Goal: Task Accomplishment & Management: Use online tool/utility

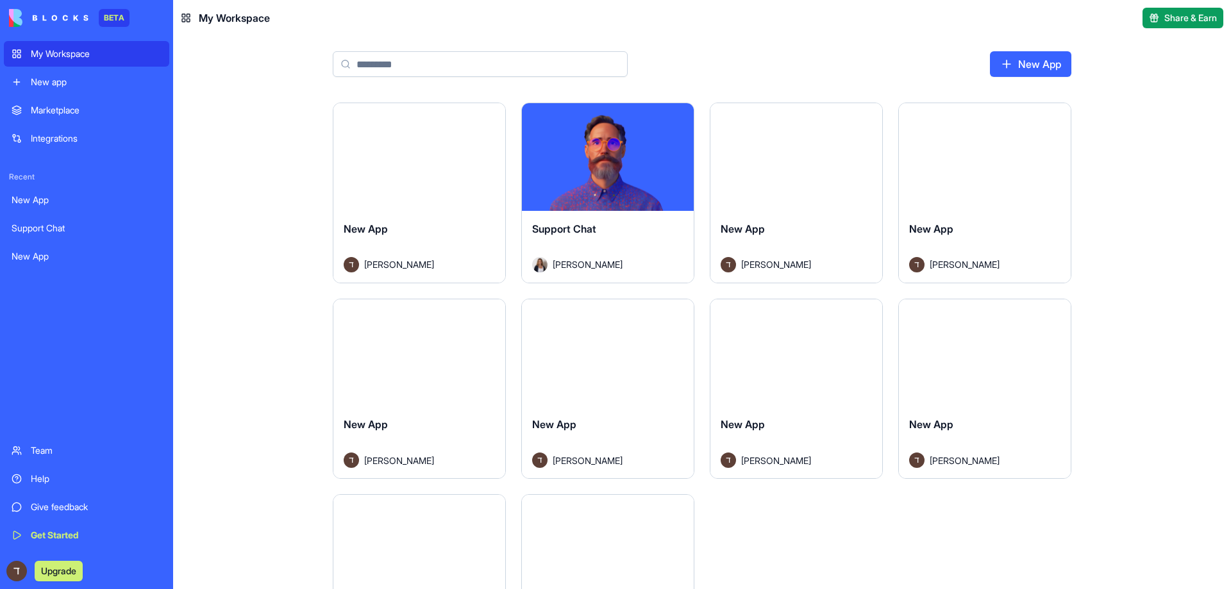
click at [59, 110] on div "Marketplace" at bounding box center [96, 110] width 131 height 13
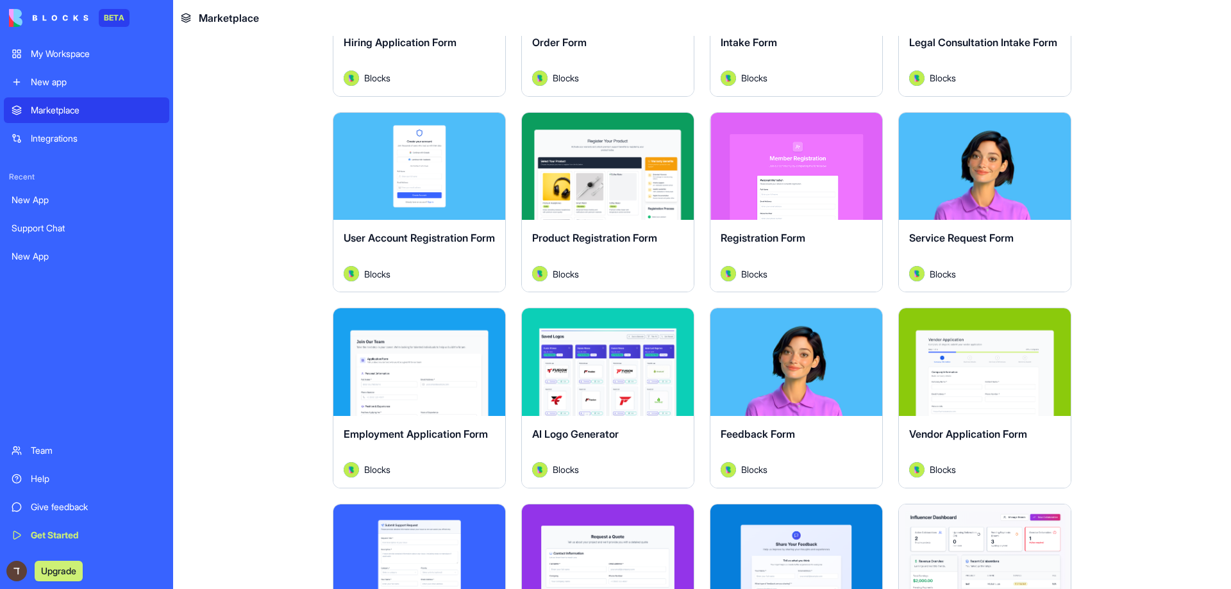
scroll to position [385, 0]
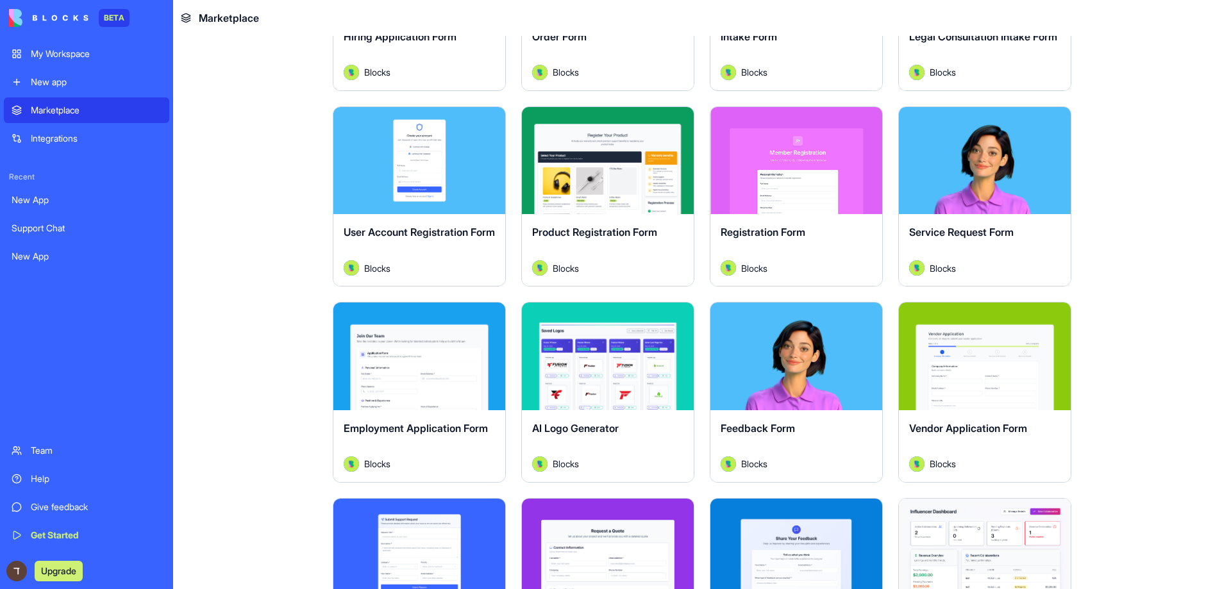
click at [999, 190] on div "Explore" at bounding box center [985, 161] width 172 height 108
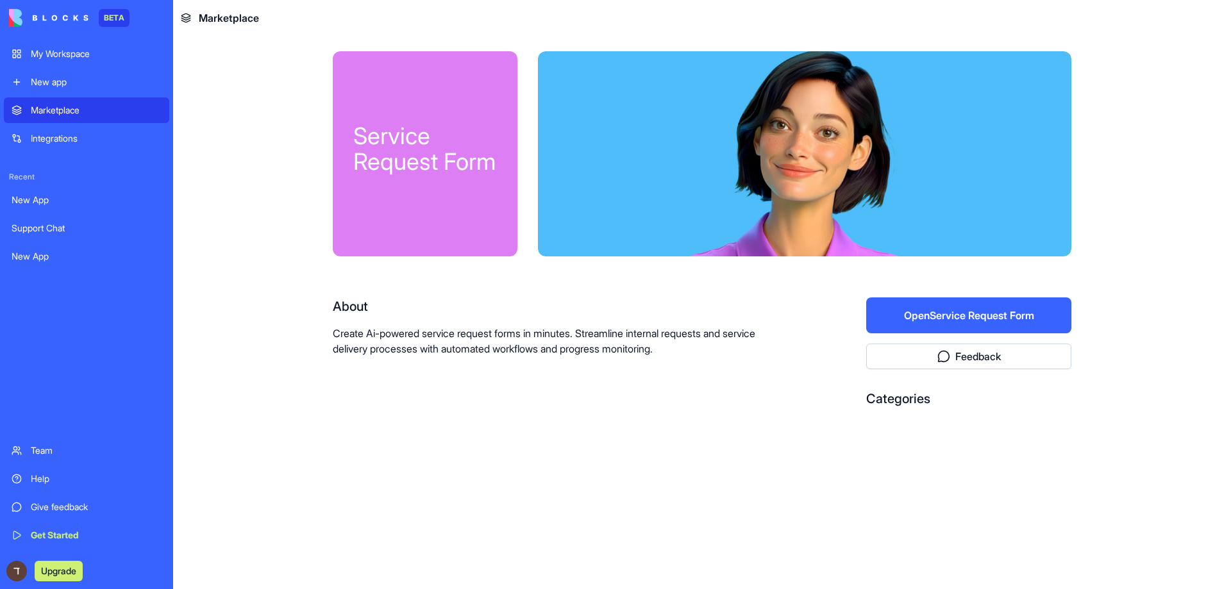
click at [945, 242] on div at bounding box center [804, 153] width 533 height 205
click at [938, 327] on button "Open Service Request Form" at bounding box center [968, 315] width 205 height 36
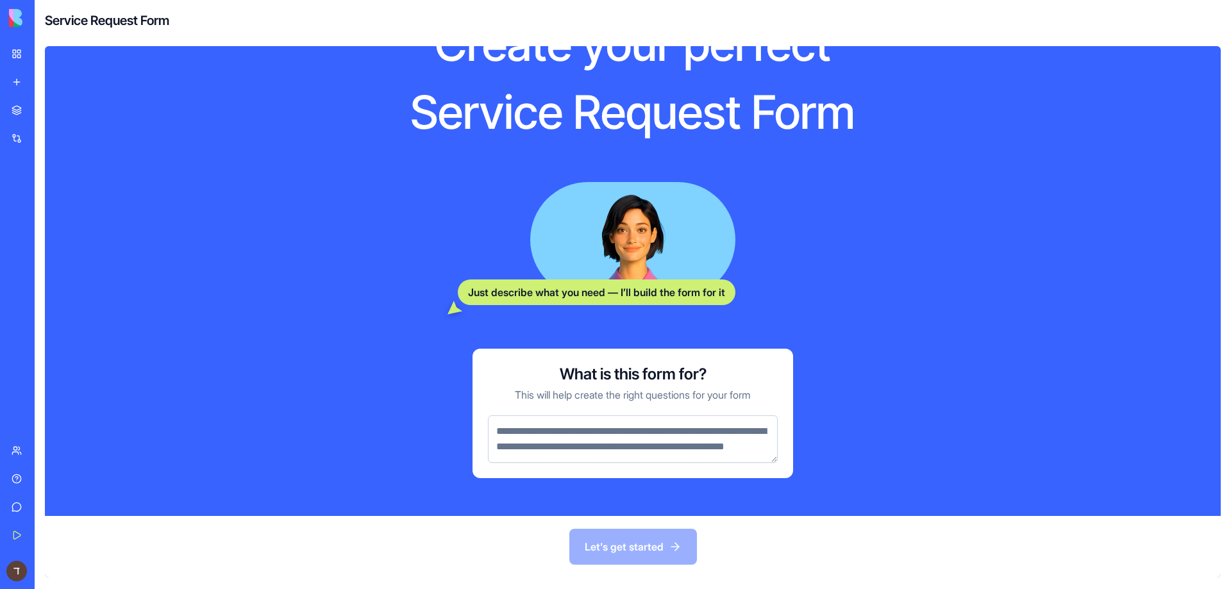
scroll to position [90, 0]
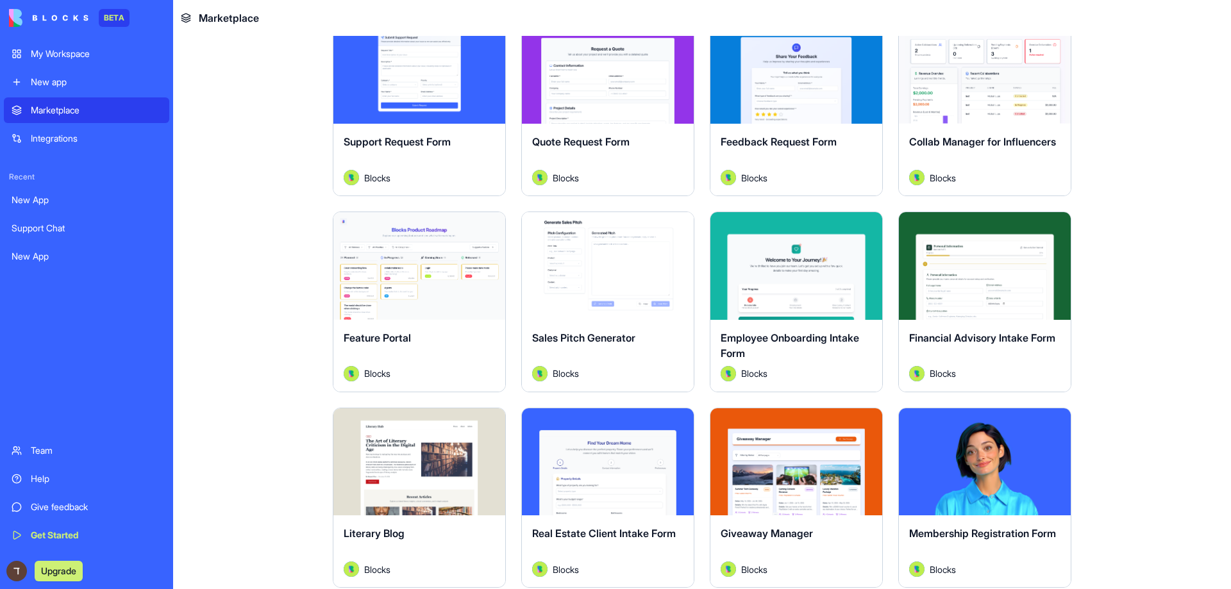
scroll to position [833, 0]
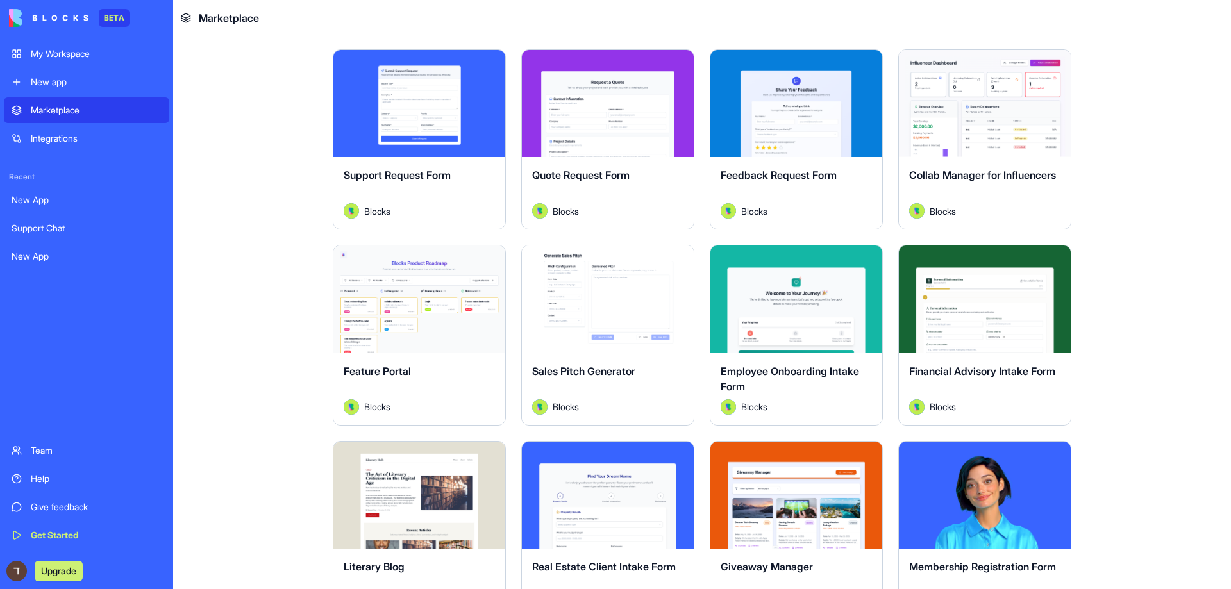
click at [436, 287] on button "Explore" at bounding box center [419, 300] width 96 height 26
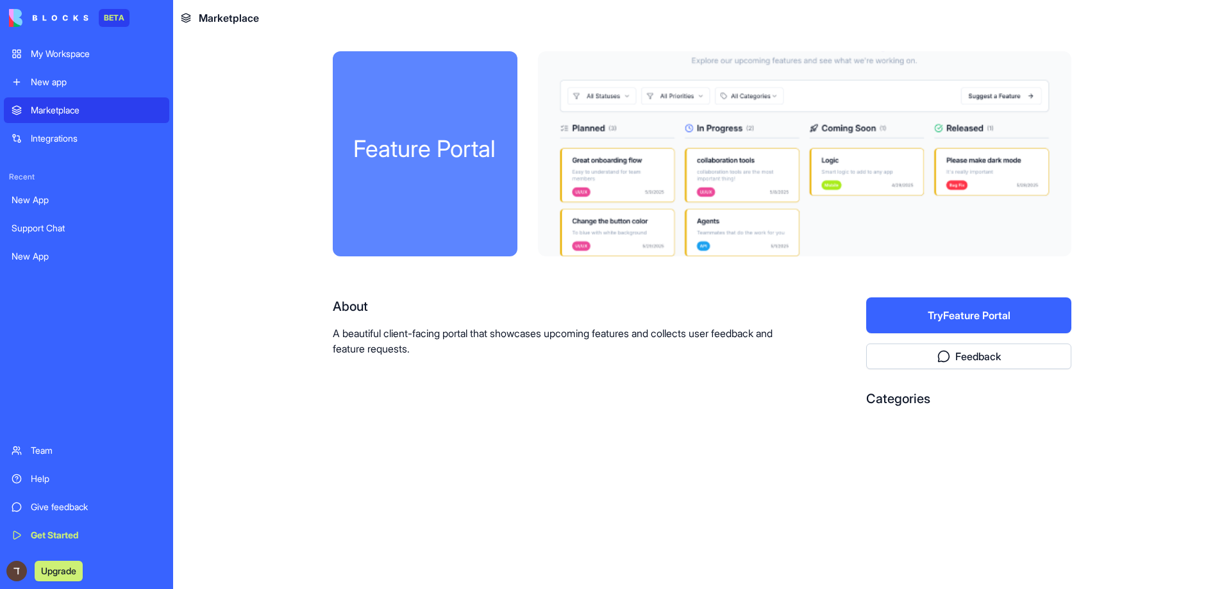
click at [1011, 316] on button "Try Feature Portal" at bounding box center [968, 315] width 205 height 36
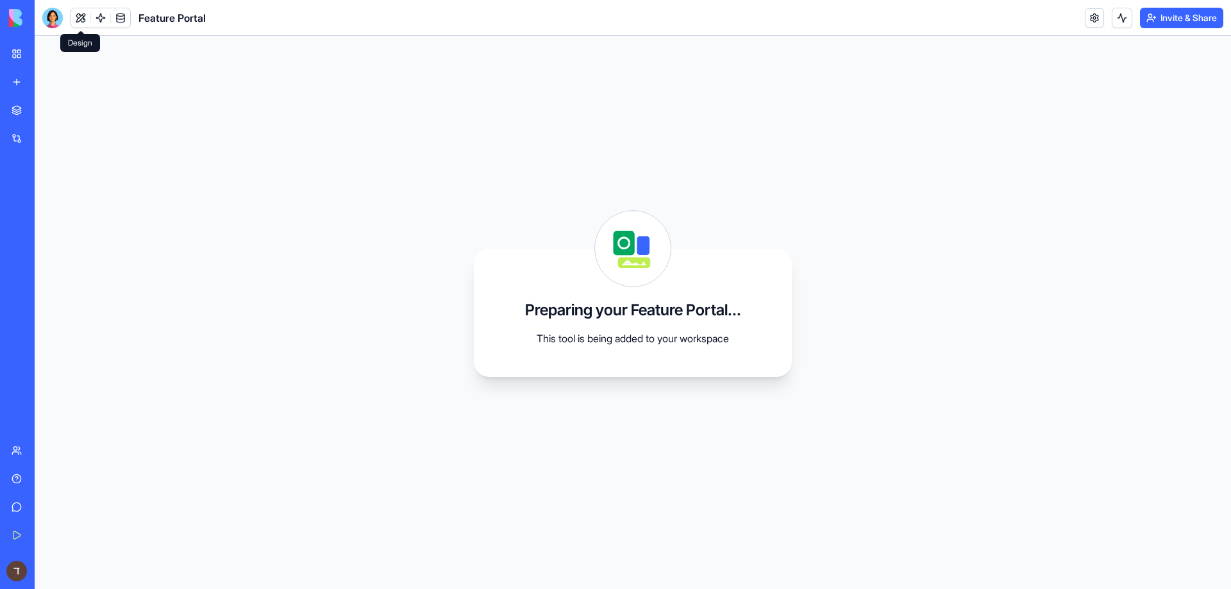
click at [76, 24] on button at bounding box center [80, 17] width 19 height 19
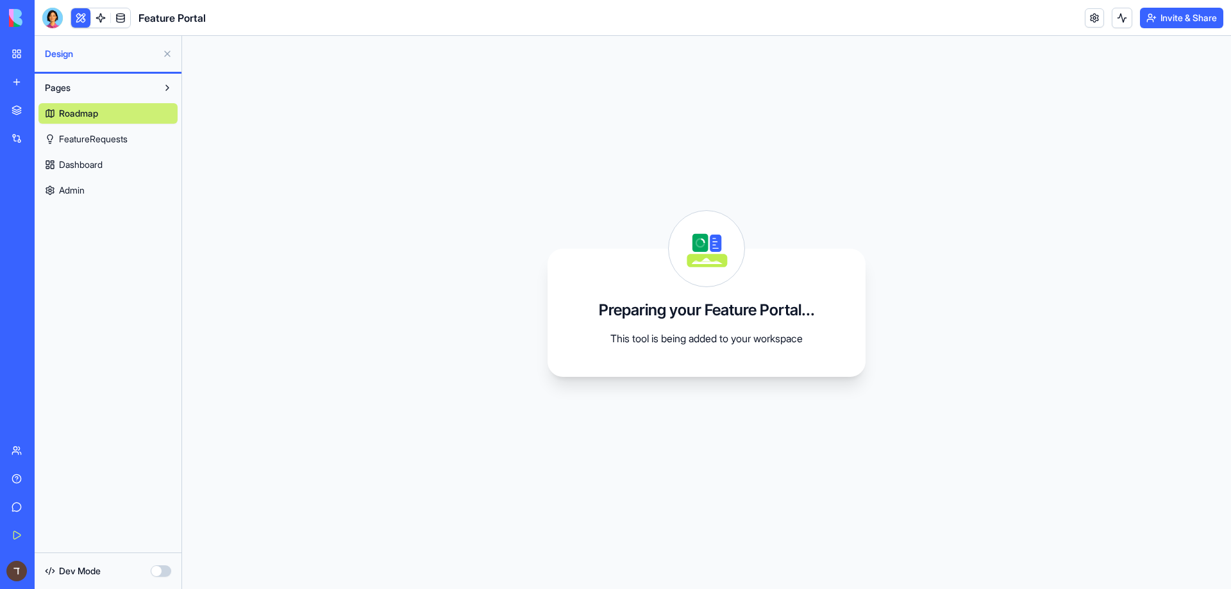
click at [164, 90] on button at bounding box center [167, 88] width 21 height 21
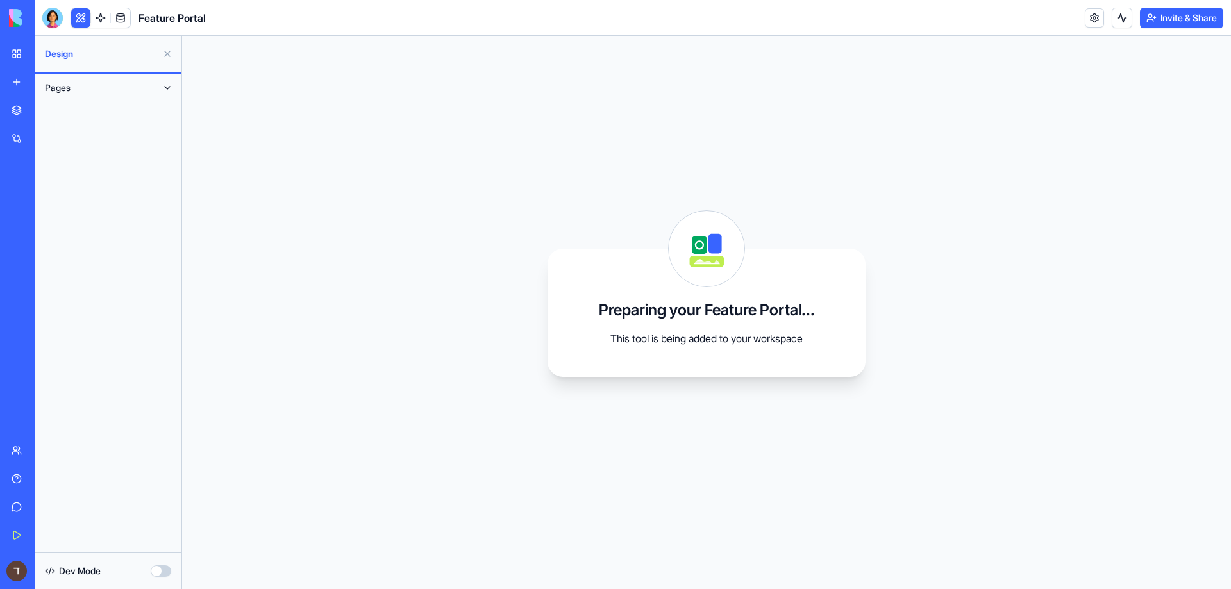
click at [164, 90] on button at bounding box center [167, 88] width 21 height 21
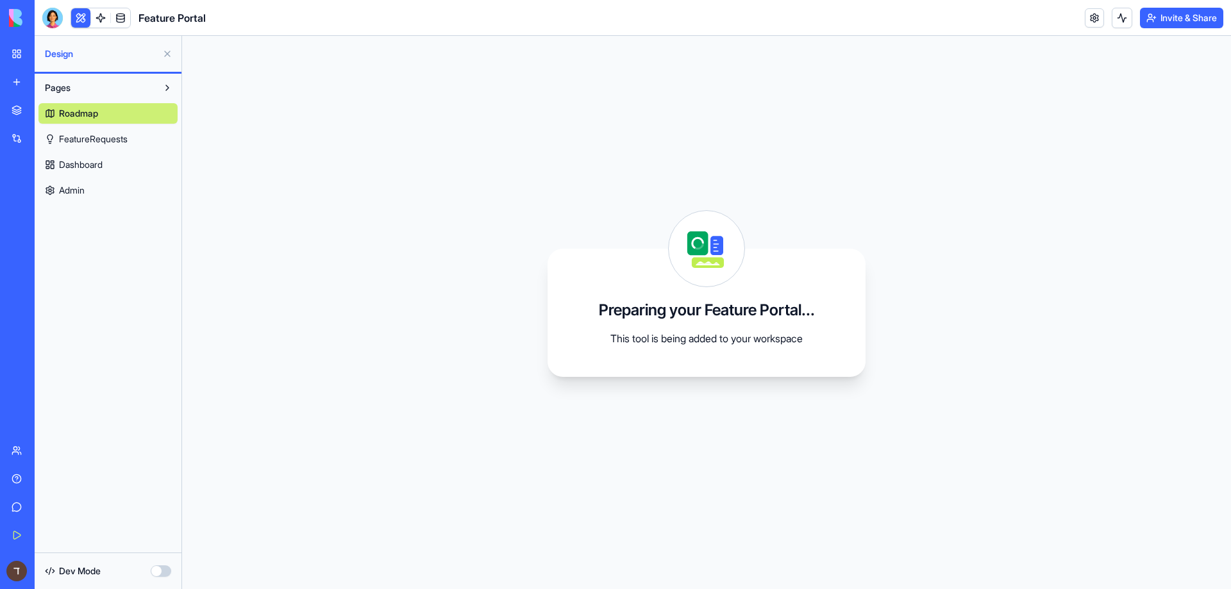
click at [161, 117] on link "Roadmap" at bounding box center [107, 113] width 139 height 21
click at [163, 146] on link "FeatureRequests" at bounding box center [107, 139] width 139 height 21
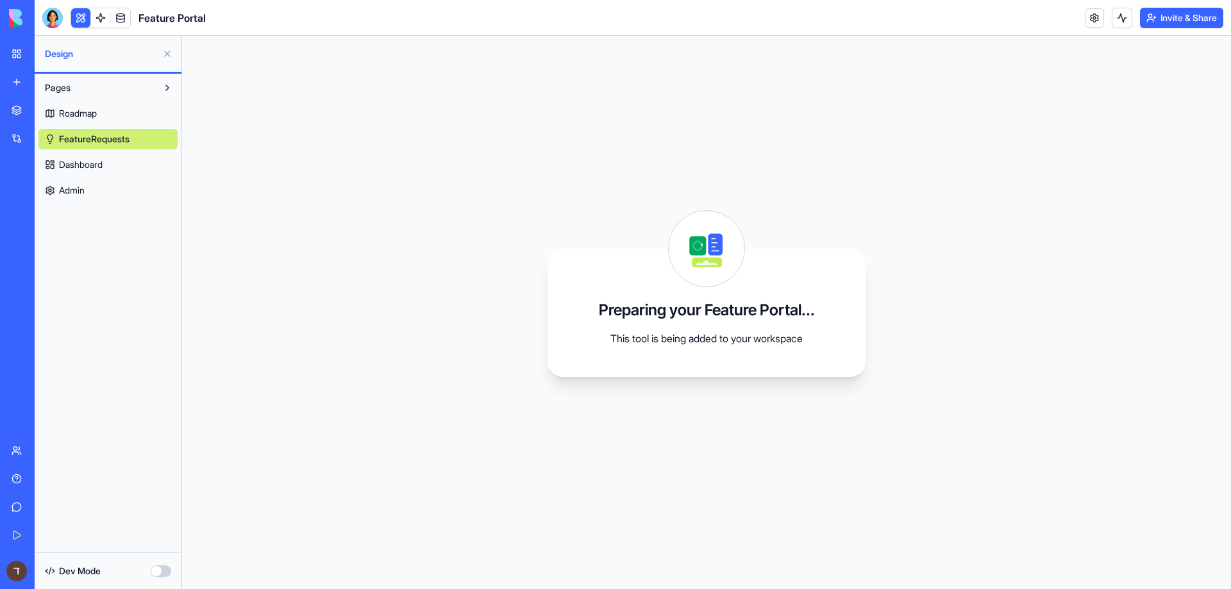
click at [163, 155] on link "Dashboard" at bounding box center [107, 164] width 139 height 21
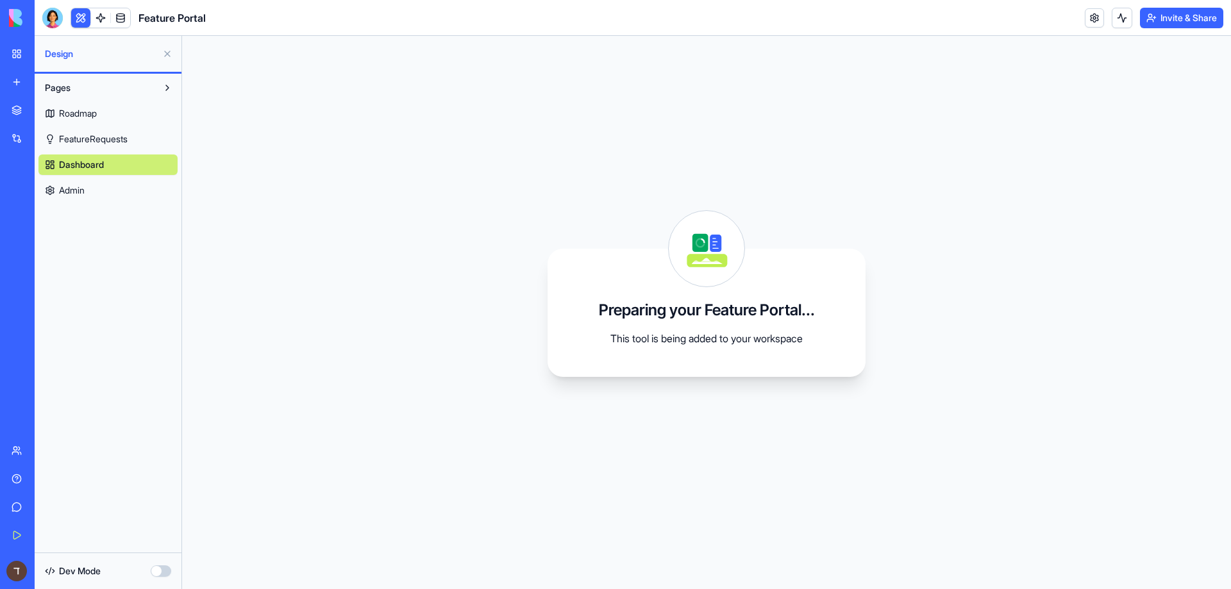
click at [166, 188] on link "Admin" at bounding box center [107, 190] width 139 height 21
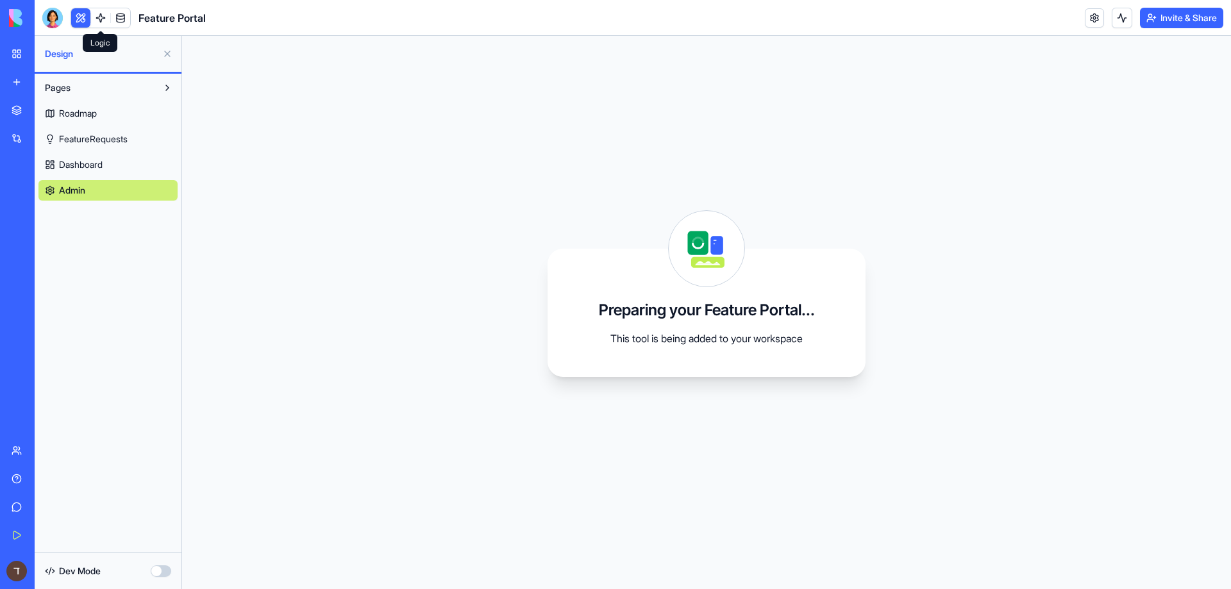
click at [103, 22] on link at bounding box center [100, 17] width 19 height 19
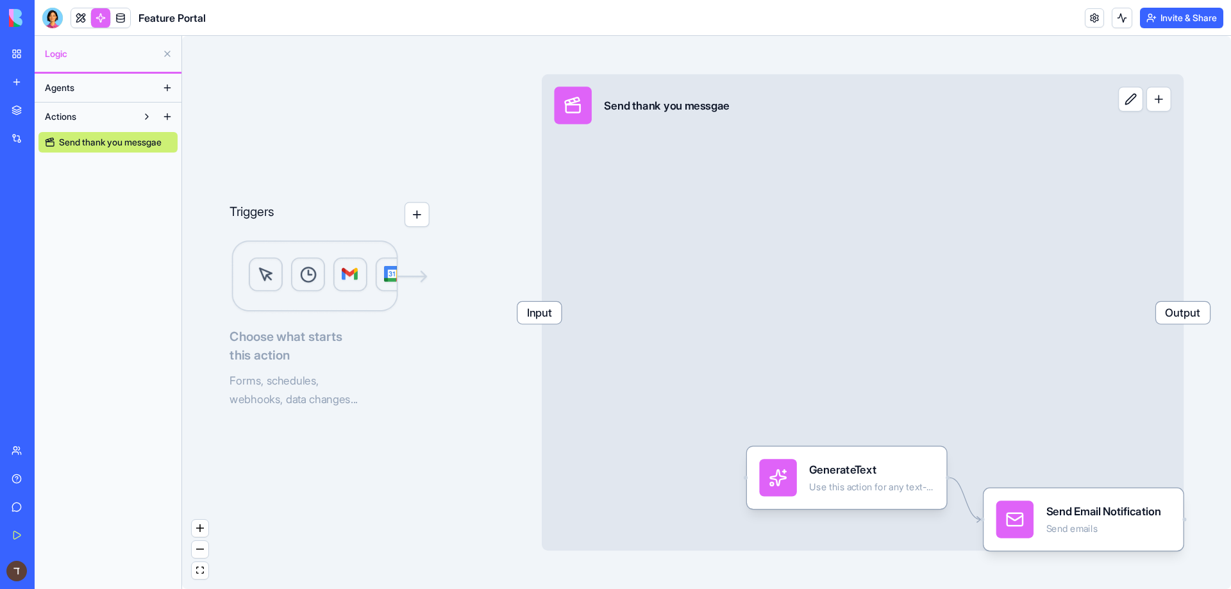
click at [155, 90] on button "Agents" at bounding box center [97, 88] width 119 height 21
click at [166, 87] on button at bounding box center [167, 88] width 21 height 21
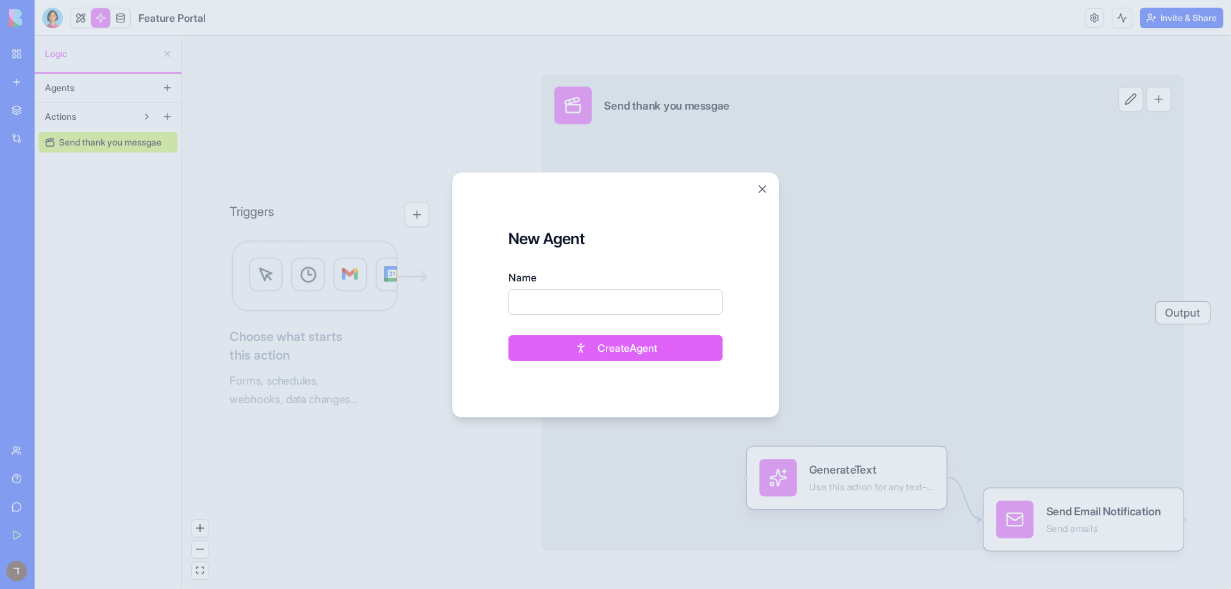
click at [166, 87] on div at bounding box center [615, 294] width 1231 height 589
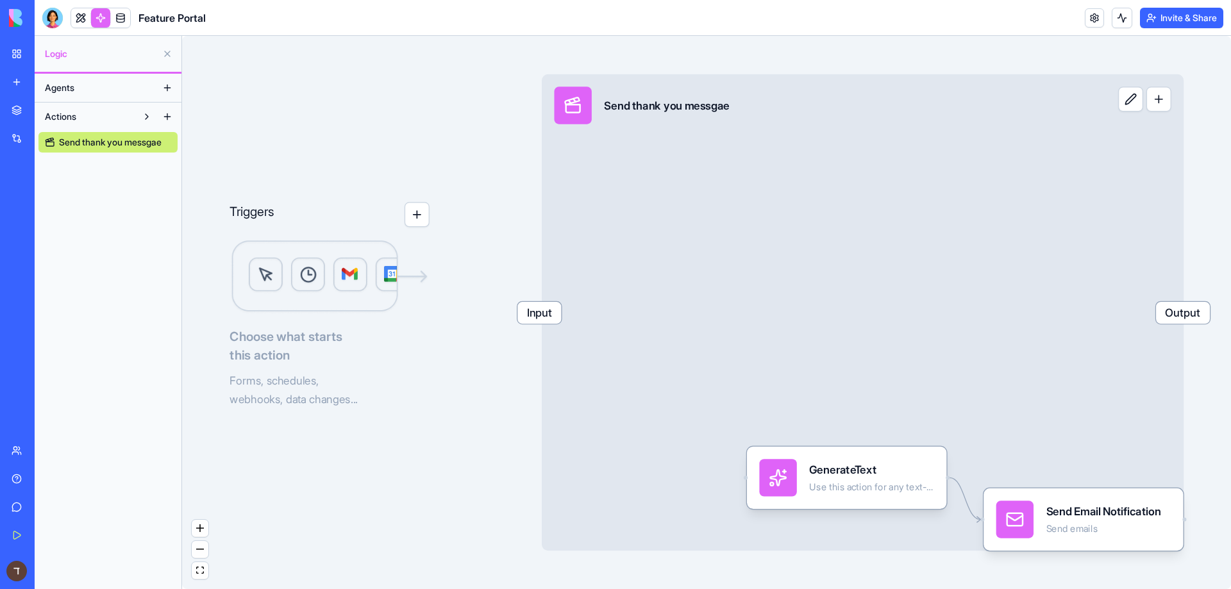
click at [149, 119] on button at bounding box center [147, 116] width 21 height 21
click at [175, 112] on button at bounding box center [167, 116] width 21 height 21
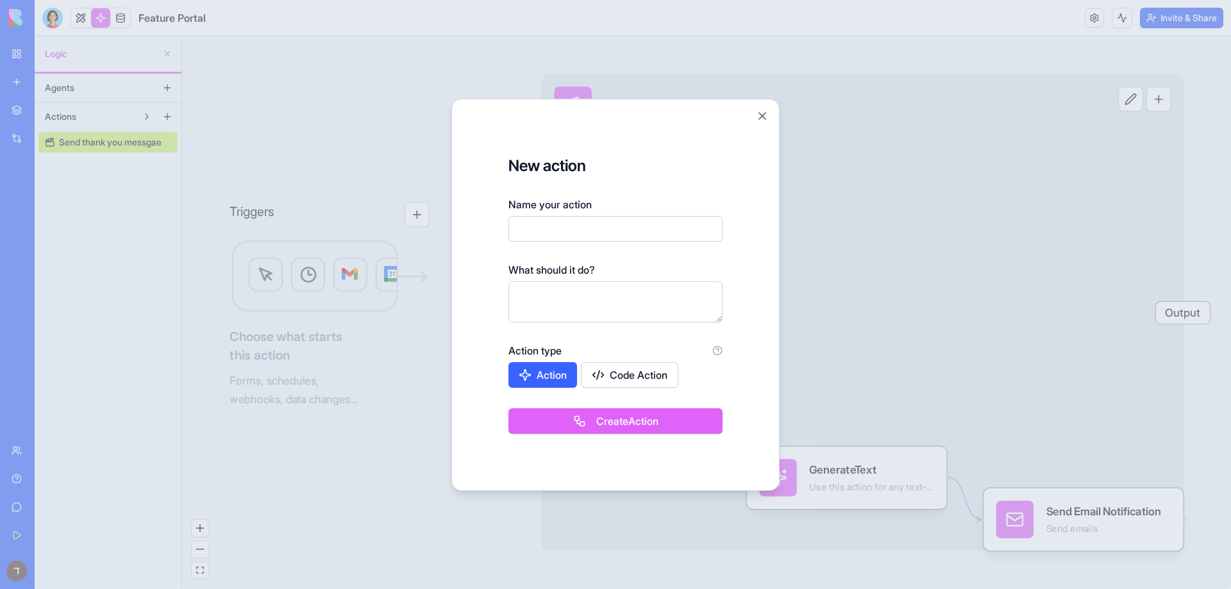
click at [174, 116] on div at bounding box center [615, 294] width 1231 height 589
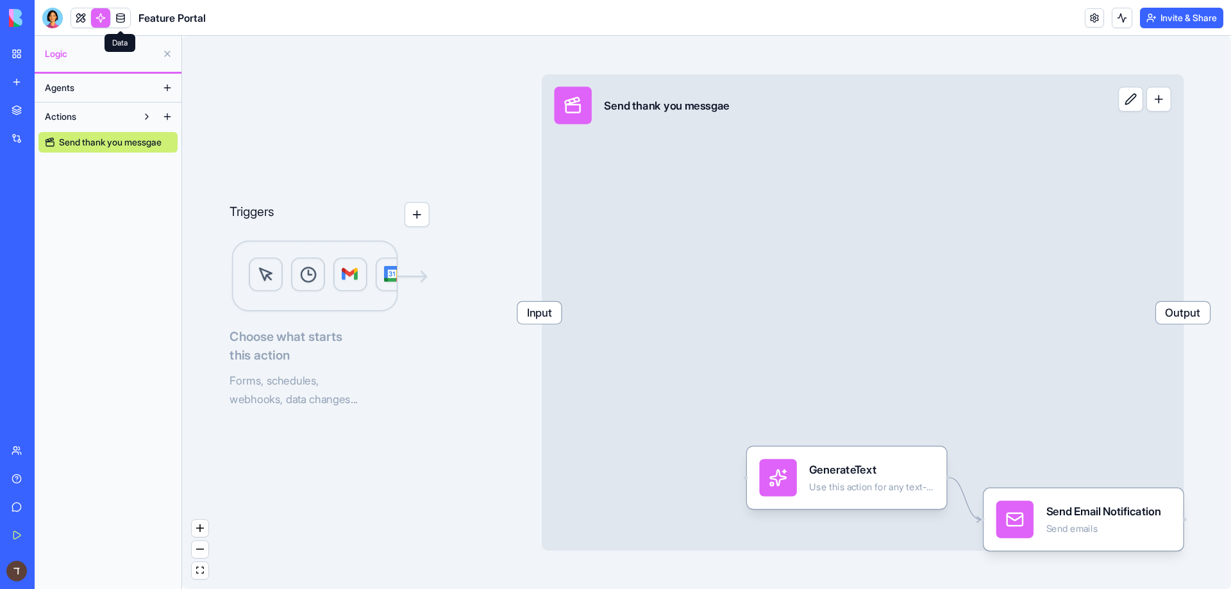
click at [118, 19] on link at bounding box center [120, 17] width 19 height 19
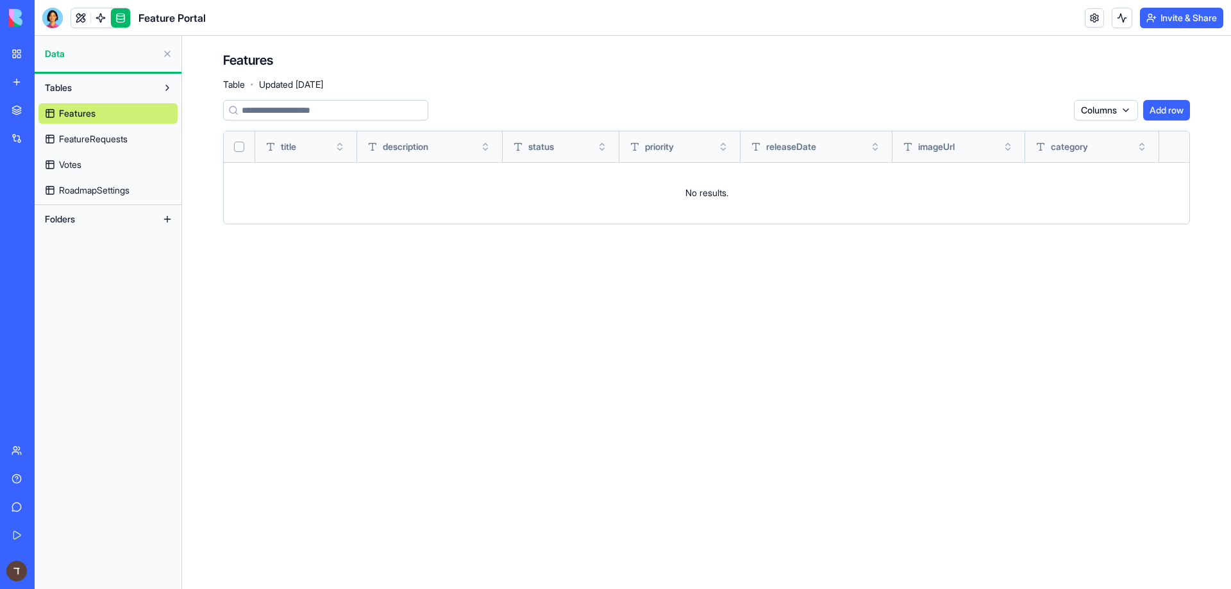
drag, startPoint x: 113, startPoint y: 97, endPoint x: 365, endPoint y: 44, distance: 257.5
click at [362, 45] on div "Data Tables Features FeatureRequests Votes RoadmapSettings Folders Features Tab…" at bounding box center [633, 312] width 1196 height 553
click at [365, 44] on div "Features Table · Updated [DATE] Columns Add row title description status priori…" at bounding box center [706, 143] width 1049 height 214
click at [79, 197] on link "RoadmapSettings" at bounding box center [107, 190] width 139 height 21
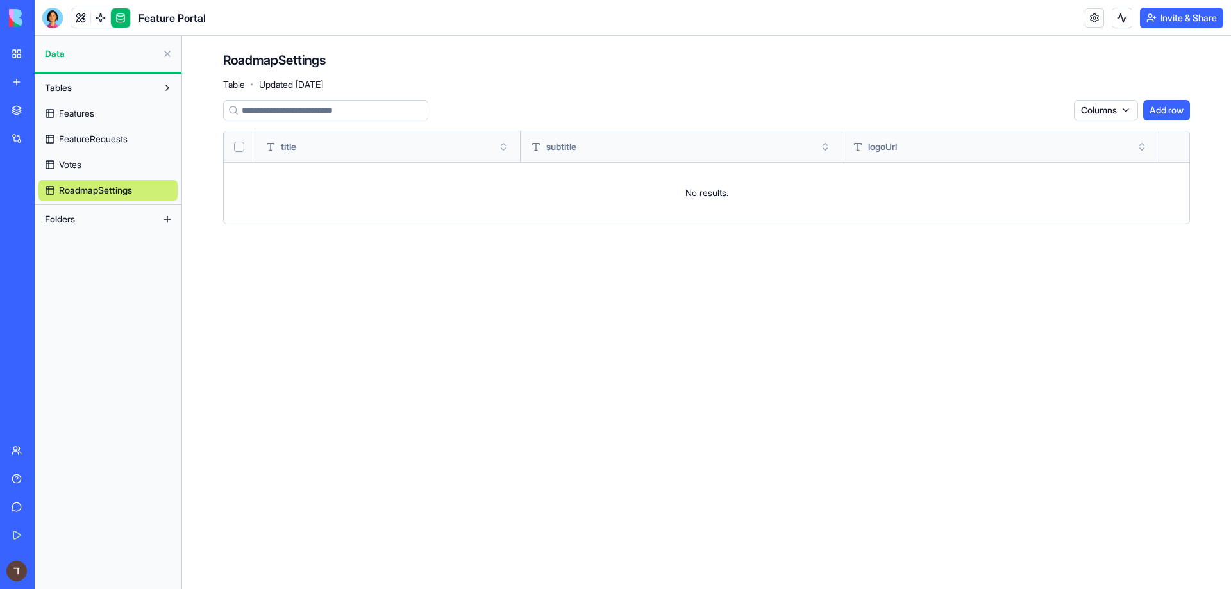
click at [74, 172] on link "Votes" at bounding box center [107, 164] width 139 height 21
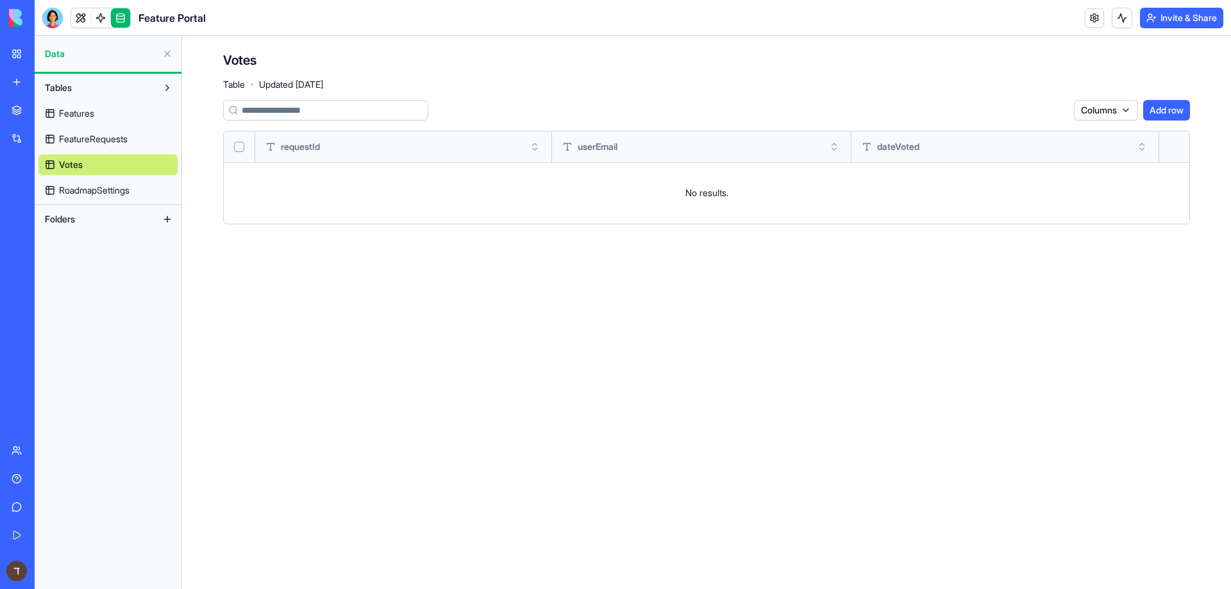
click at [78, 140] on span "FeatureRequests" at bounding box center [93, 139] width 69 height 13
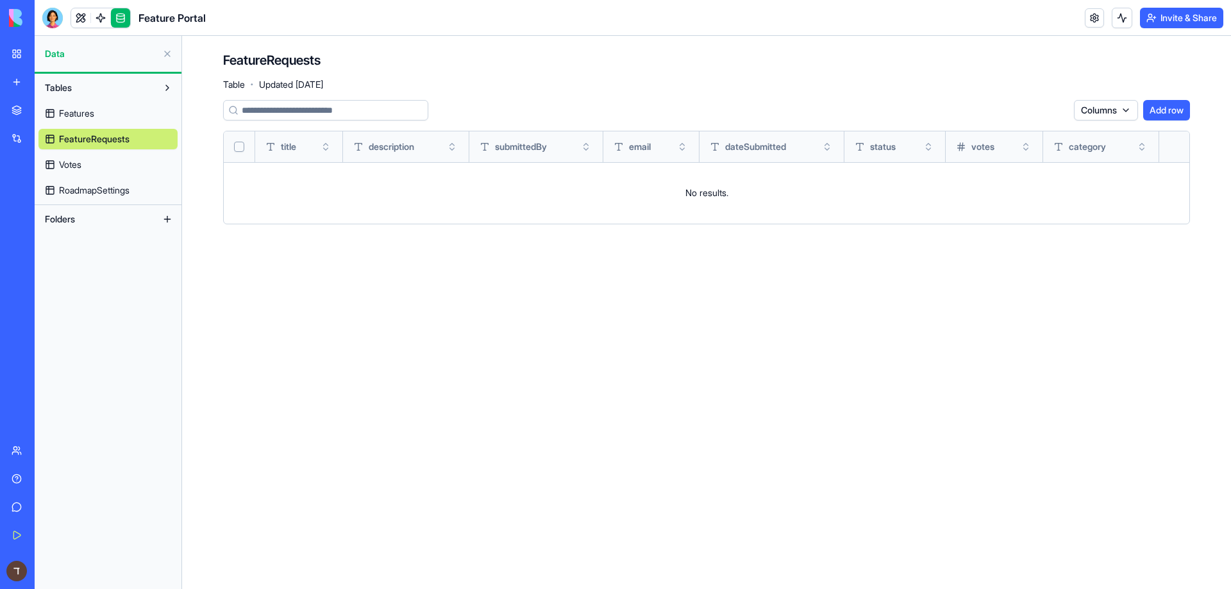
drag, startPoint x: 87, startPoint y: 103, endPoint x: 72, endPoint y: 74, distance: 32.1
click at [87, 103] on div "Features FeatureRequests Votes RoadmapSettings" at bounding box center [107, 149] width 139 height 103
click at [74, 24] on link at bounding box center [80, 17] width 19 height 19
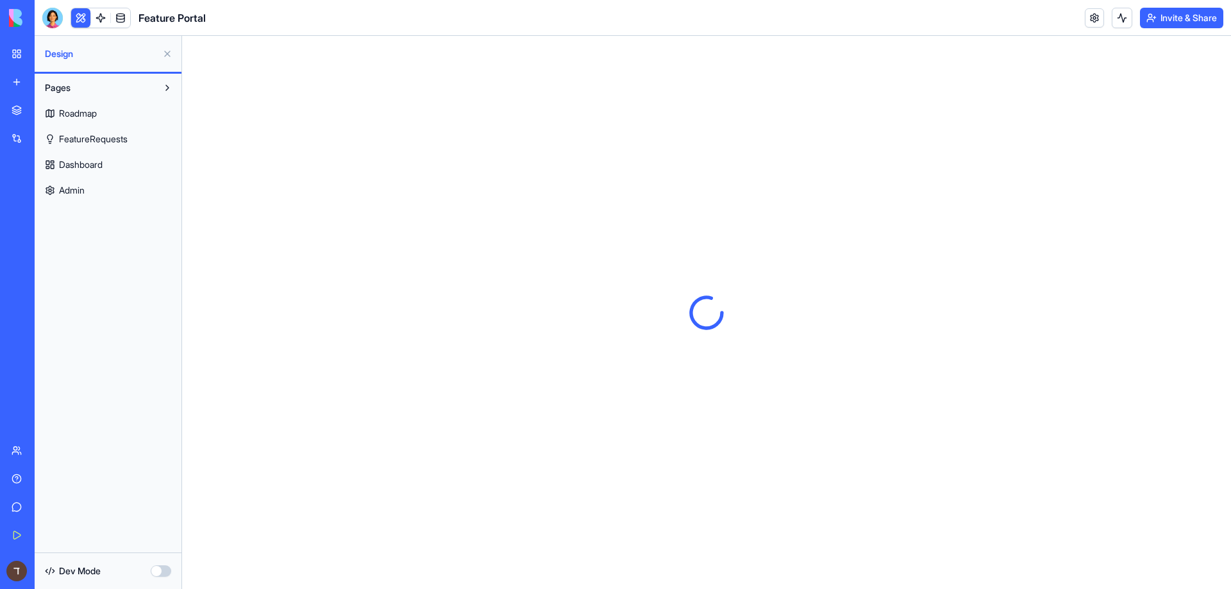
click at [78, 19] on button at bounding box center [80, 17] width 19 height 19
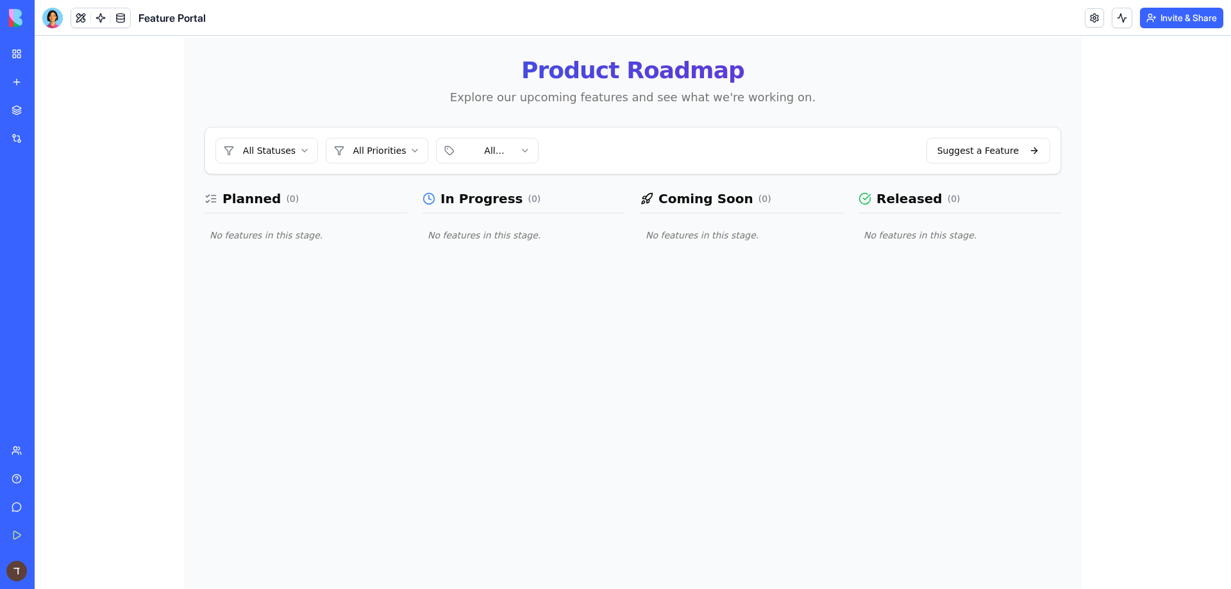
scroll to position [57, 0]
click at [25, 196] on div "Support Chat" at bounding box center [30, 200] width 36 height 13
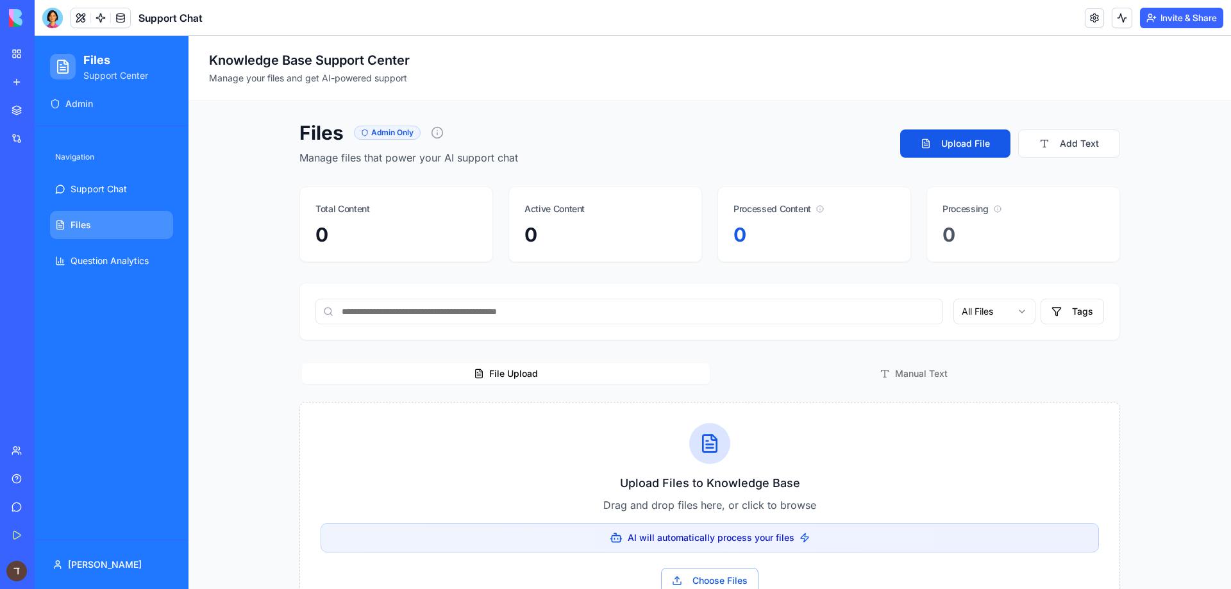
click at [77, 15] on button at bounding box center [80, 17] width 19 height 19
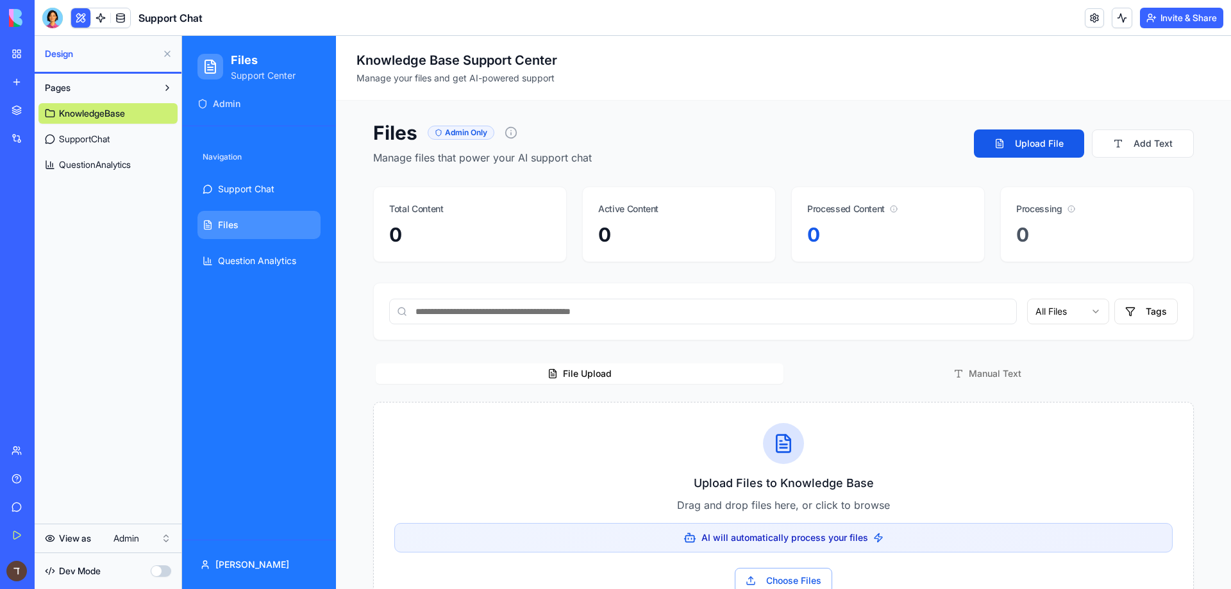
click at [77, 15] on button at bounding box center [80, 17] width 19 height 19
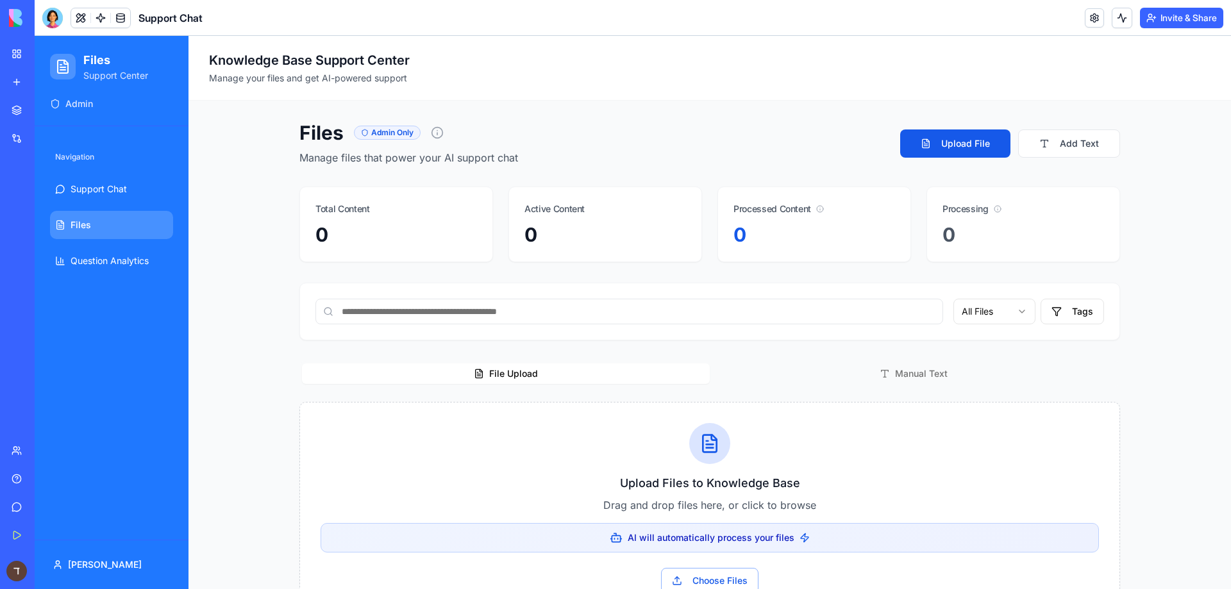
click at [77, 15] on button at bounding box center [80, 17] width 19 height 19
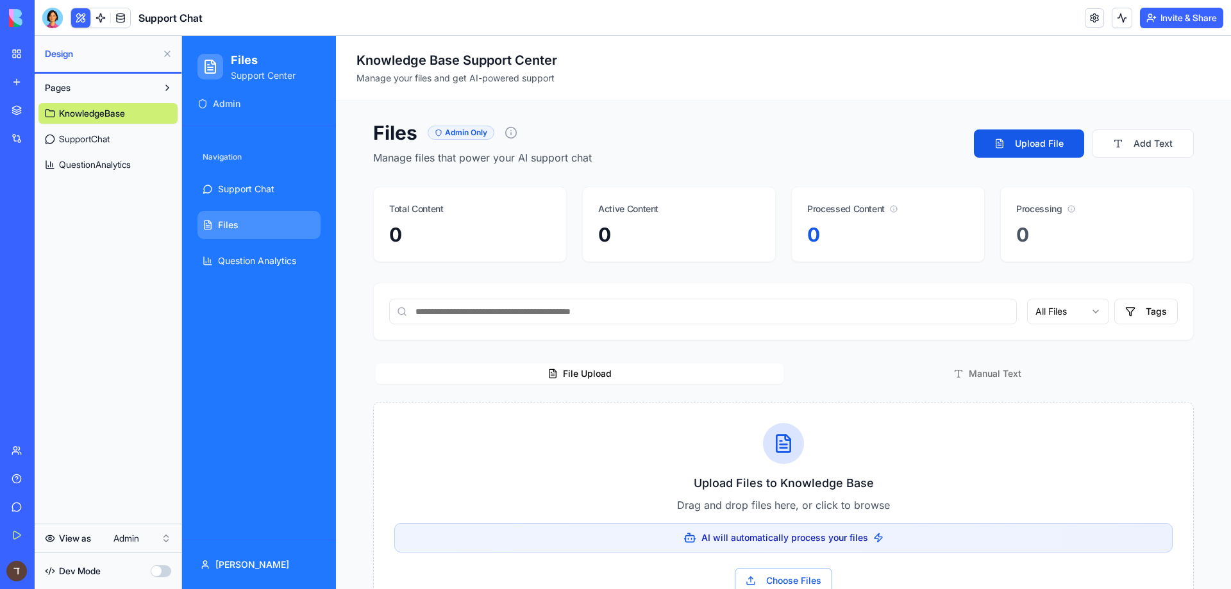
click at [92, 108] on span "KnowledgeBase" at bounding box center [92, 113] width 66 height 13
click at [94, 139] on span "SupportChat" at bounding box center [84, 139] width 51 height 13
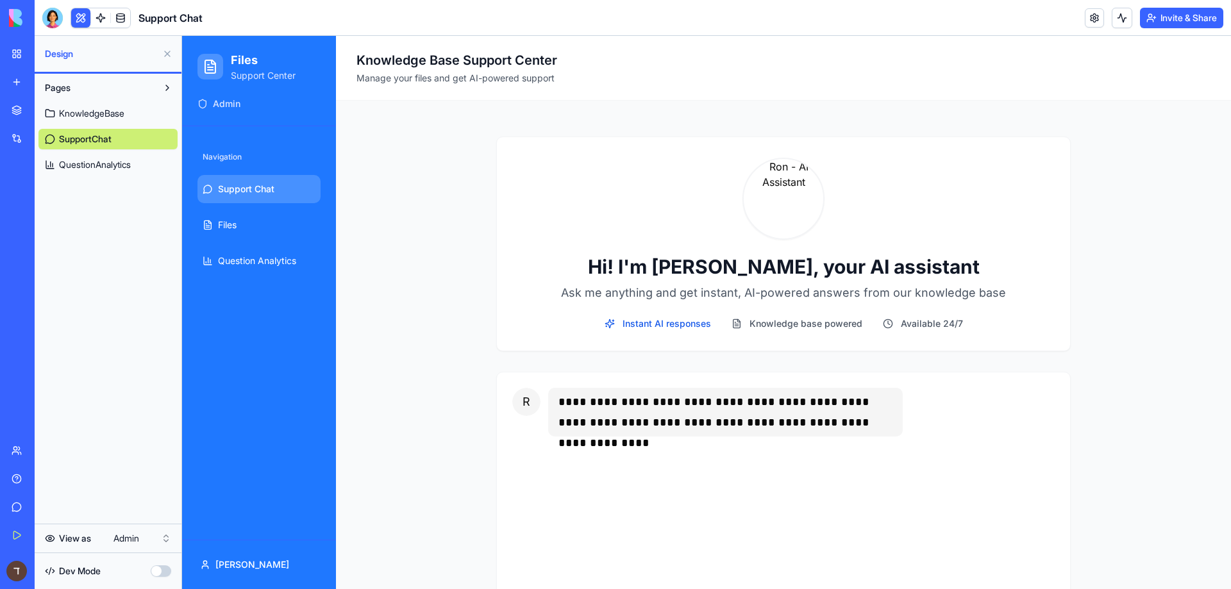
click at [104, 170] on span "QuestionAnalytics" at bounding box center [95, 164] width 72 height 13
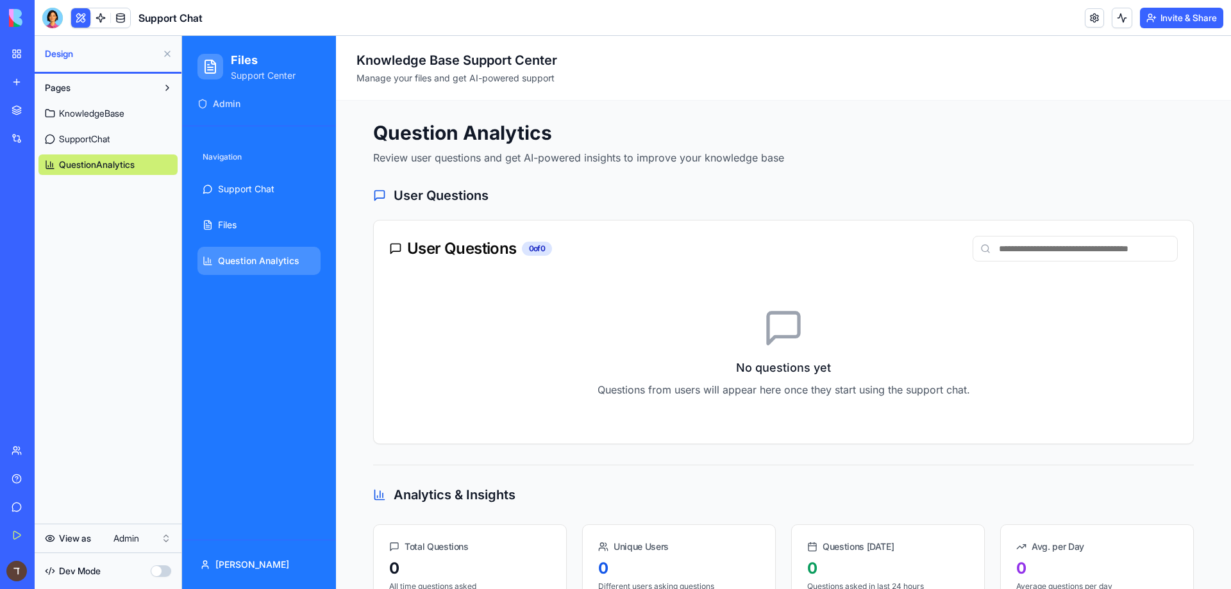
click at [95, 130] on link "SupportChat" at bounding box center [107, 139] width 139 height 21
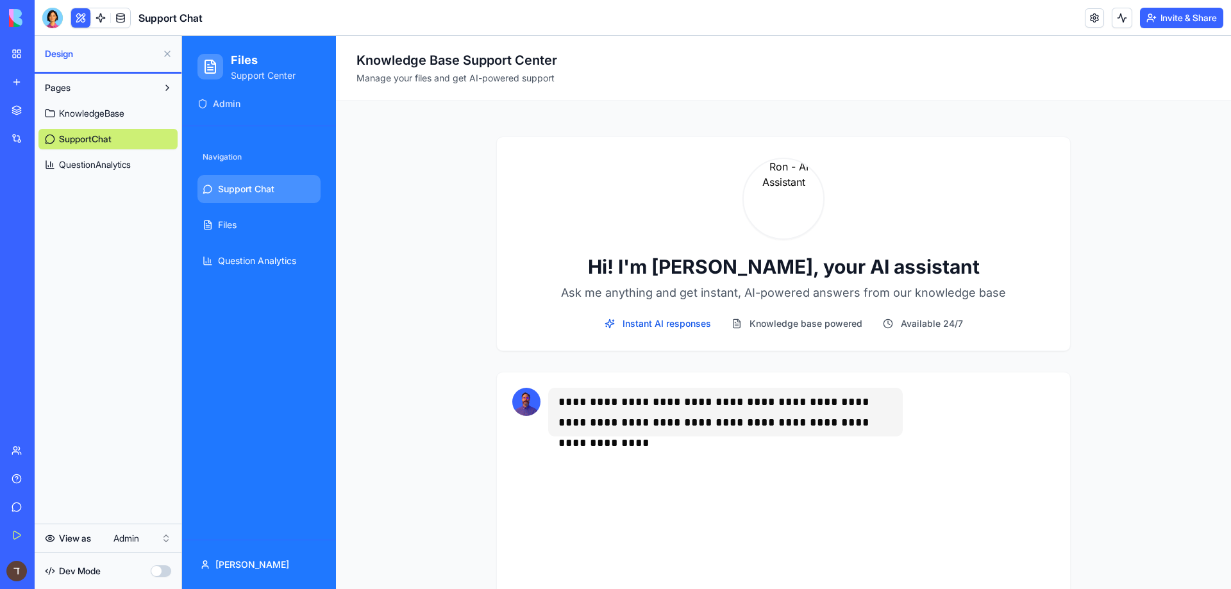
click at [55, 262] on link "Feature Portal" at bounding box center [29, 257] width 51 height 26
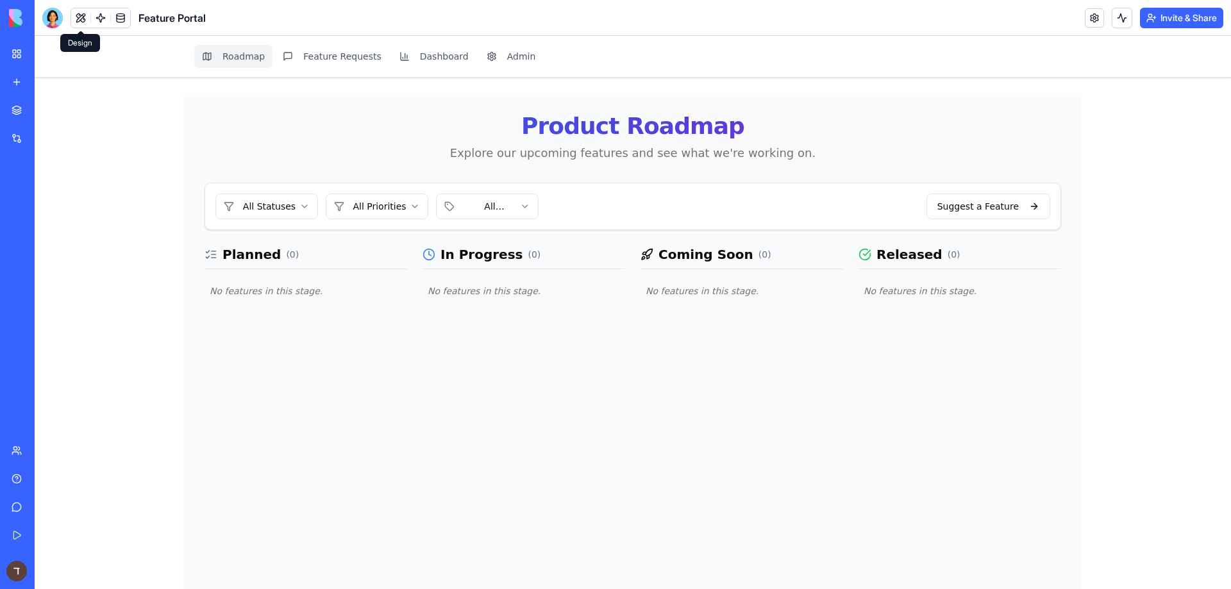
click at [83, 13] on button at bounding box center [80, 17] width 19 height 19
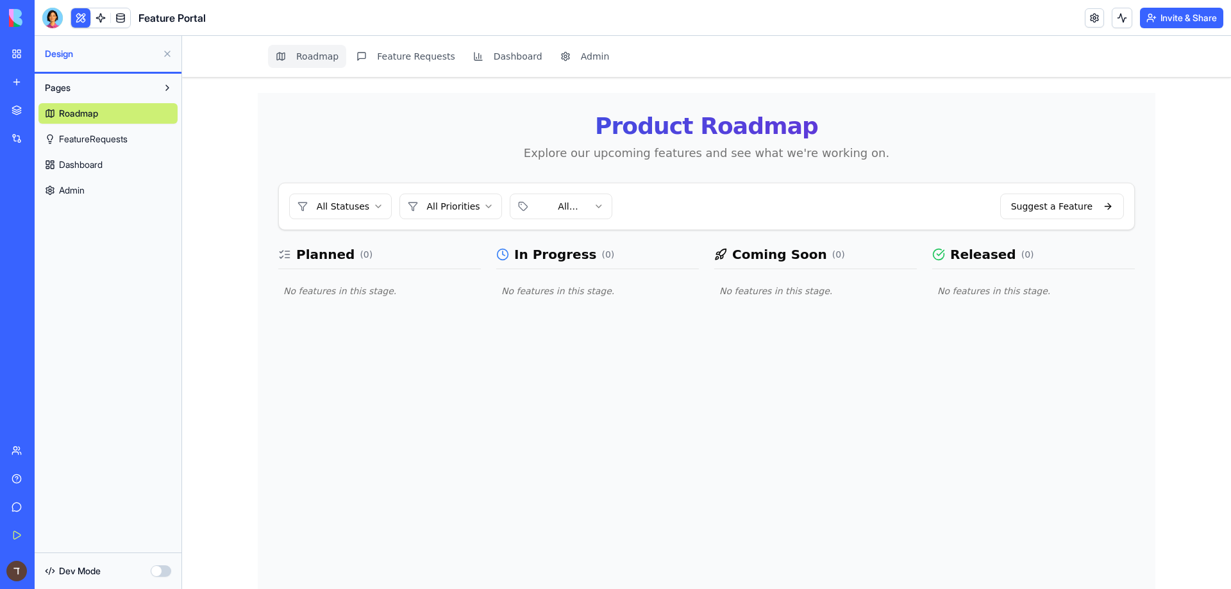
click at [90, 141] on span "FeatureRequests" at bounding box center [93, 139] width 69 height 13
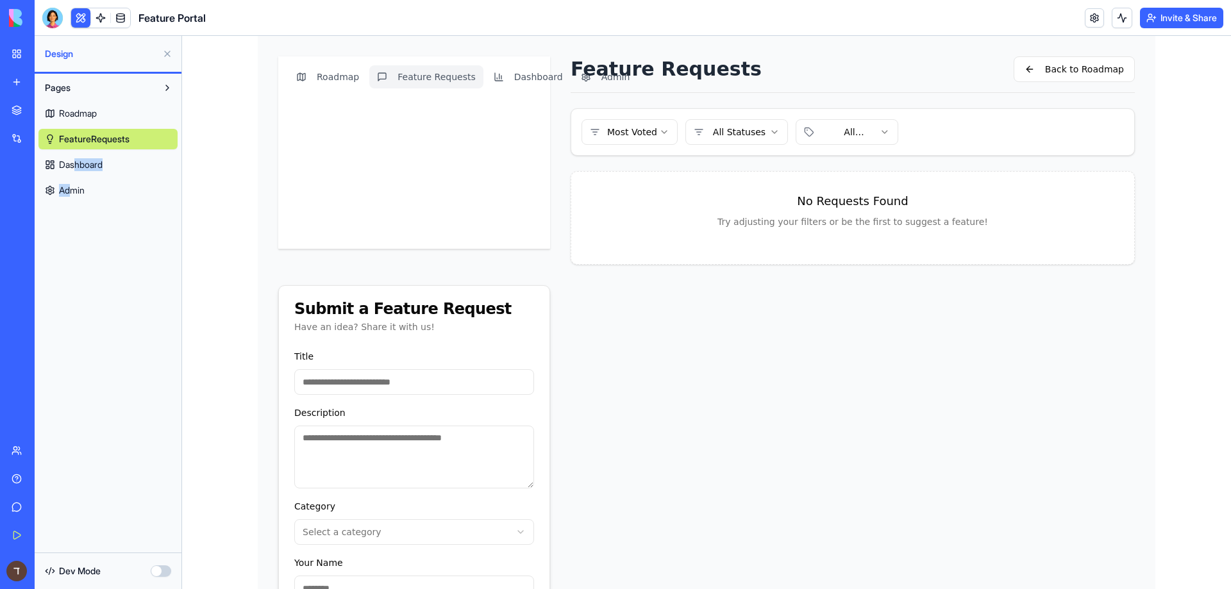
click at [73, 176] on div "Roadmap FeatureRequests Dashboard Admin" at bounding box center [107, 149] width 139 height 103
click at [77, 185] on span "Admin" at bounding box center [72, 190] width 26 height 13
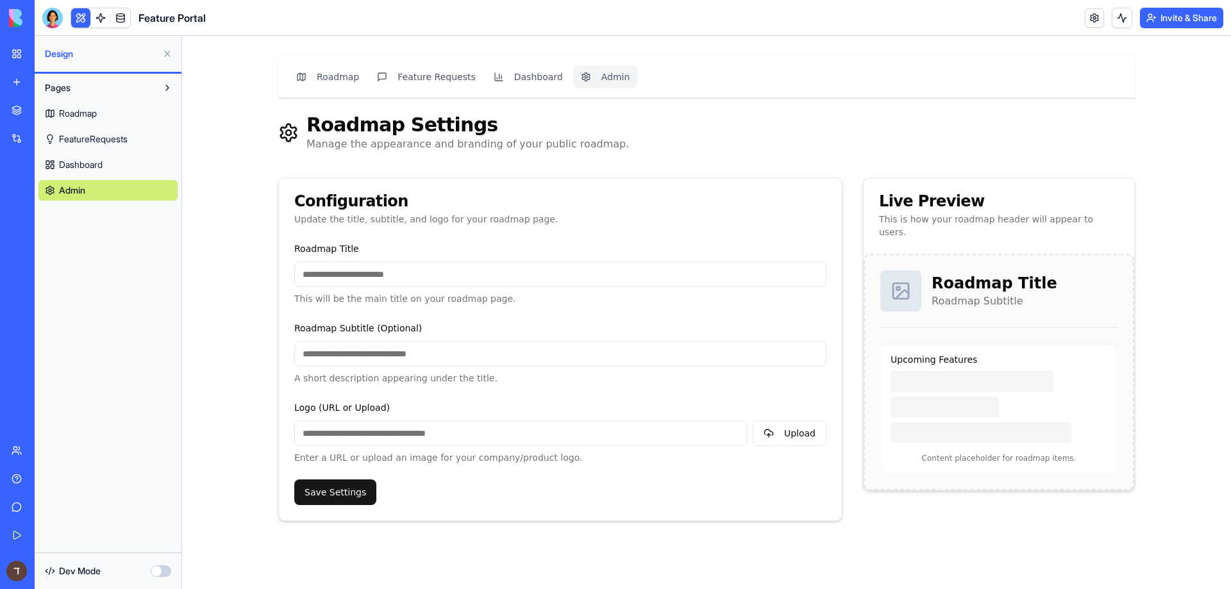
click at [74, 165] on span "Dashboard" at bounding box center [81, 164] width 44 height 13
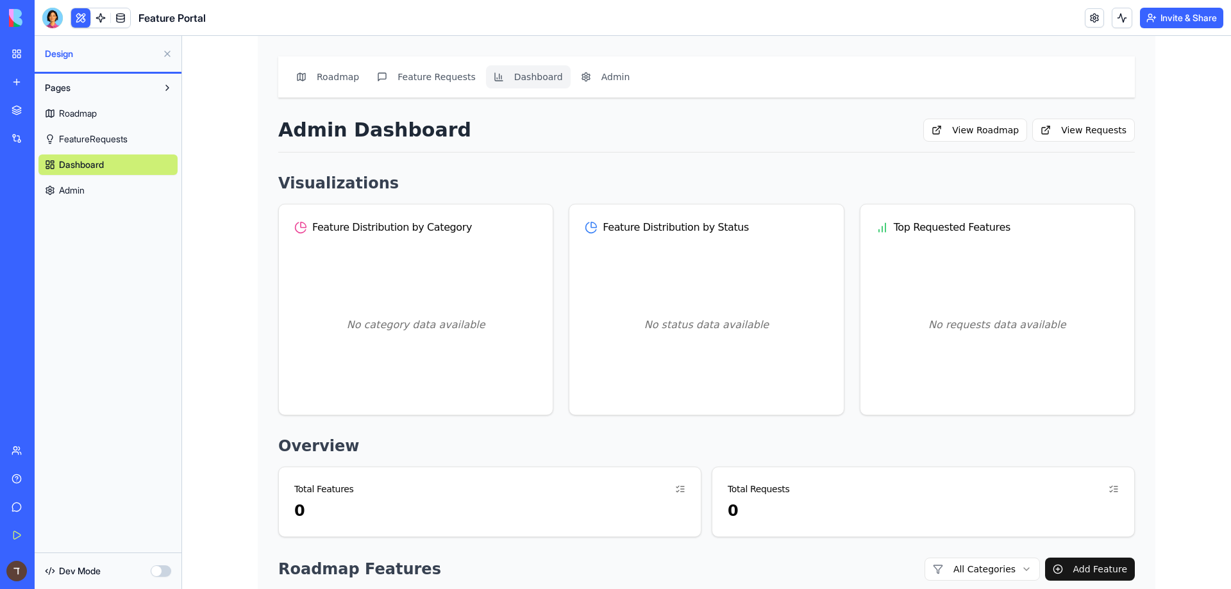
click at [73, 103] on link "Roadmap" at bounding box center [107, 113] width 139 height 21
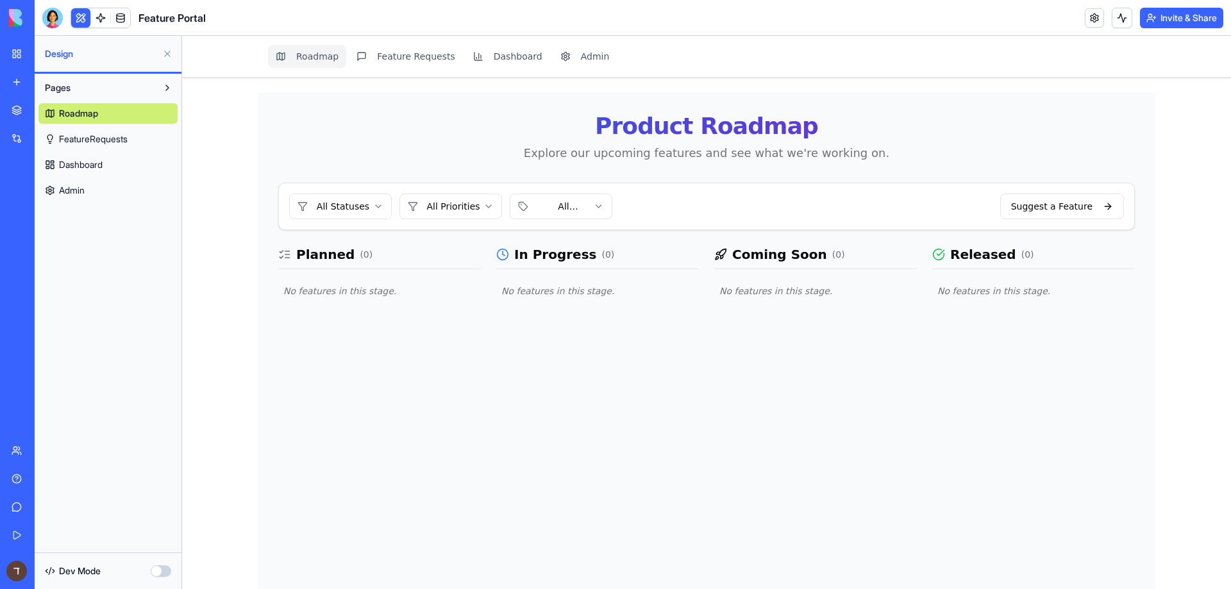
click at [95, 174] on link "Dashboard" at bounding box center [107, 164] width 139 height 21
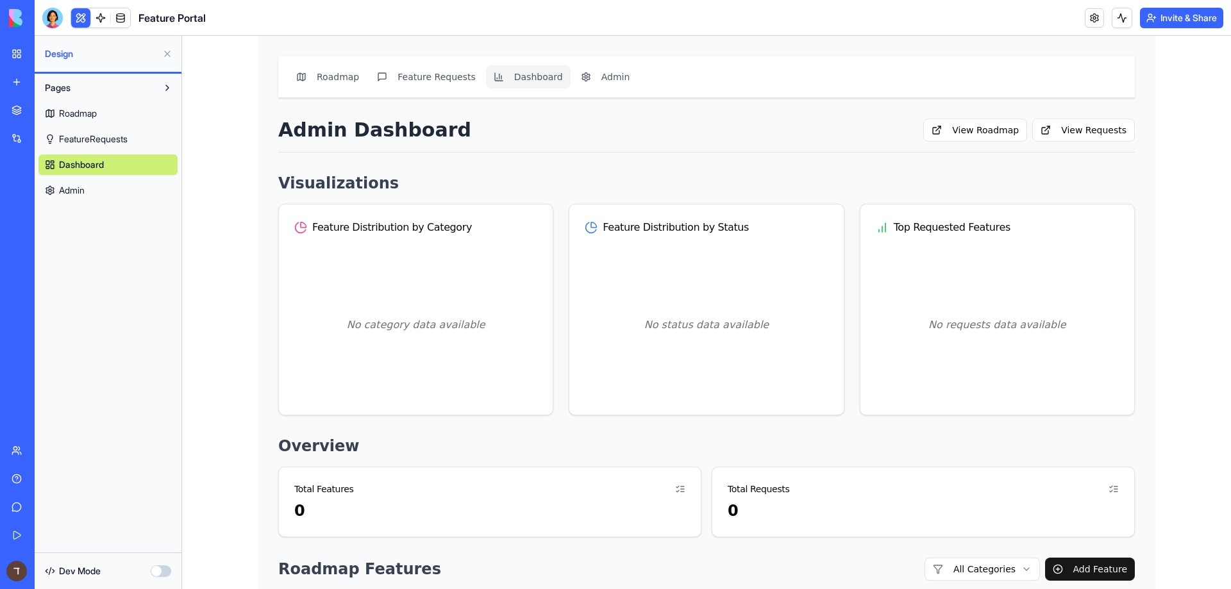
click at [95, 186] on link "Admin" at bounding box center [107, 190] width 139 height 21
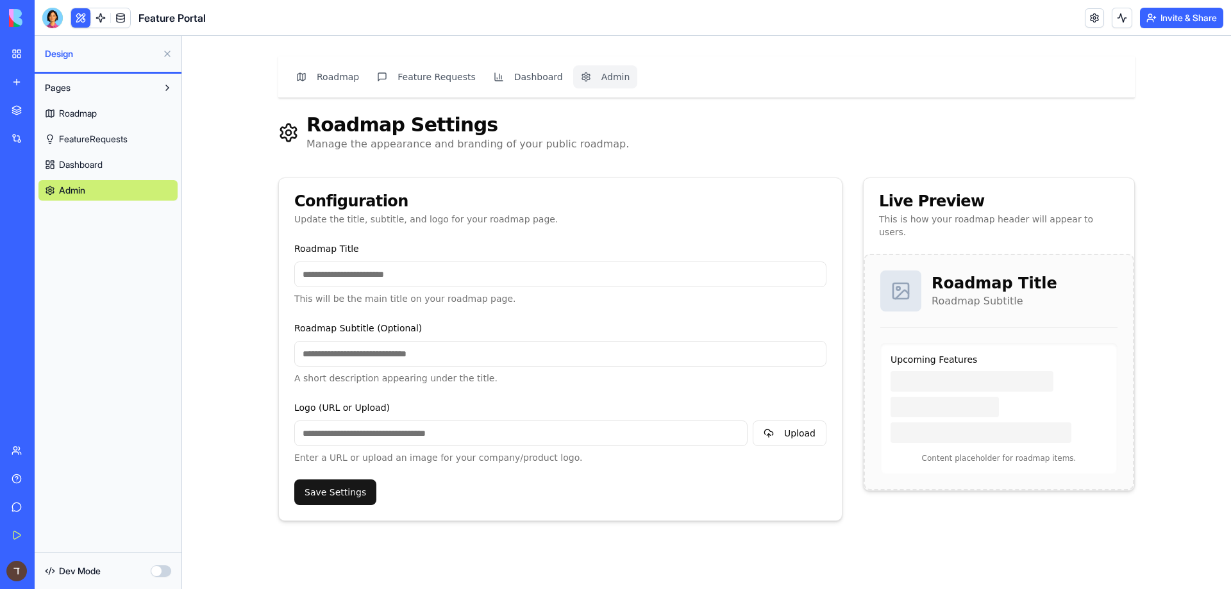
click at [88, 155] on link "Dashboard" at bounding box center [107, 164] width 139 height 21
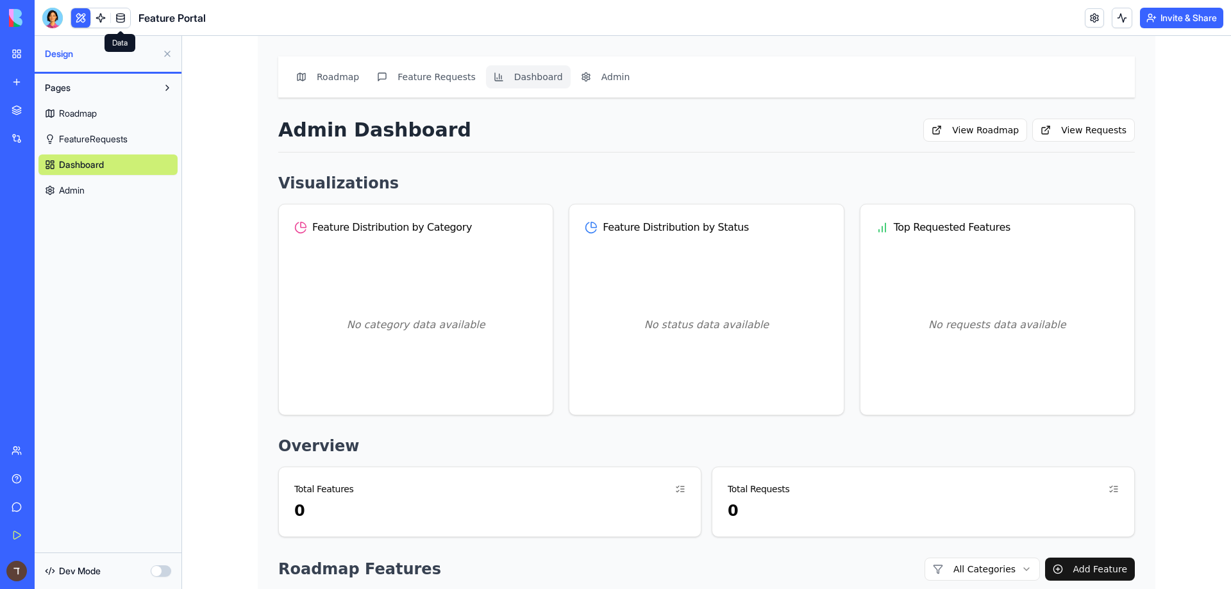
click at [122, 26] on link at bounding box center [120, 17] width 19 height 19
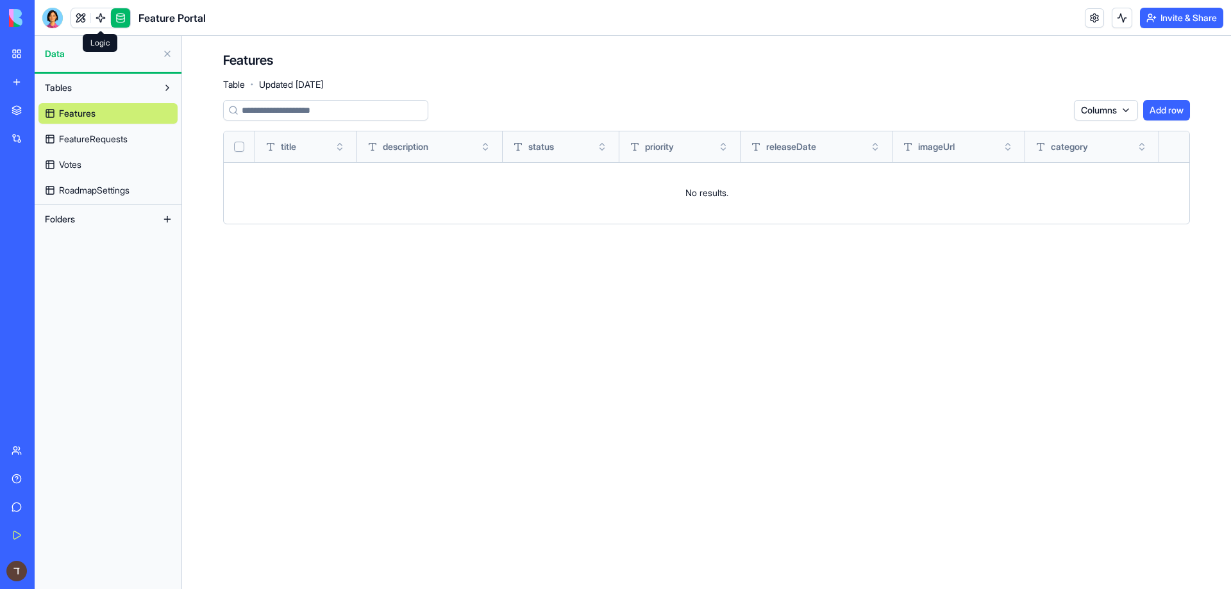
click at [104, 13] on link at bounding box center [100, 17] width 19 height 19
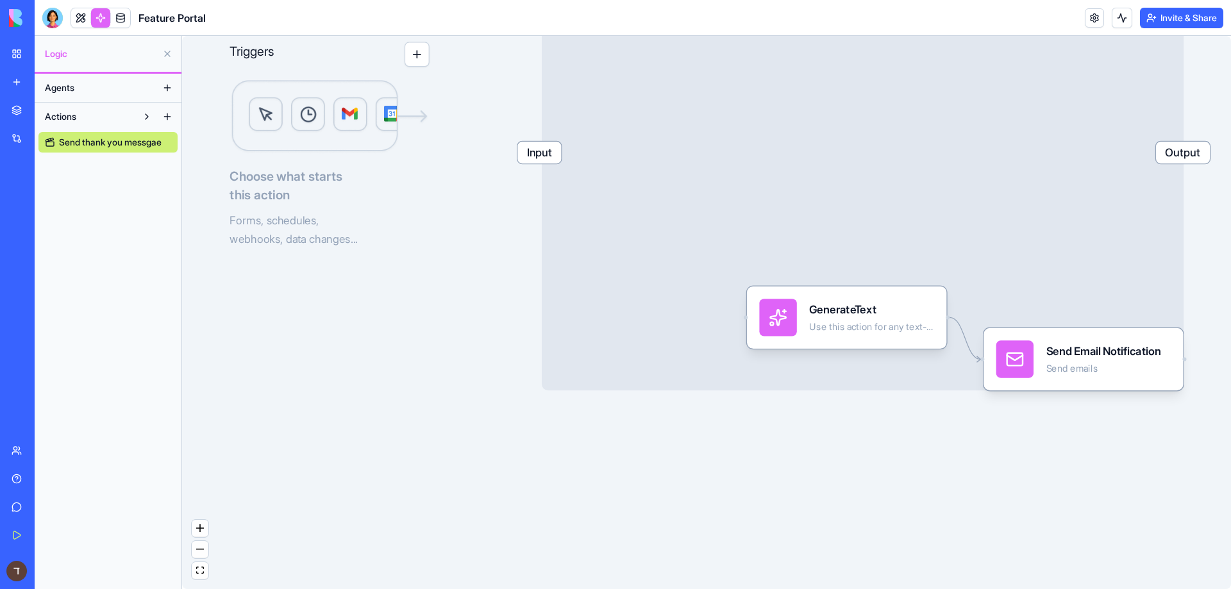
drag, startPoint x: 1020, startPoint y: 464, endPoint x: 779, endPoint y: 397, distance: 249.6
click at [779, 397] on div "Triggers Choose what starts this action Forms, schedules, webhooks, data change…" at bounding box center [706, 312] width 1049 height 553
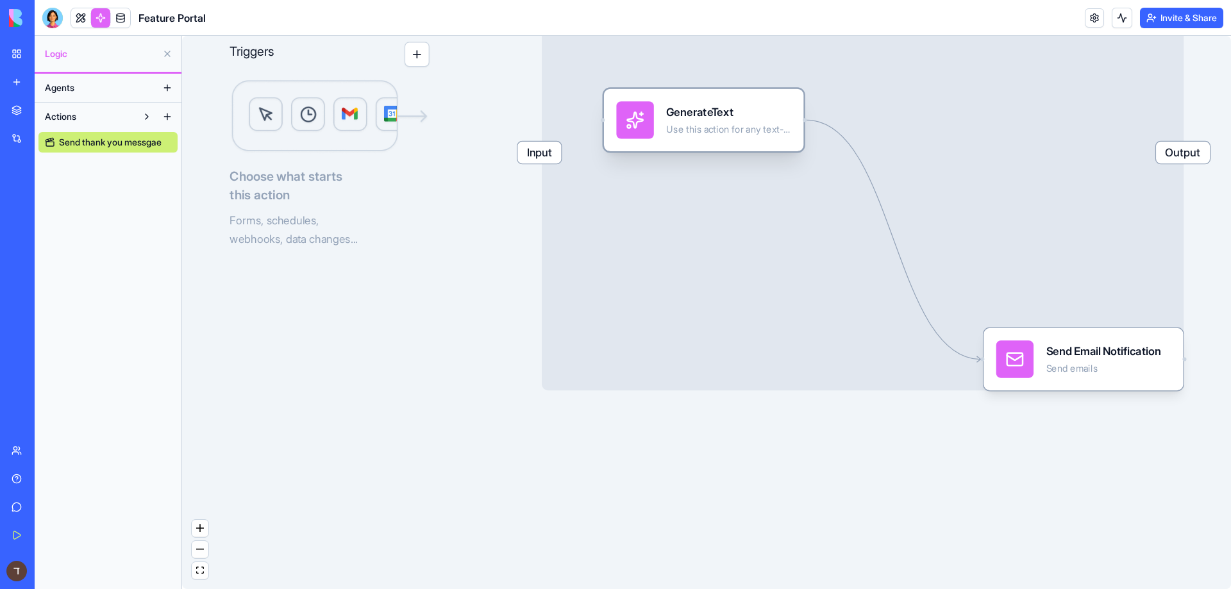
drag, startPoint x: 776, startPoint y: 318, endPoint x: 633, endPoint y: 115, distance: 247.9
click at [633, 115] on icon at bounding box center [634, 119] width 15 height 15
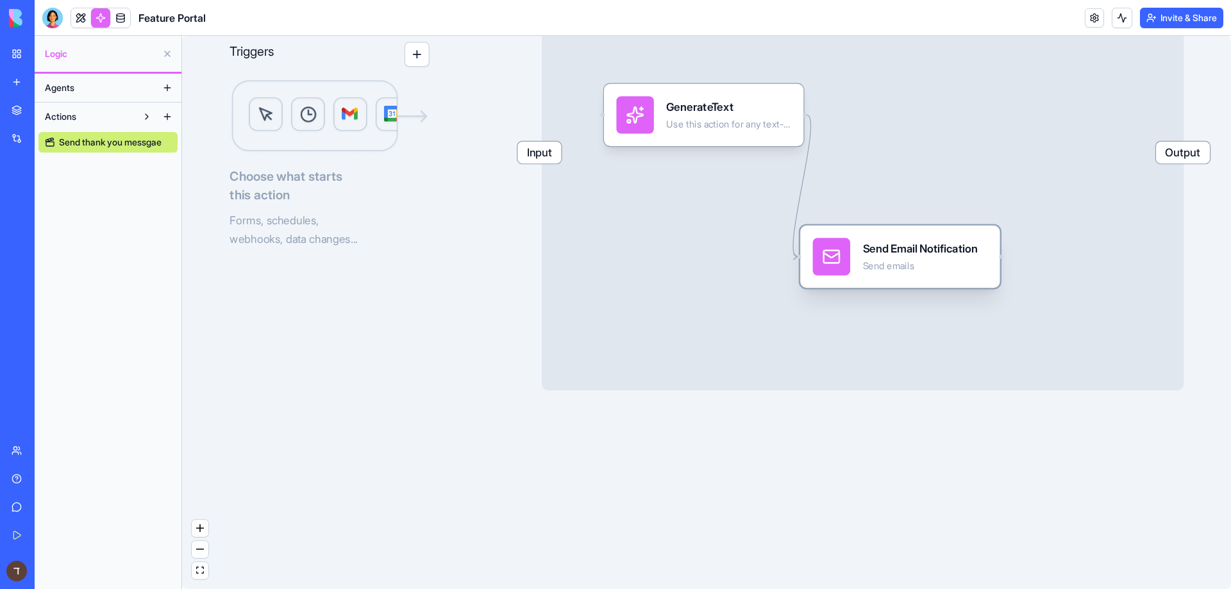
drag, startPoint x: 1072, startPoint y: 352, endPoint x: 927, endPoint y: 264, distance: 168.8
click at [927, 264] on div "Send emails" at bounding box center [920, 266] width 115 height 12
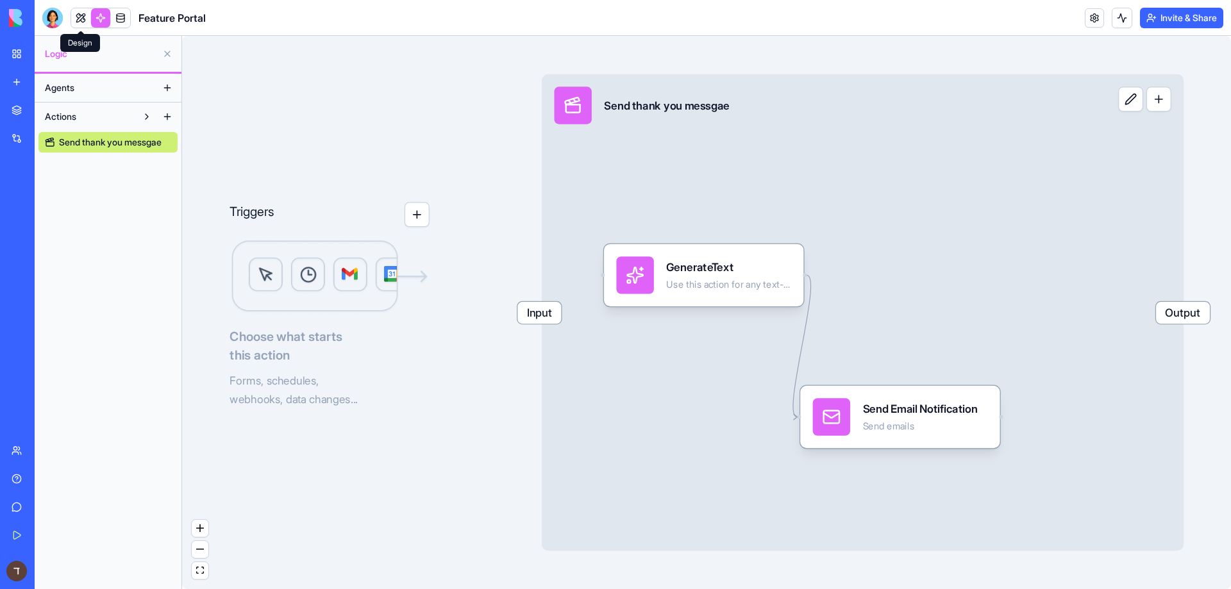
click at [79, 16] on link at bounding box center [80, 17] width 19 height 19
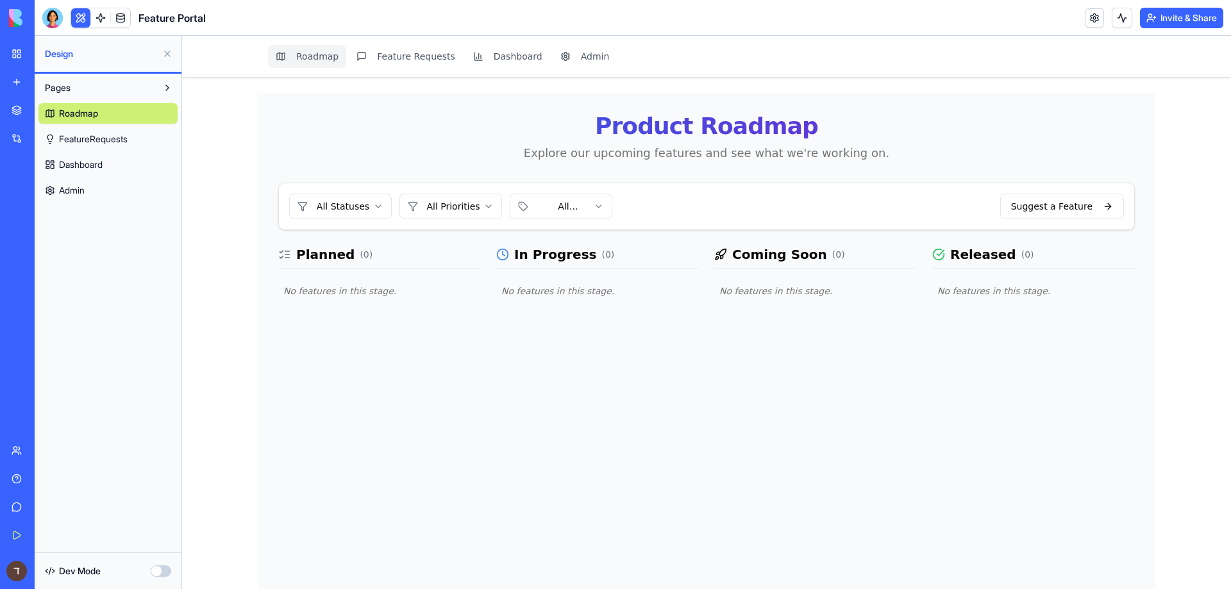
click at [81, 19] on button at bounding box center [80, 17] width 19 height 19
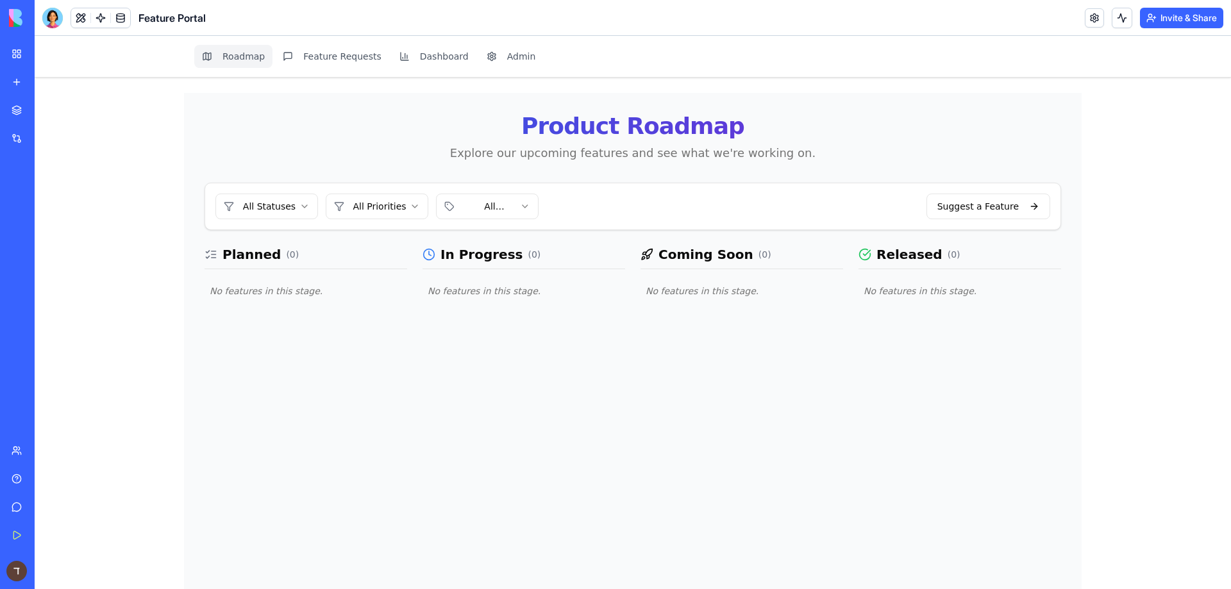
click at [31, 269] on div "Marketplace Integrations Recent Support Chat New App Feature Portal" at bounding box center [17, 266] width 27 height 338
click at [47, 260] on div "Feature Portal" at bounding box center [30, 256] width 36 height 13
click at [75, 22] on button at bounding box center [80, 17] width 19 height 19
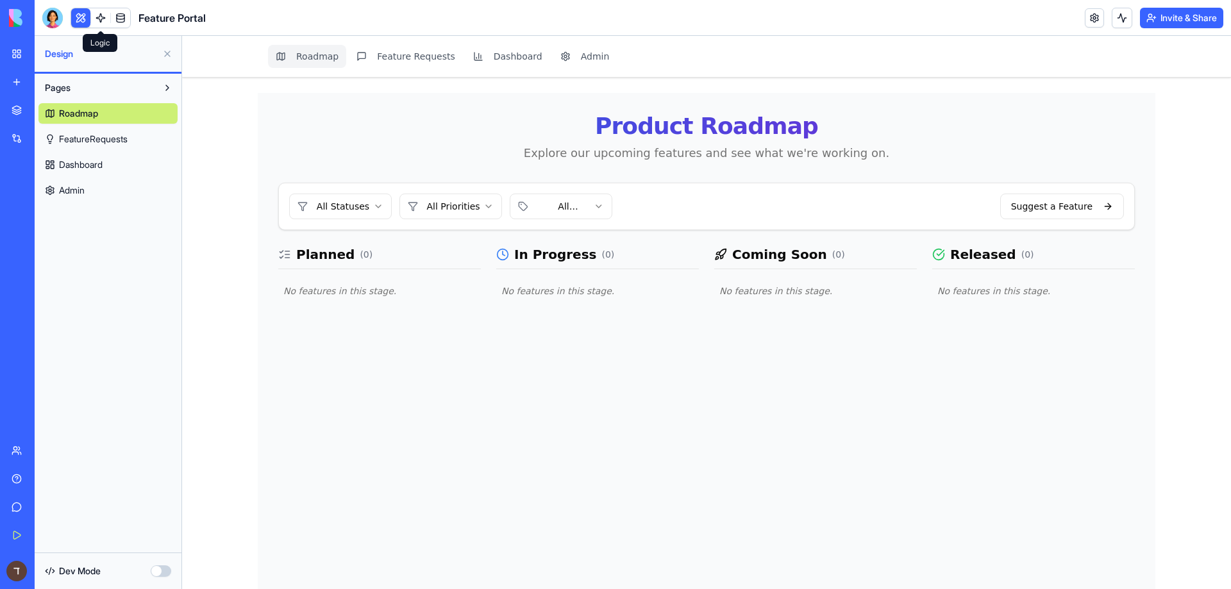
click at [94, 15] on link at bounding box center [100, 17] width 19 height 19
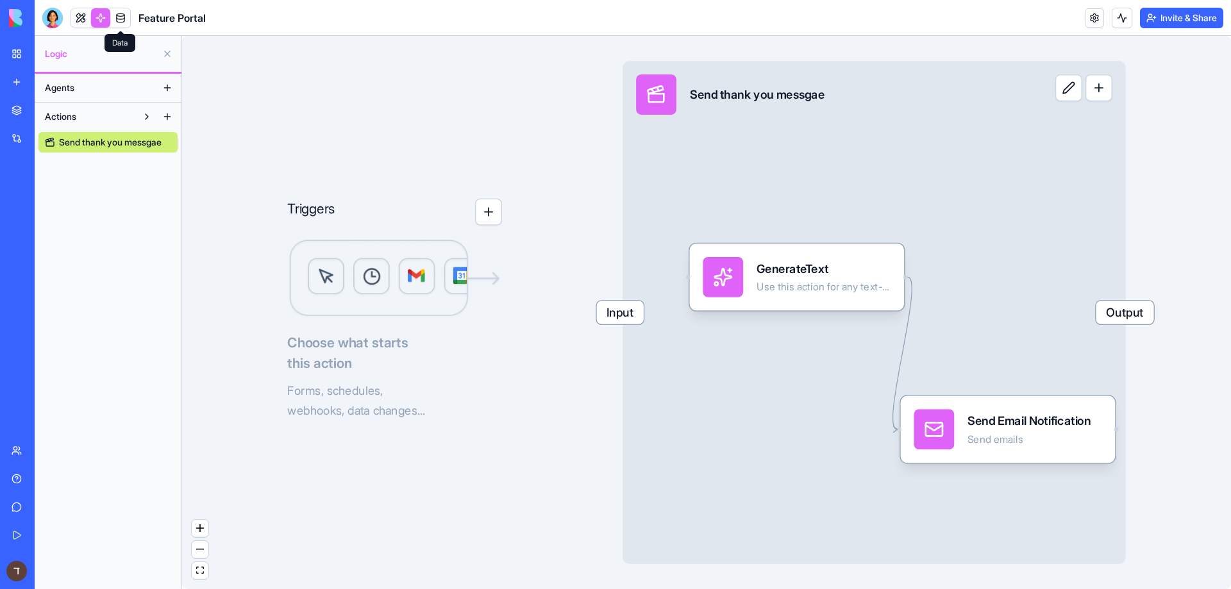
click at [119, 15] on link at bounding box center [120, 17] width 19 height 19
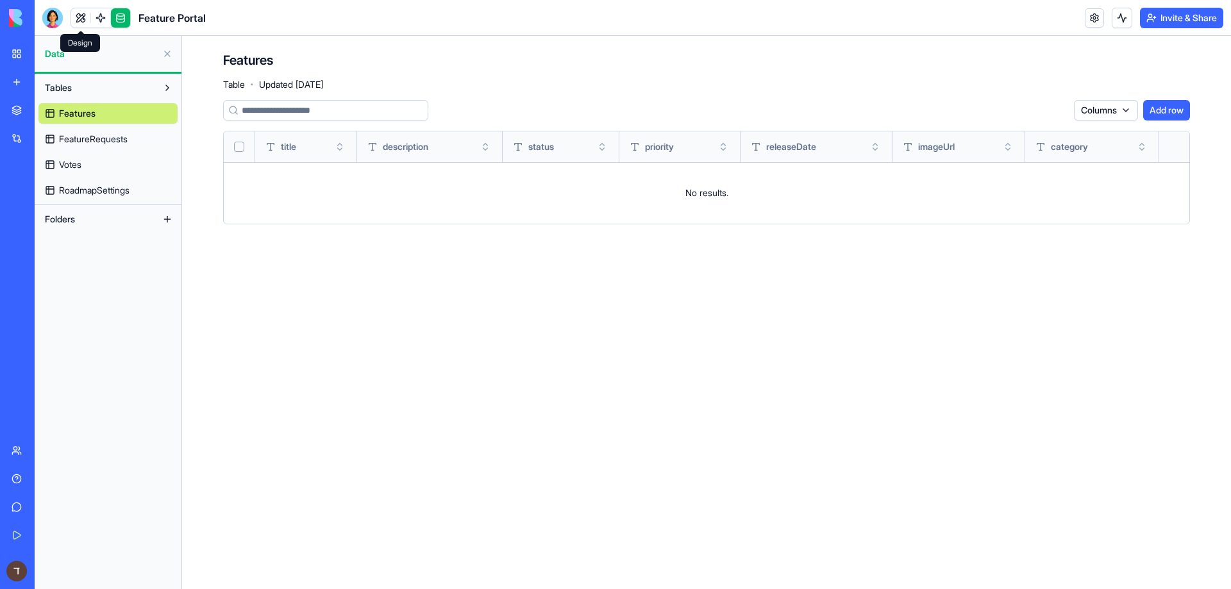
click at [74, 20] on link at bounding box center [80, 17] width 19 height 19
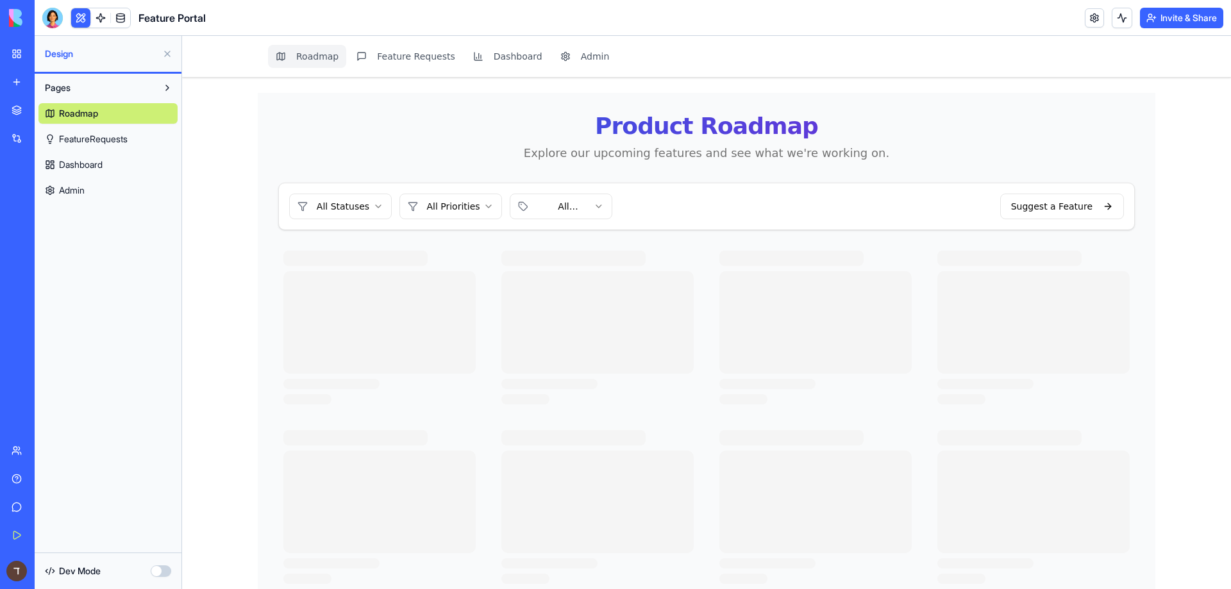
click at [94, 163] on span "Dashboard" at bounding box center [81, 164] width 44 height 13
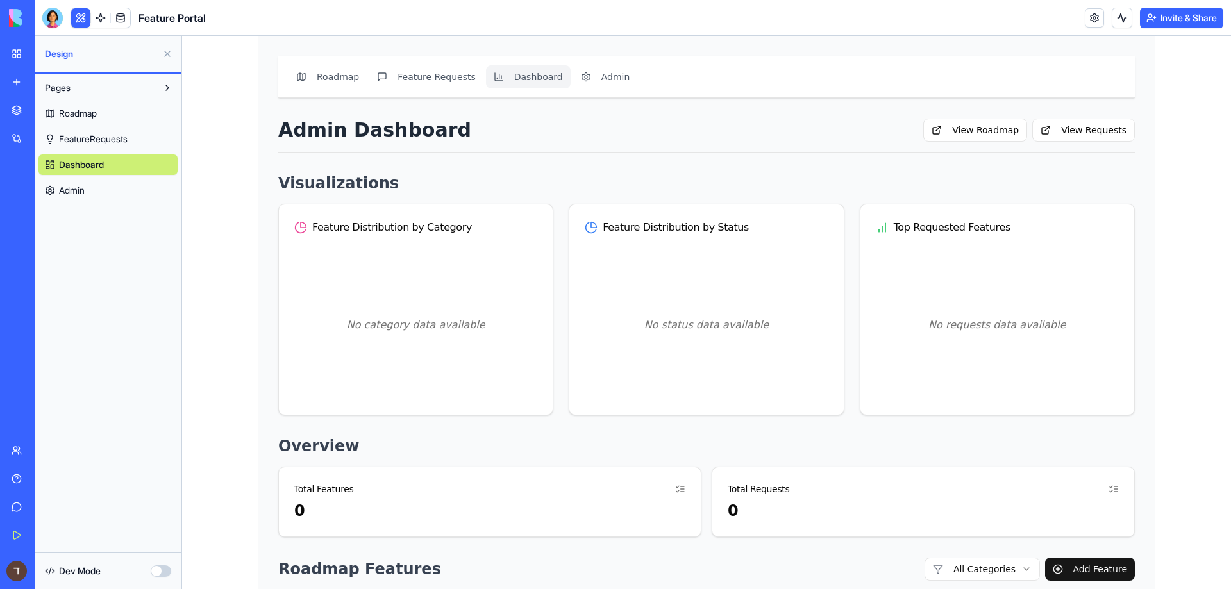
click at [94, 149] on div "Roadmap FeatureRequests Dashboard Admin" at bounding box center [107, 149] width 139 height 103
click at [95, 142] on span "FeatureRequests" at bounding box center [93, 139] width 69 height 13
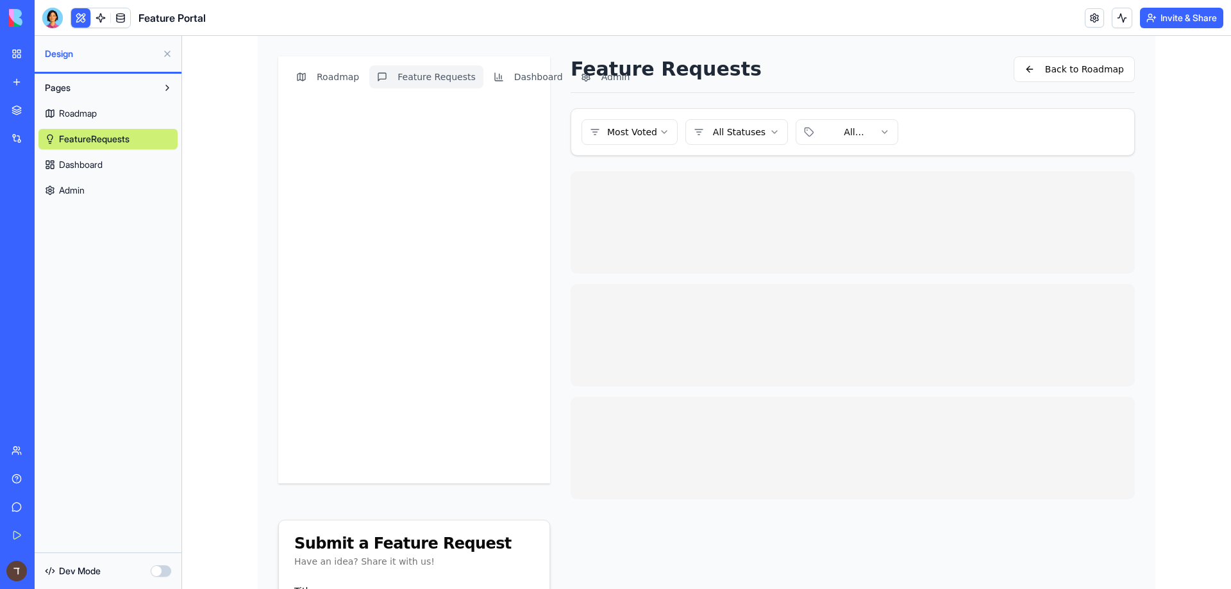
click at [108, 110] on link "Roadmap" at bounding box center [107, 113] width 139 height 21
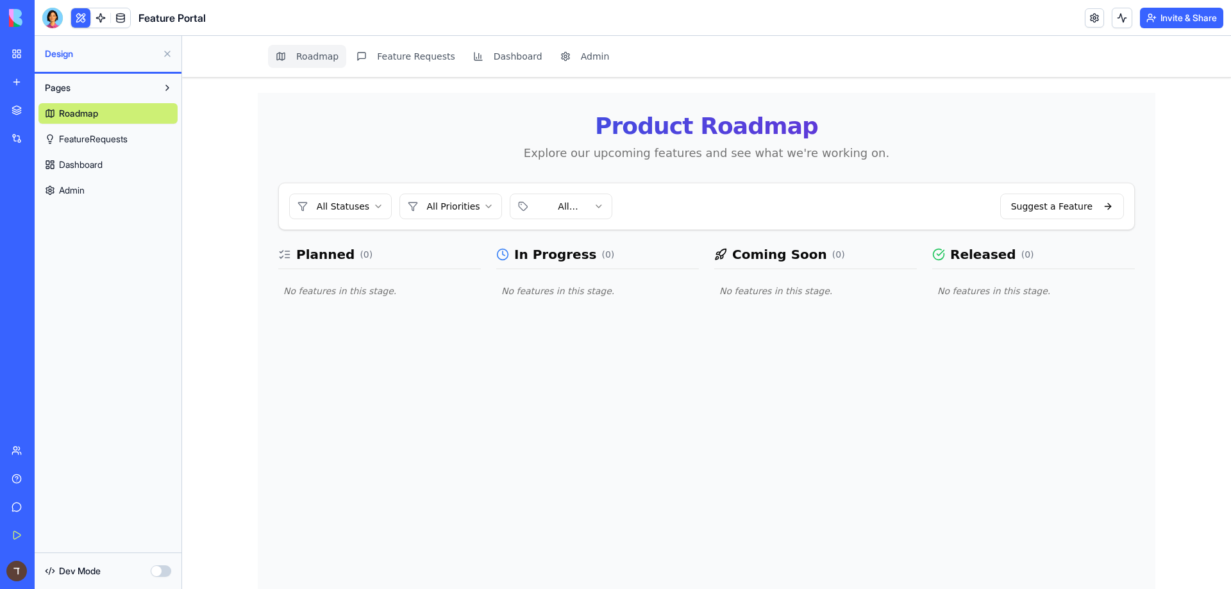
click at [55, 212] on link "Support Chat" at bounding box center [29, 200] width 51 height 26
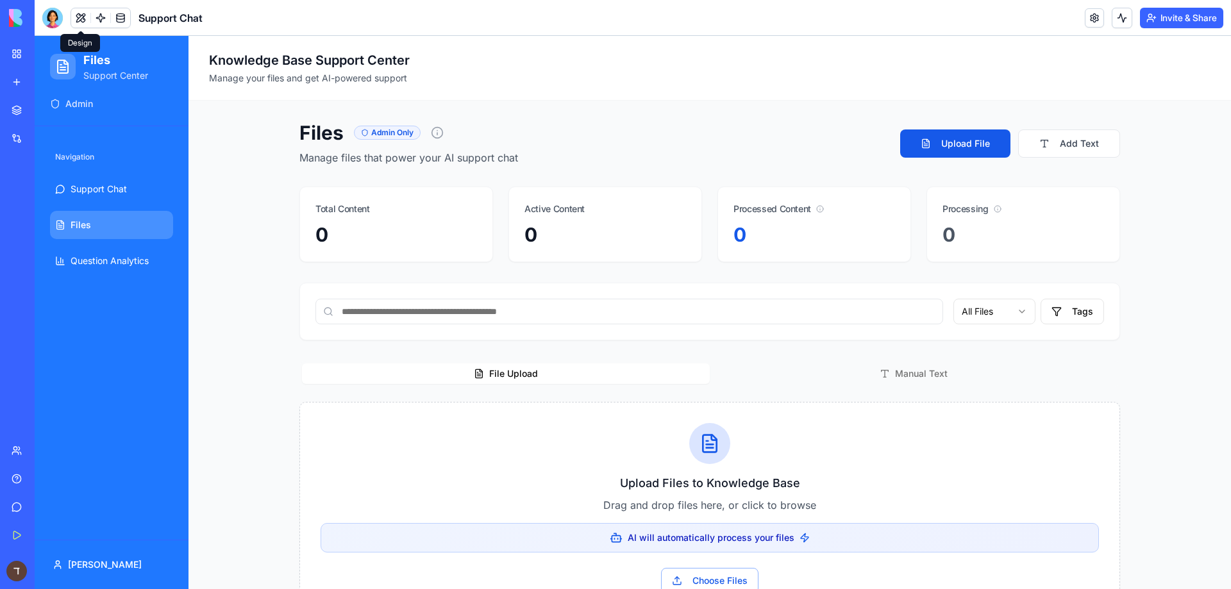
click at [71, 13] on button at bounding box center [80, 17] width 19 height 19
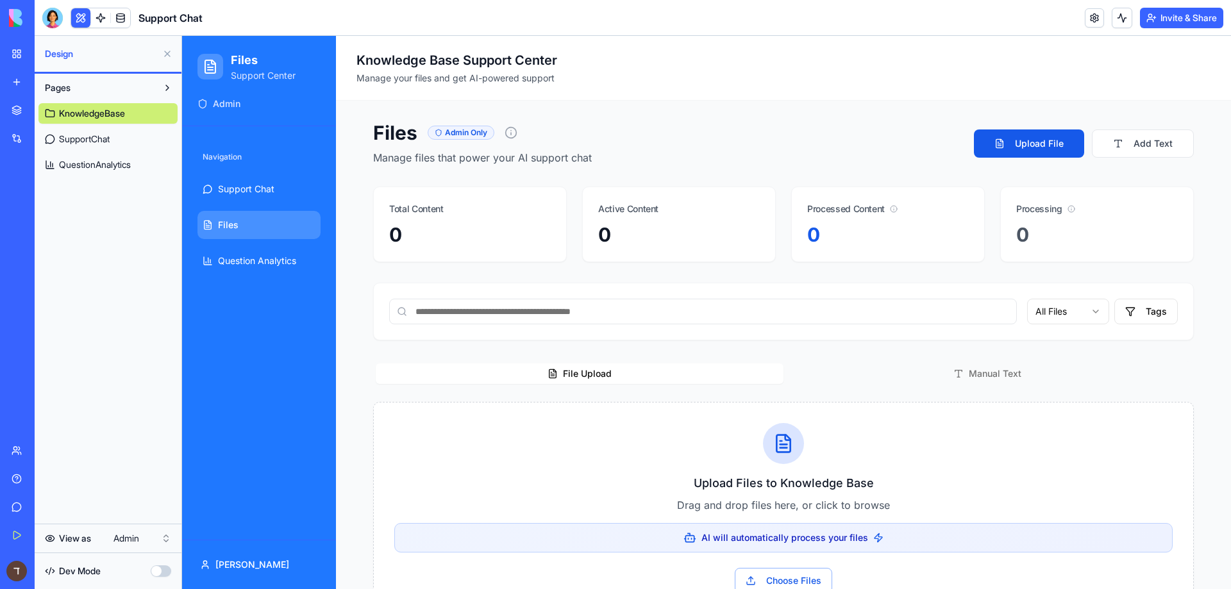
click at [75, 17] on button at bounding box center [80, 17] width 19 height 19
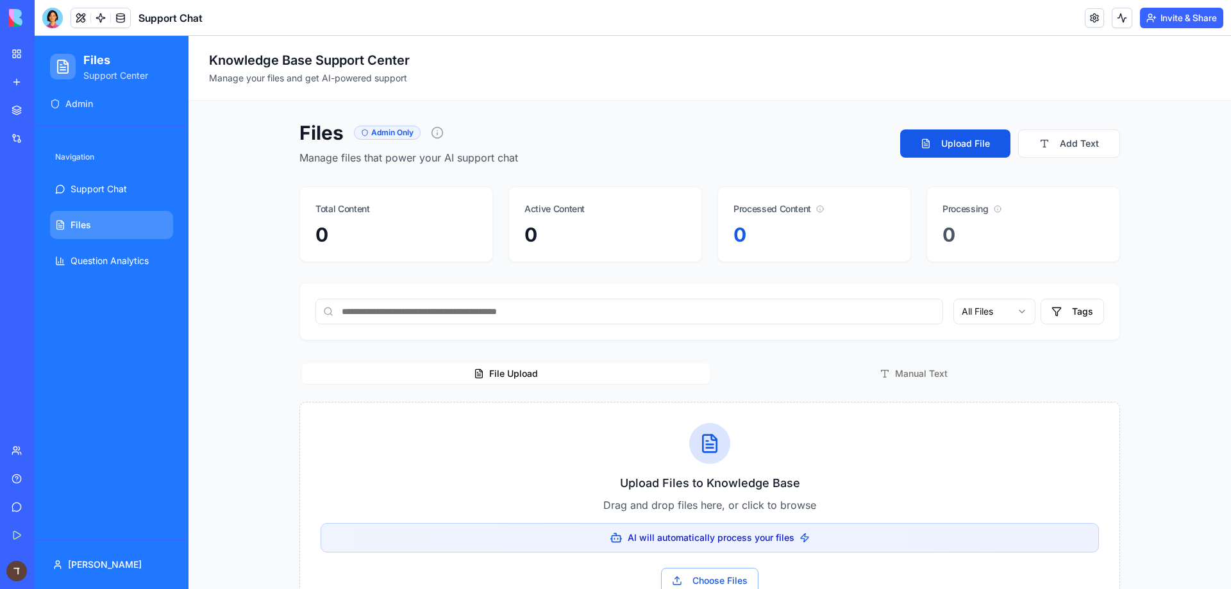
click at [75, 19] on button at bounding box center [80, 17] width 19 height 19
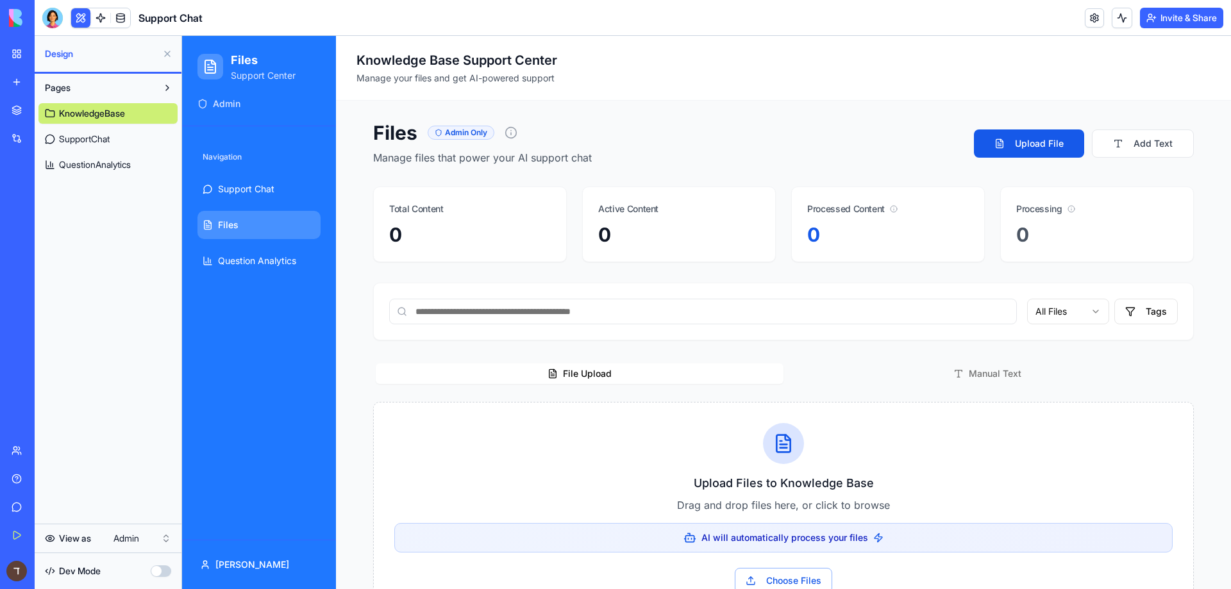
click at [75, 19] on button at bounding box center [80, 17] width 19 height 19
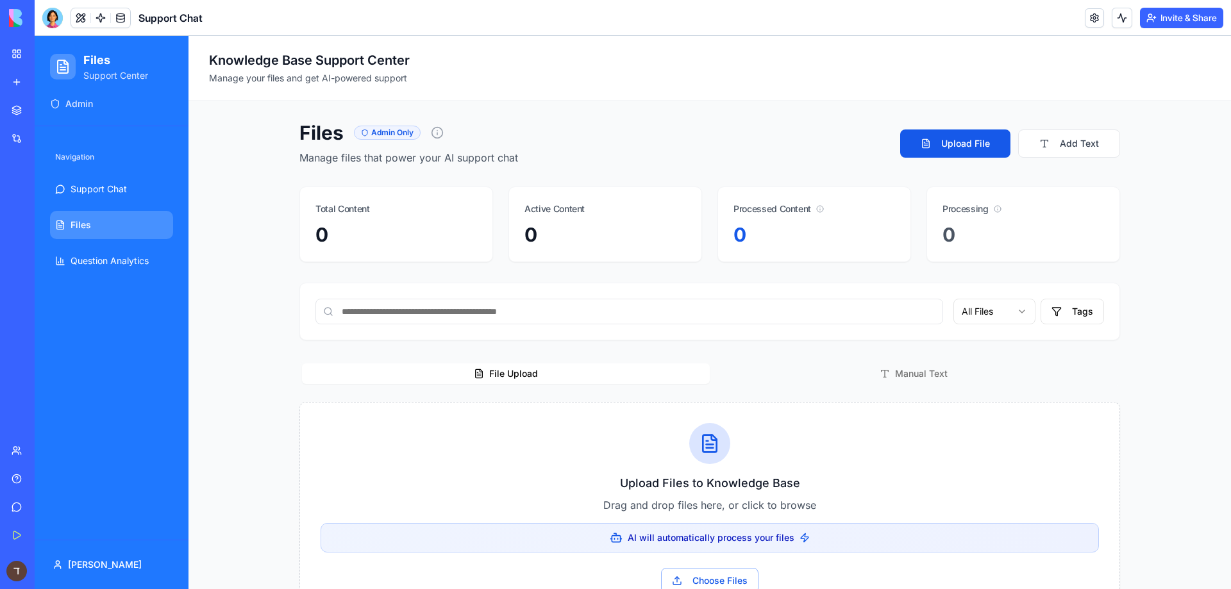
click at [75, 19] on button at bounding box center [80, 17] width 19 height 19
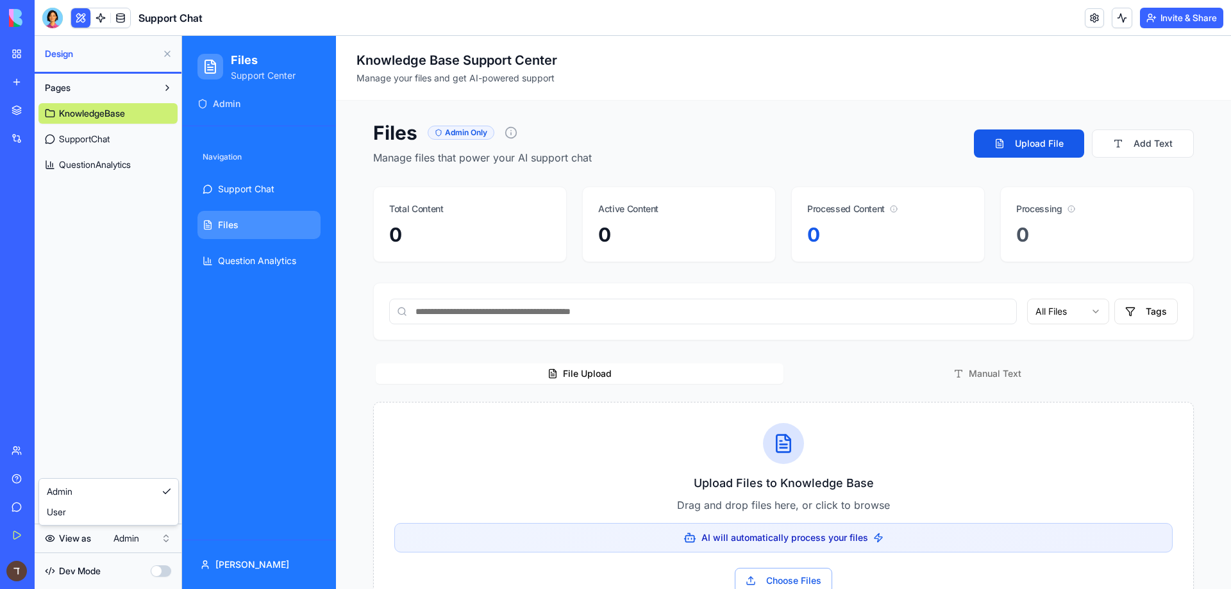
click at [76, 535] on html "BETA My Workspace New app Marketplace Integrations Recent Support Chat New App …" at bounding box center [615, 294] width 1231 height 589
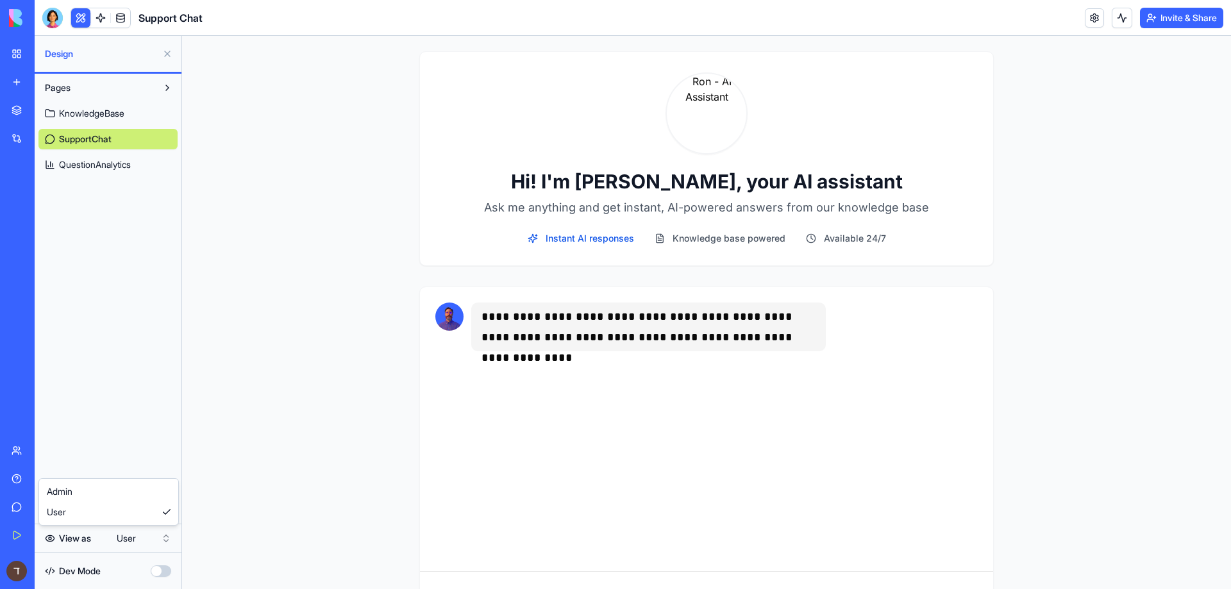
click at [73, 533] on html "BETA My Workspace New app Marketplace Integrations Recent Support Chat New App …" at bounding box center [615, 294] width 1231 height 589
click at [72, 492] on span "Admin" at bounding box center [60, 491] width 26 height 13
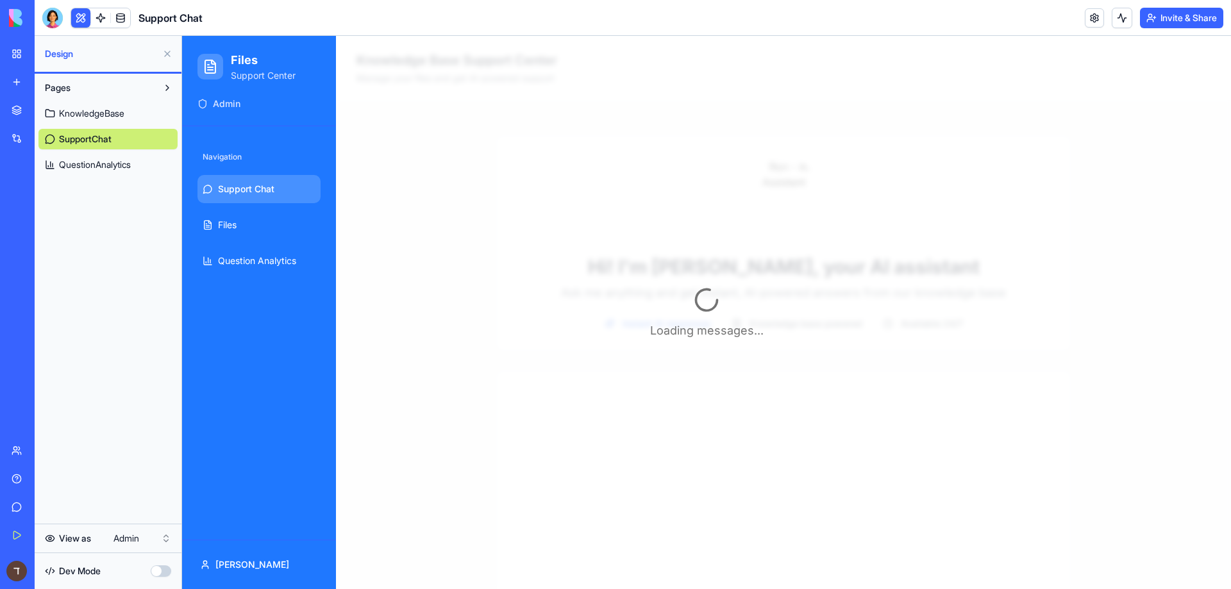
click at [71, 536] on html "BETA My Workspace New app Marketplace Integrations Recent Support Chat New App …" at bounding box center [615, 294] width 1231 height 589
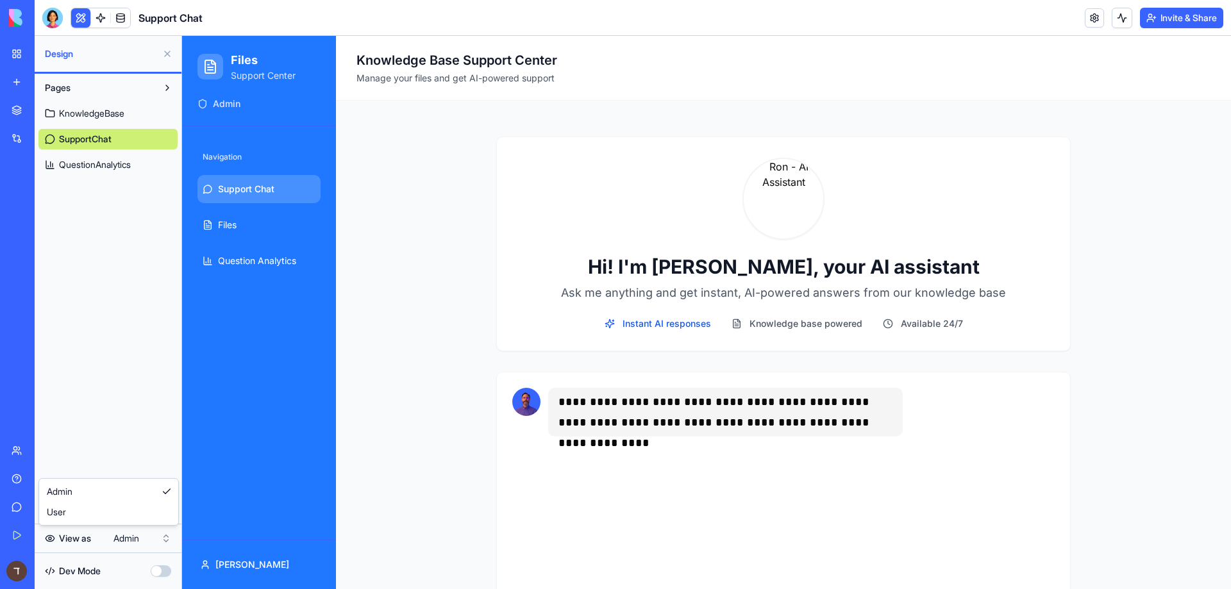
click at [146, 384] on html "BETA My Workspace New app Marketplace Integrations Recent Support Chat New App …" at bounding box center [615, 294] width 1231 height 589
click at [34, 46] on link "My Workspace" at bounding box center [29, 54] width 51 height 26
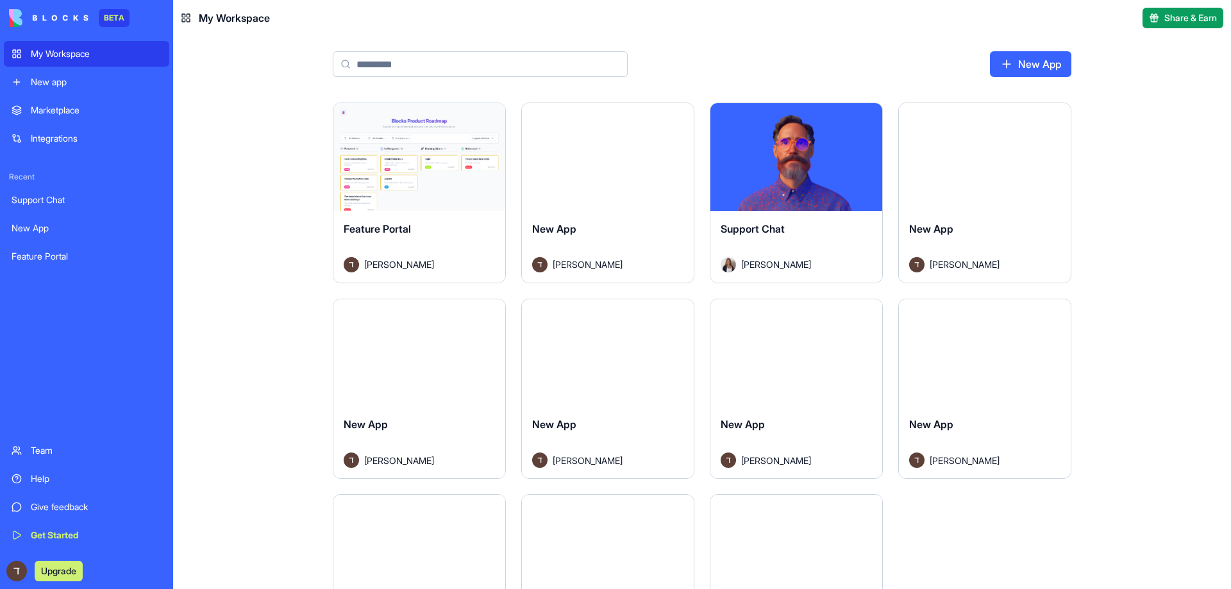
click at [74, 81] on div "New app" at bounding box center [96, 82] width 131 height 13
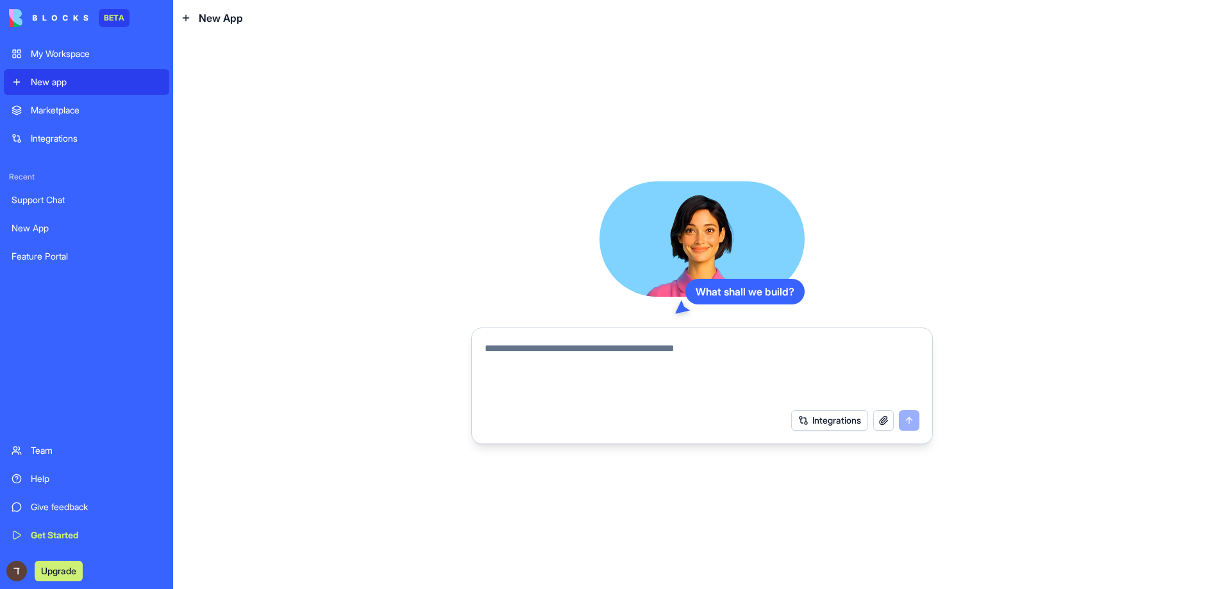
click at [88, 58] on div "My Workspace" at bounding box center [96, 53] width 131 height 13
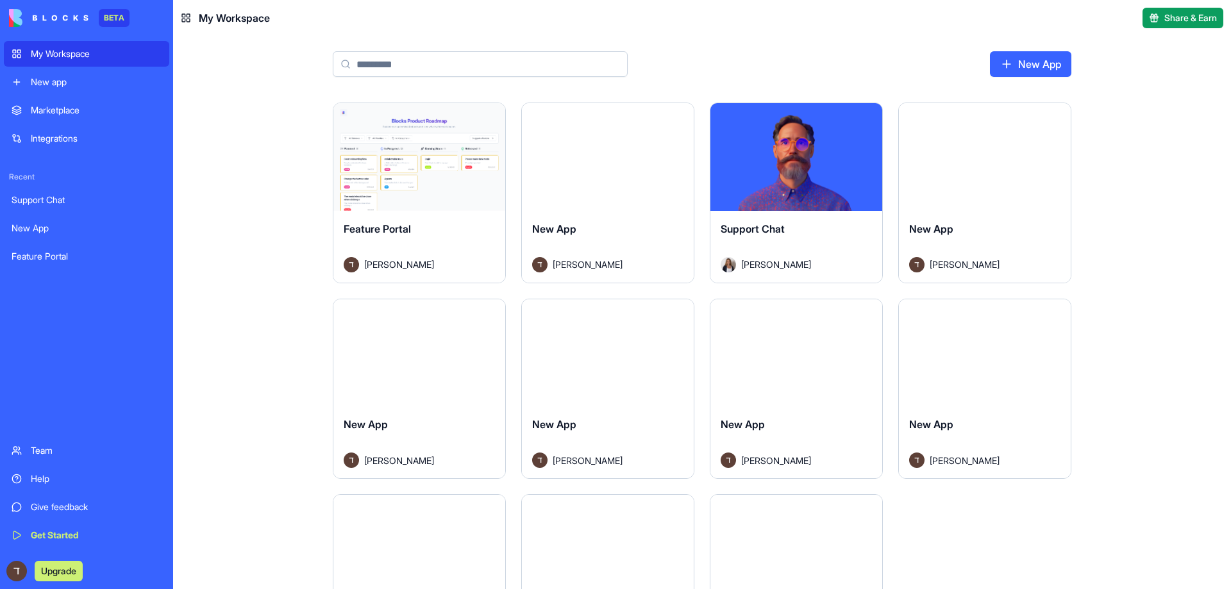
click at [77, 78] on div "New app" at bounding box center [96, 82] width 131 height 13
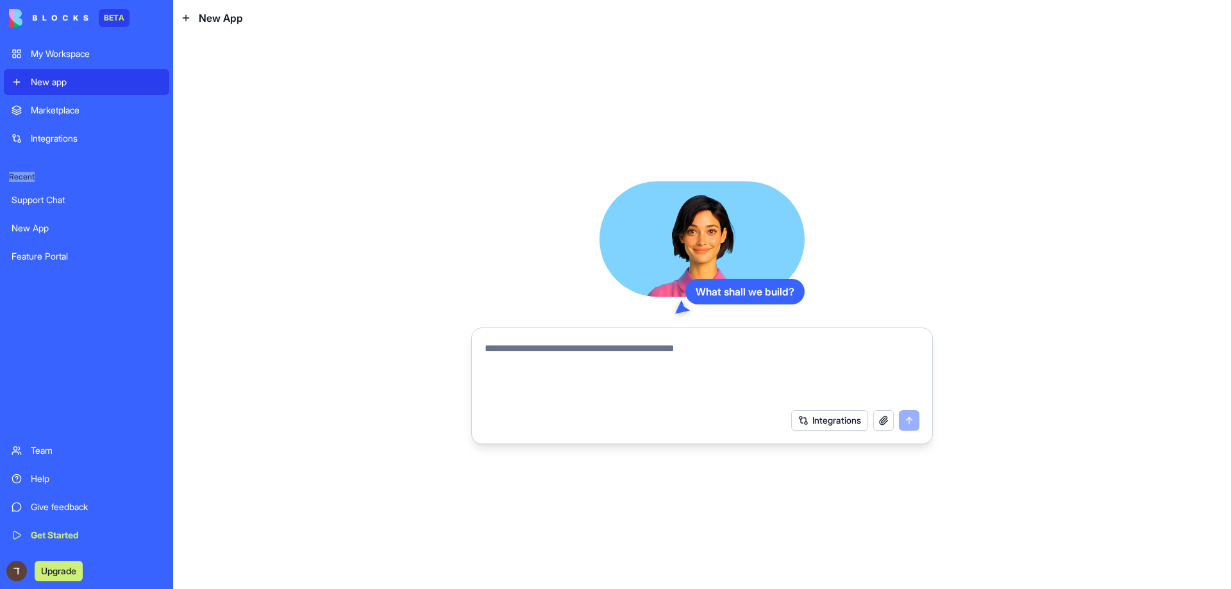
drag, startPoint x: 44, startPoint y: 176, endPoint x: 9, endPoint y: 174, distance: 34.7
click at [9, 174] on span "Recent" at bounding box center [86, 177] width 165 height 10
copy span "Recent"
click at [56, 260] on div "Feature Portal" at bounding box center [87, 256] width 150 height 13
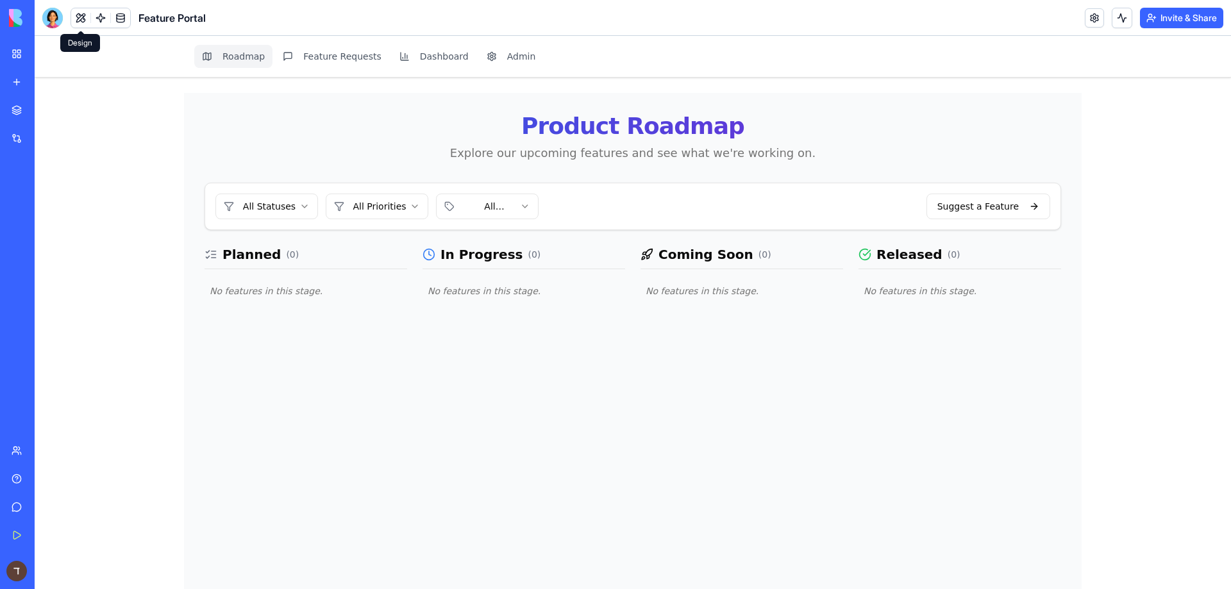
click at [80, 18] on button at bounding box center [80, 17] width 19 height 19
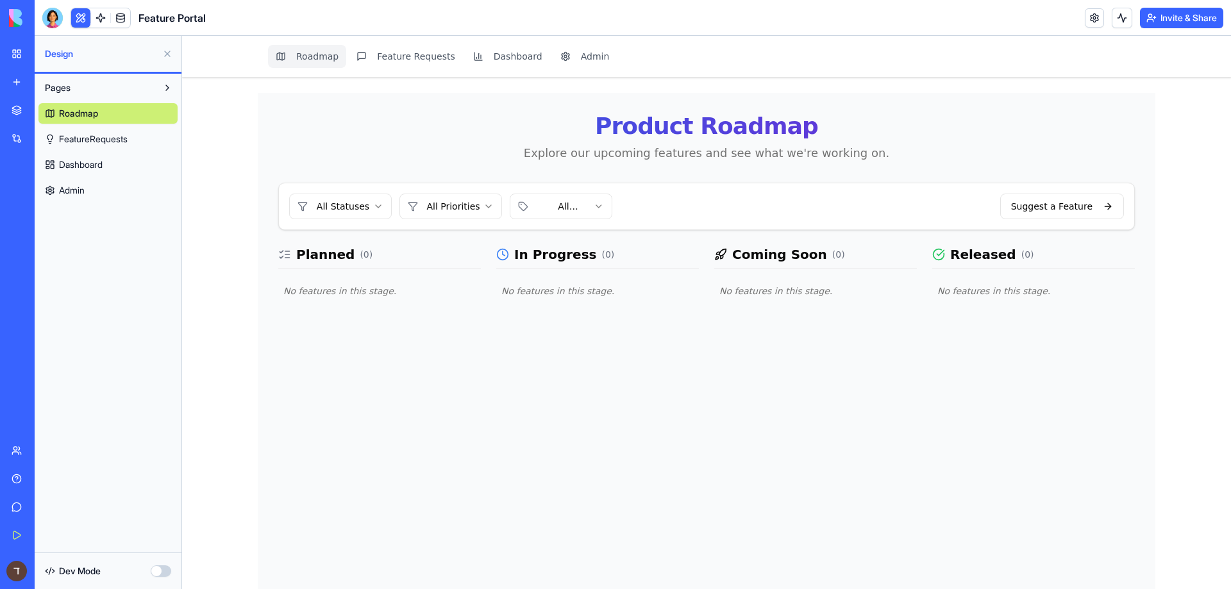
click at [83, 20] on button at bounding box center [80, 17] width 19 height 19
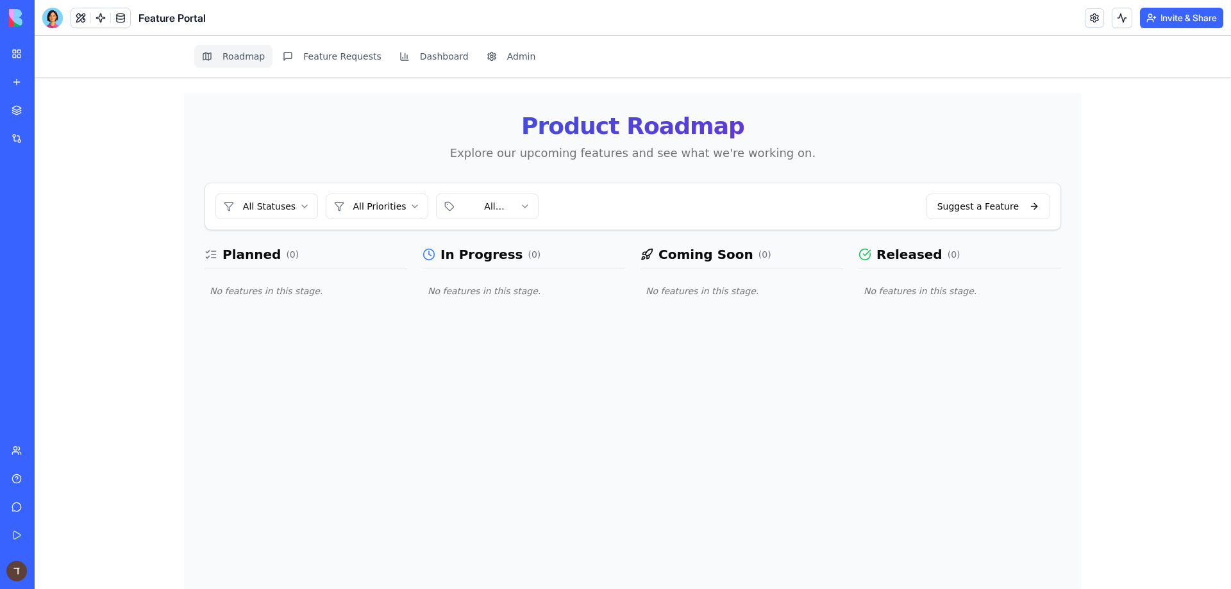
click at [81, 21] on button at bounding box center [80, 17] width 19 height 19
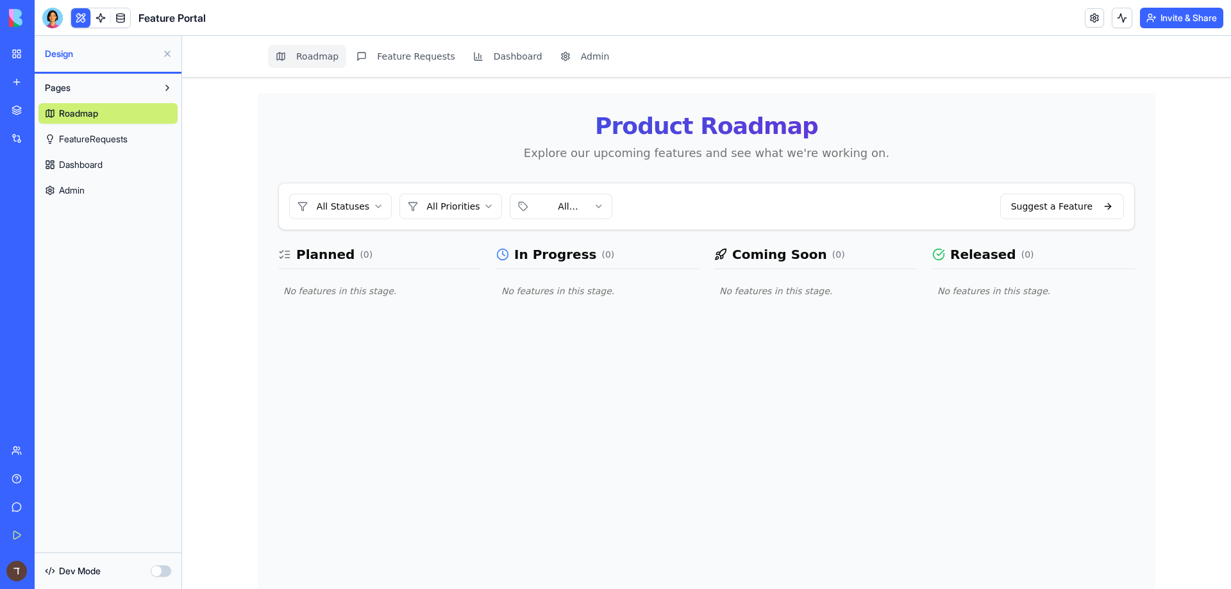
click at [81, 21] on button at bounding box center [80, 17] width 19 height 19
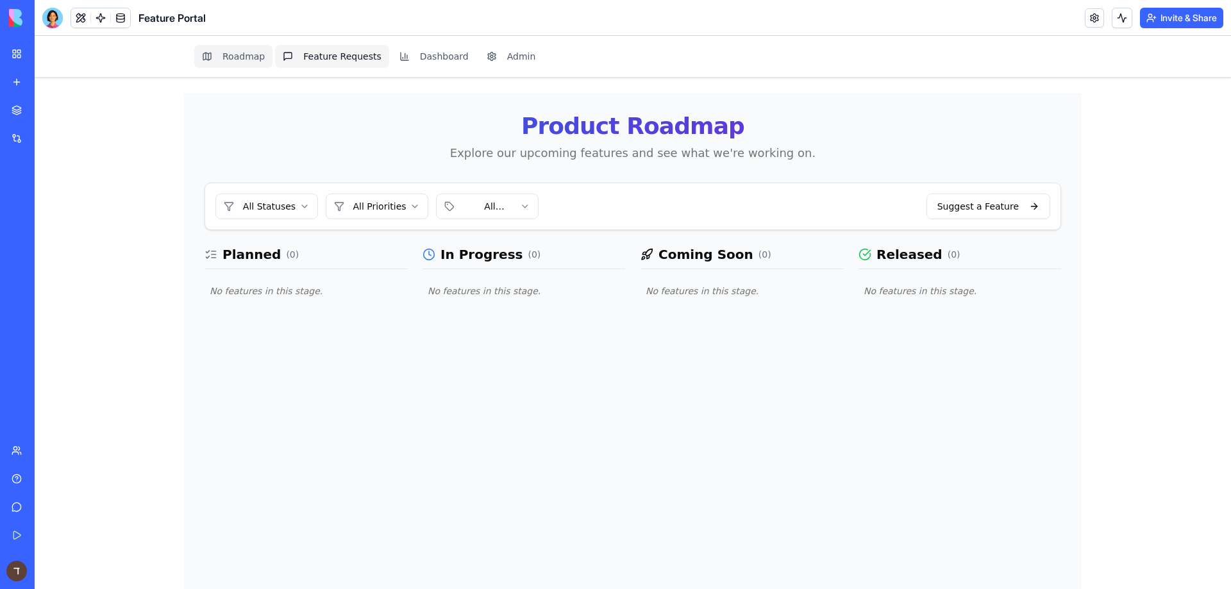
click at [322, 56] on button "Feature Requests" at bounding box center [332, 56] width 114 height 23
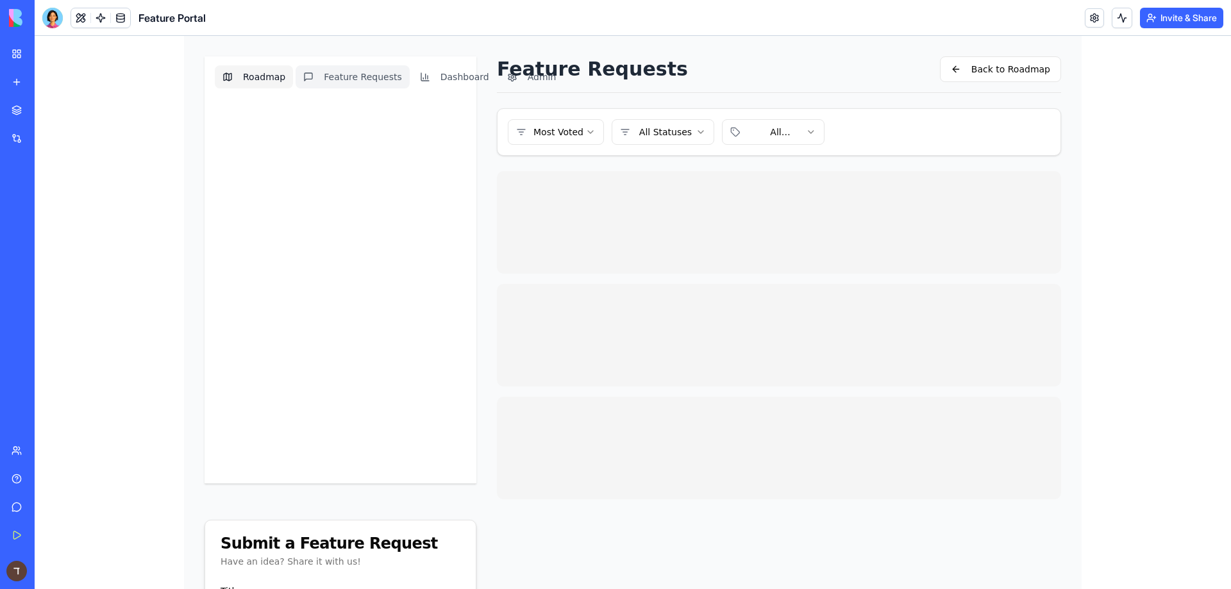
click at [262, 74] on button "Roadmap" at bounding box center [254, 76] width 78 height 23
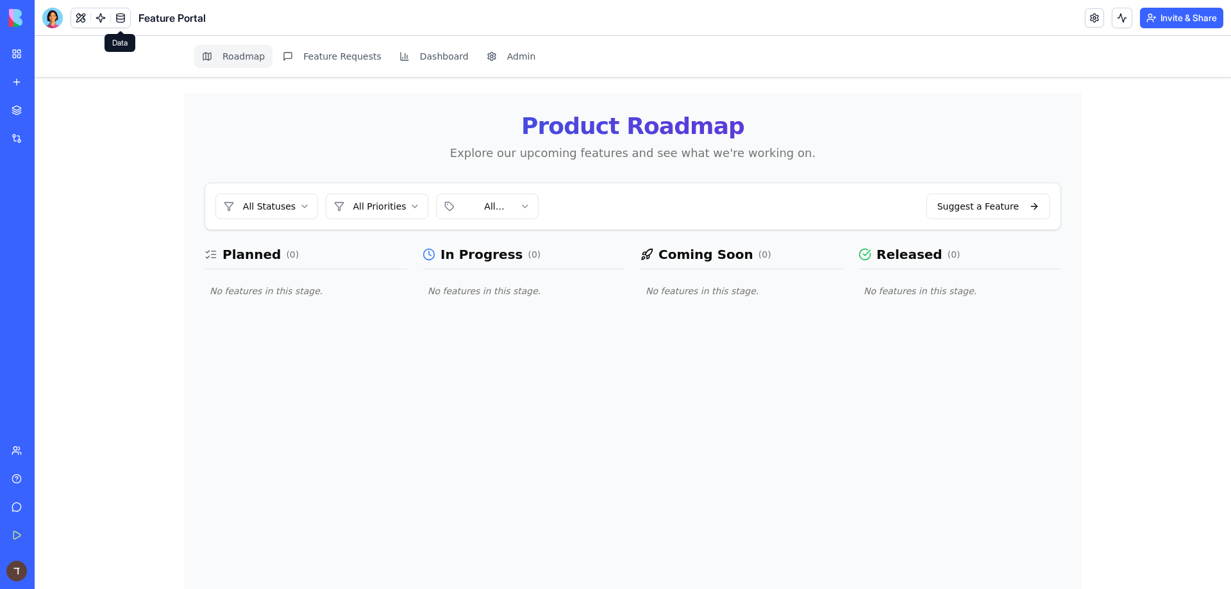
click at [112, 17] on link at bounding box center [120, 17] width 19 height 19
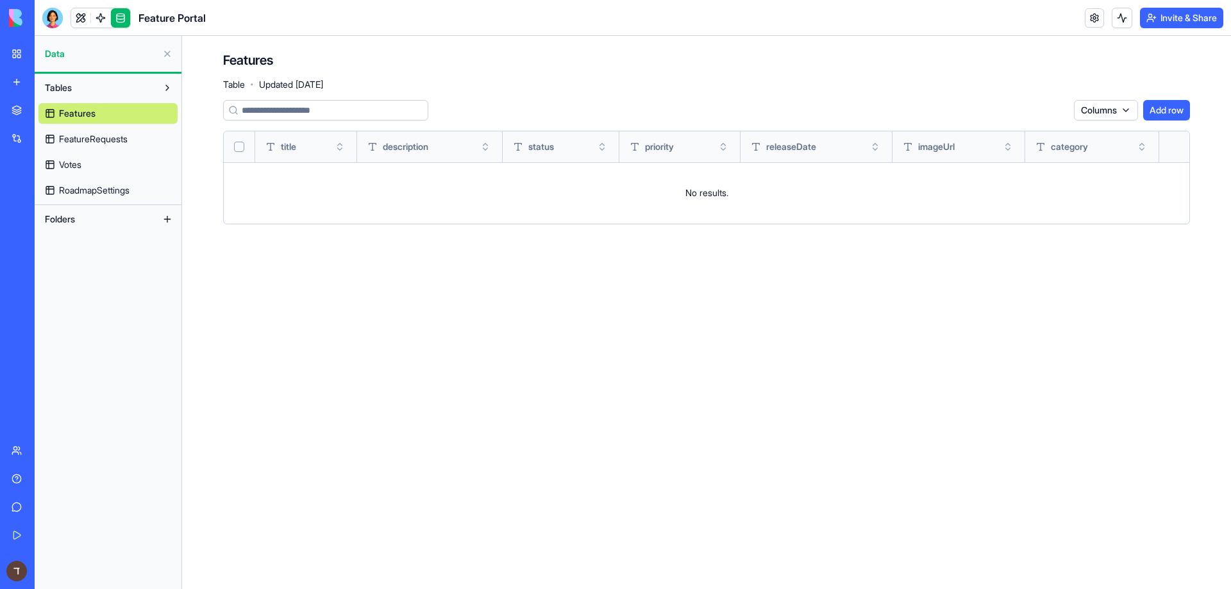
click at [47, 202] on div "Support Chat" at bounding box center [30, 200] width 36 height 13
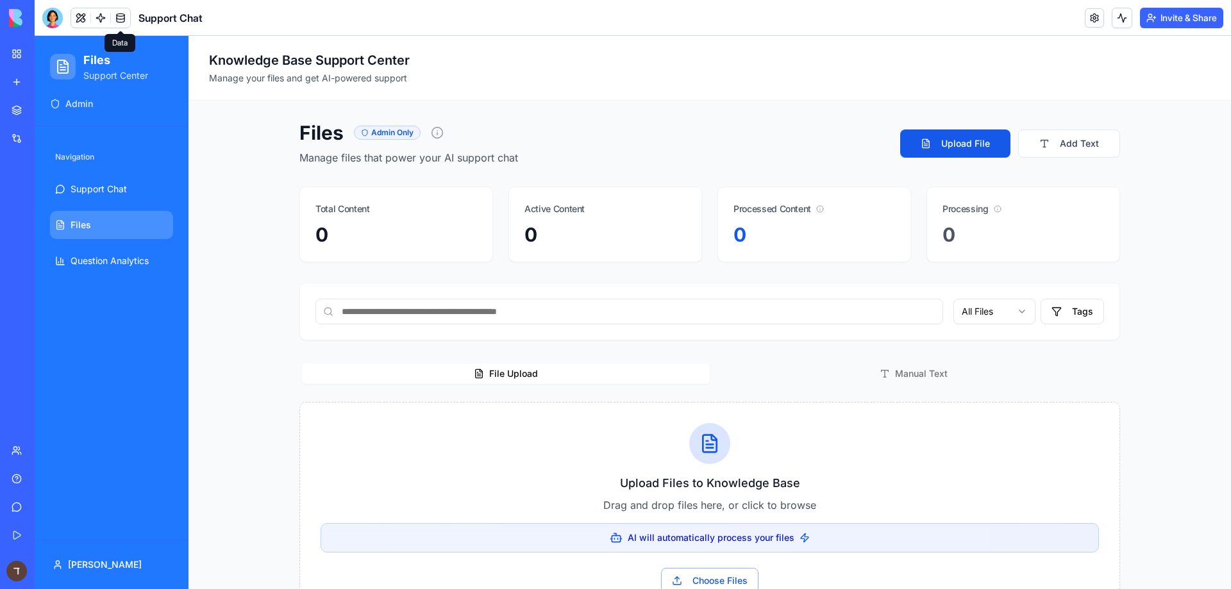
click at [117, 17] on link at bounding box center [120, 17] width 19 height 19
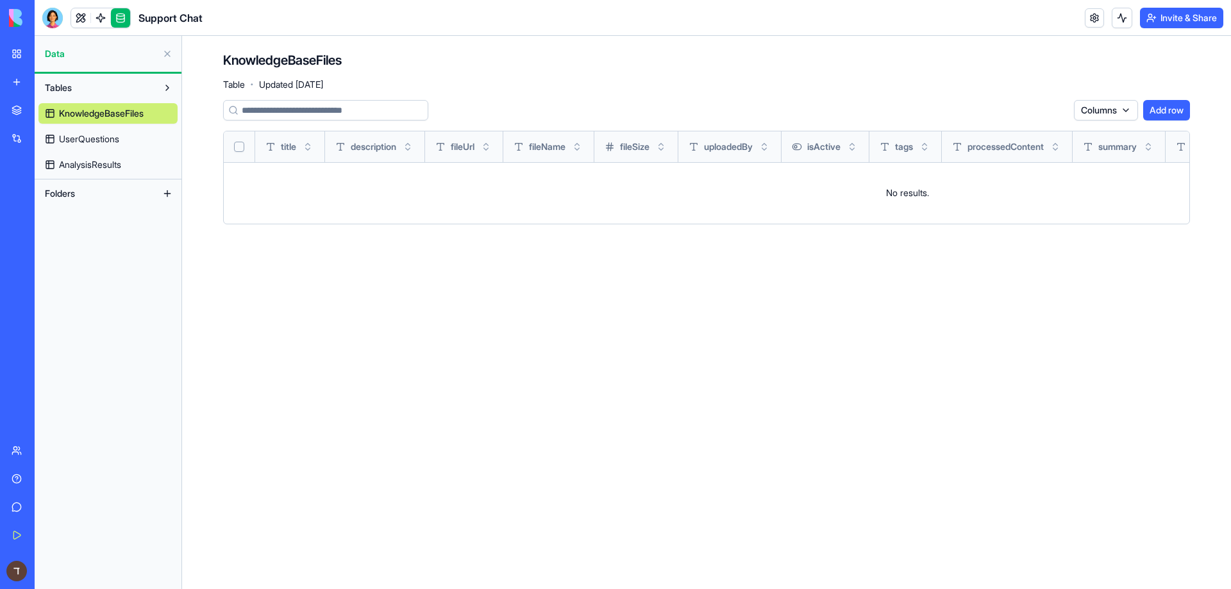
click at [364, 230] on div "Columns Add row title description fileUrl fileName fileSize uploadedBy isActive…" at bounding box center [706, 167] width 967 height 135
click at [355, 188] on td "No results." at bounding box center [907, 193] width 1367 height 62
click at [1169, 107] on button "Add row" at bounding box center [1166, 110] width 47 height 21
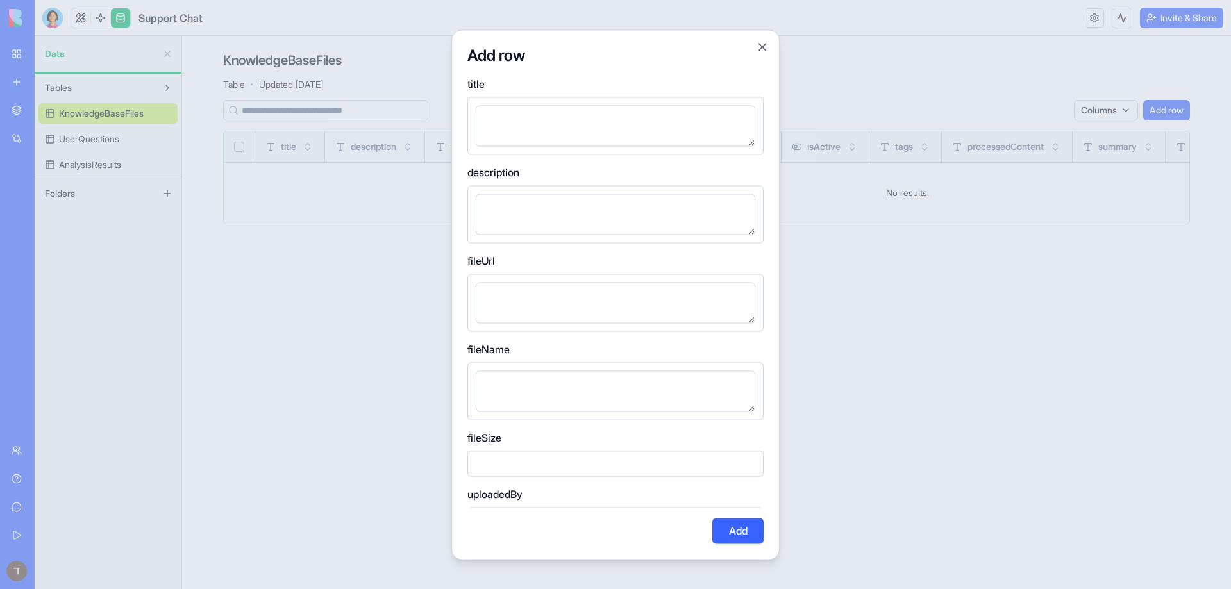
click at [1169, 107] on div at bounding box center [615, 294] width 1231 height 589
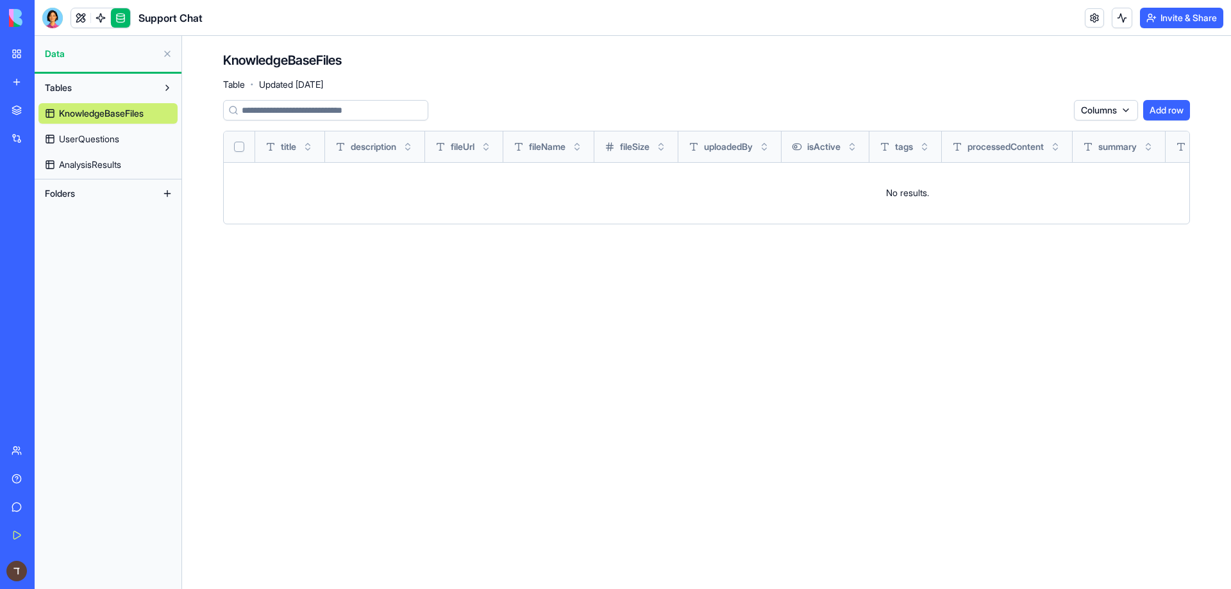
click at [122, 13] on link at bounding box center [120, 17] width 19 height 19
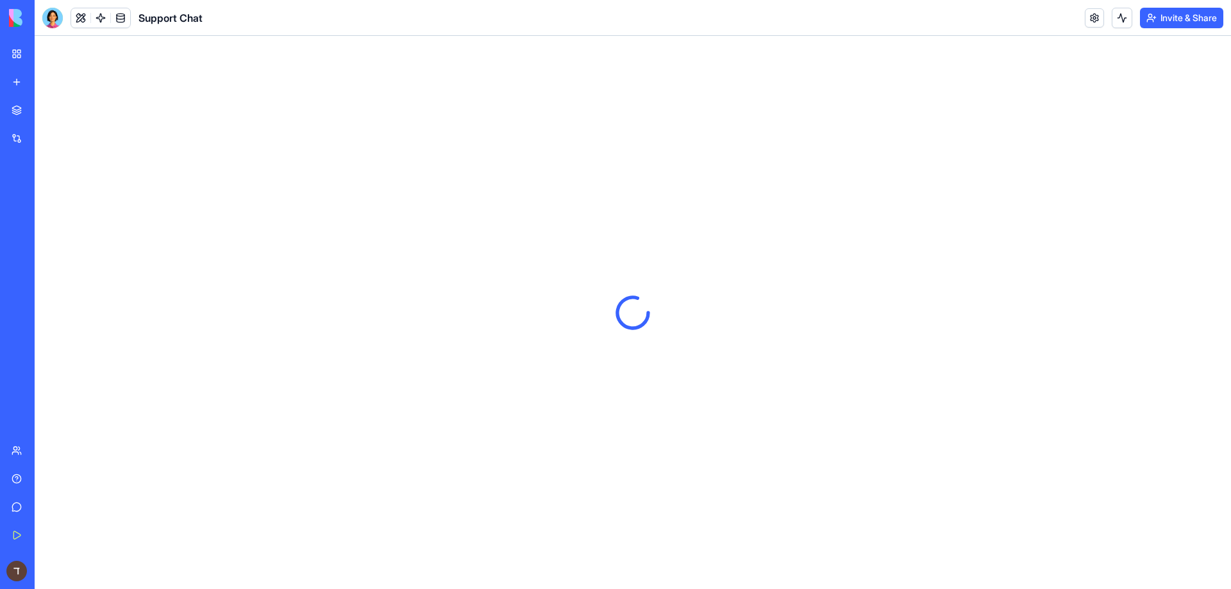
click at [122, 13] on link at bounding box center [120, 17] width 19 height 19
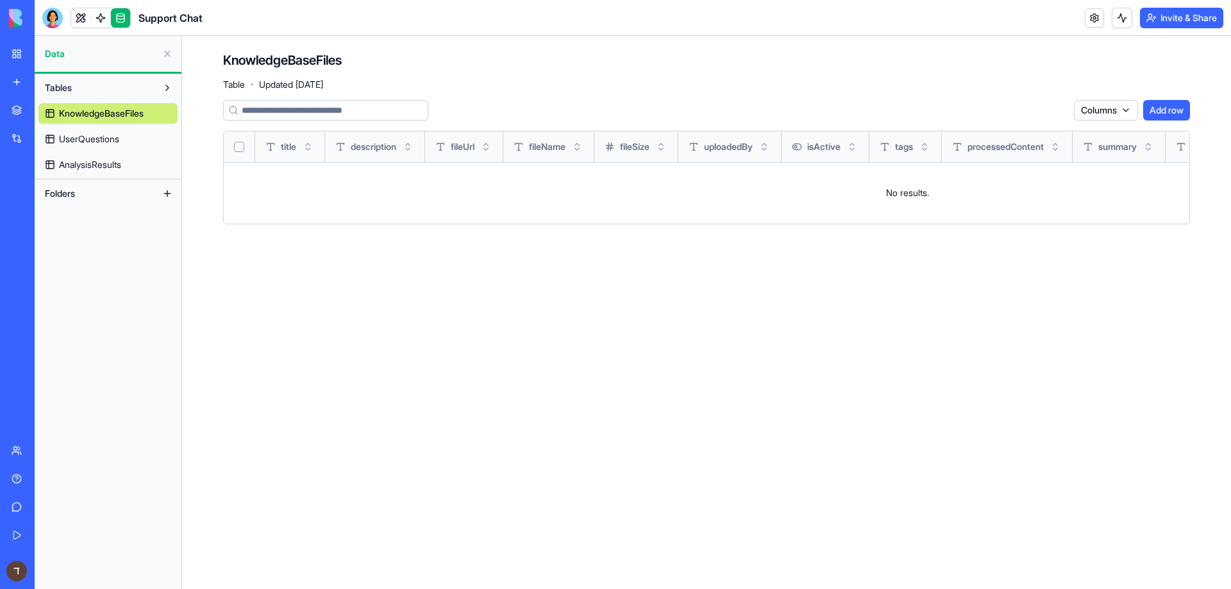
click at [121, 15] on link at bounding box center [120, 17] width 19 height 19
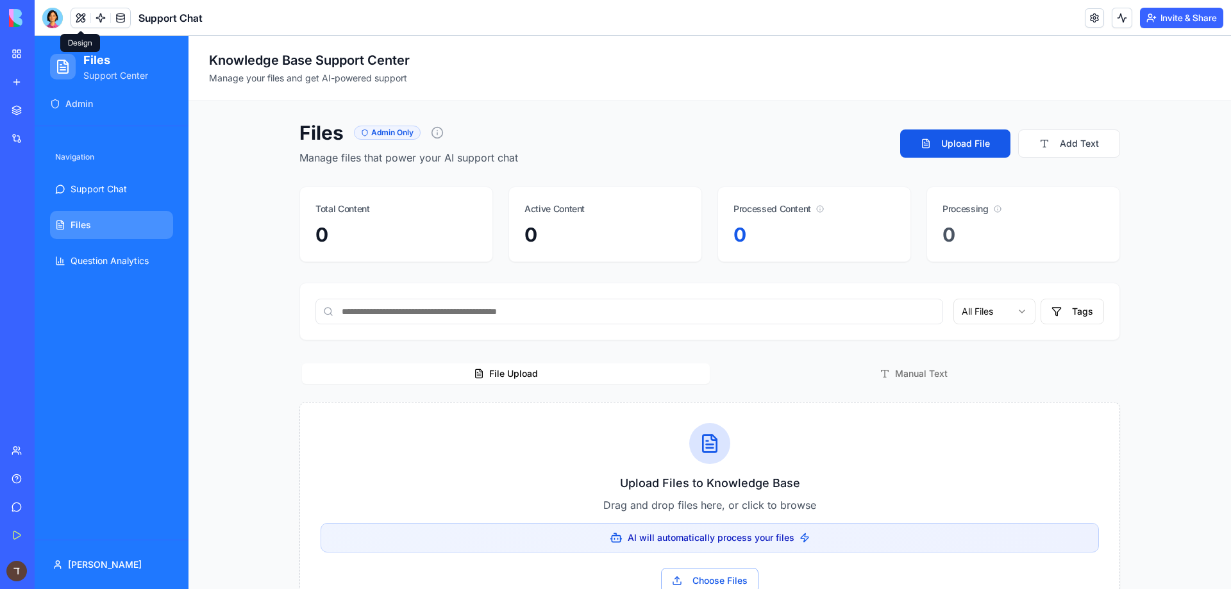
click at [77, 21] on button at bounding box center [80, 17] width 19 height 19
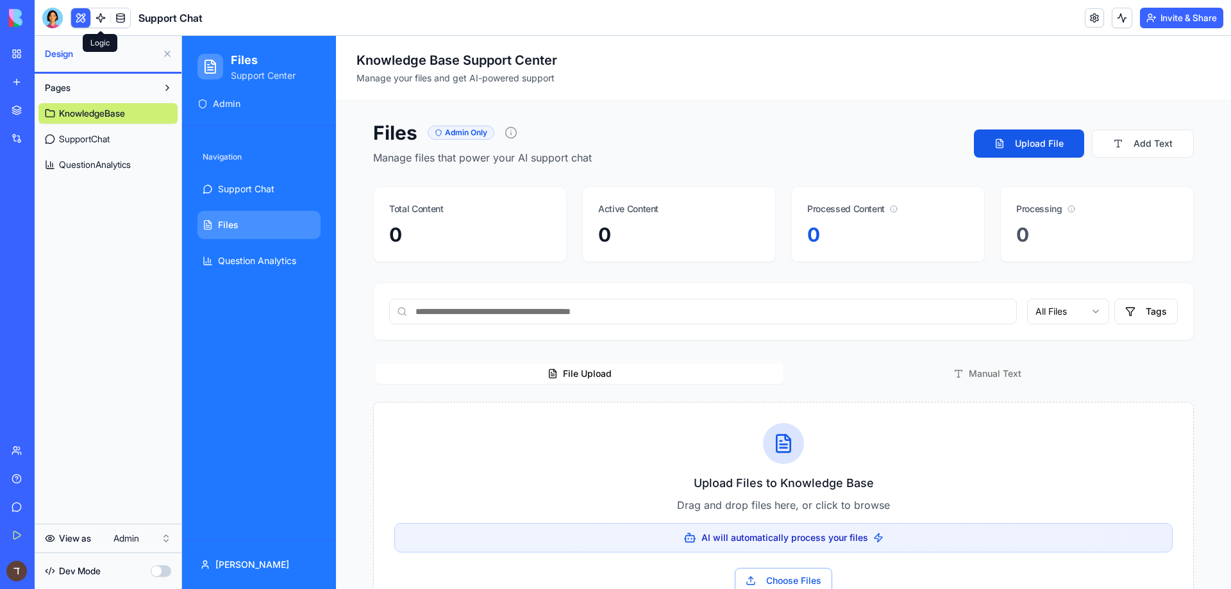
click at [96, 20] on link at bounding box center [100, 17] width 19 height 19
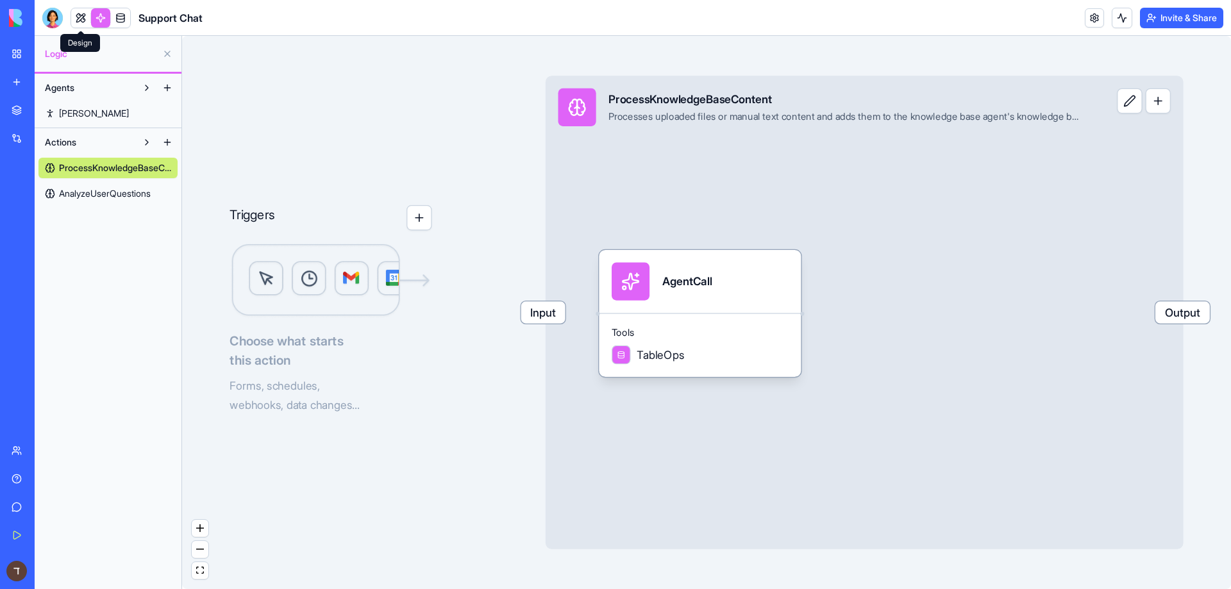
click at [76, 20] on link at bounding box center [80, 17] width 19 height 19
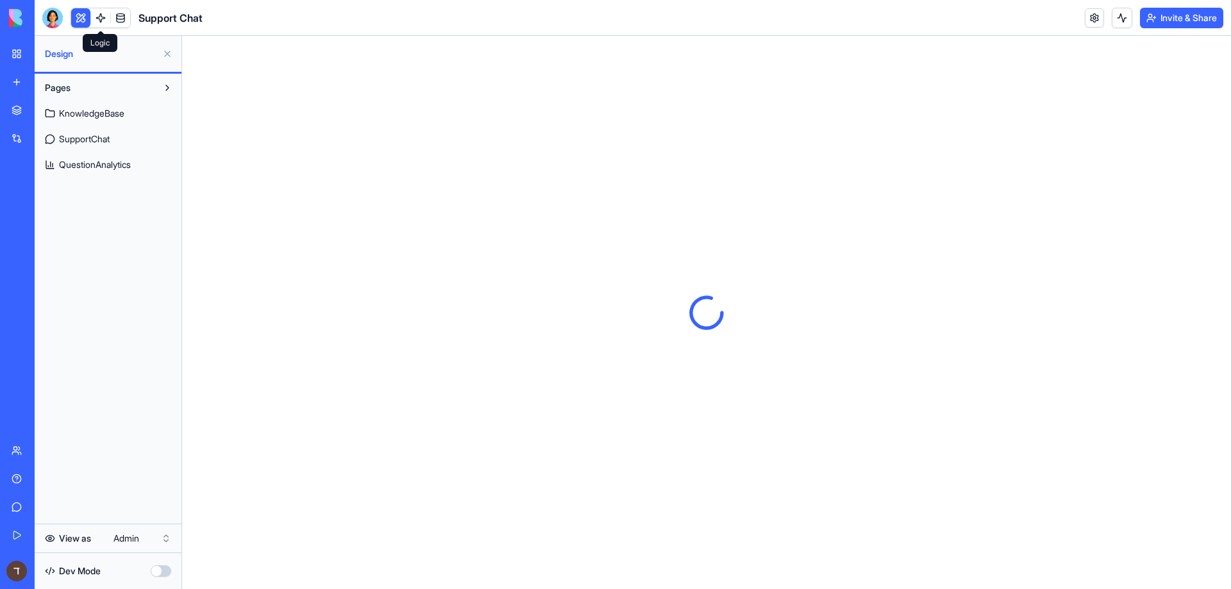
click at [102, 17] on link at bounding box center [100, 17] width 19 height 19
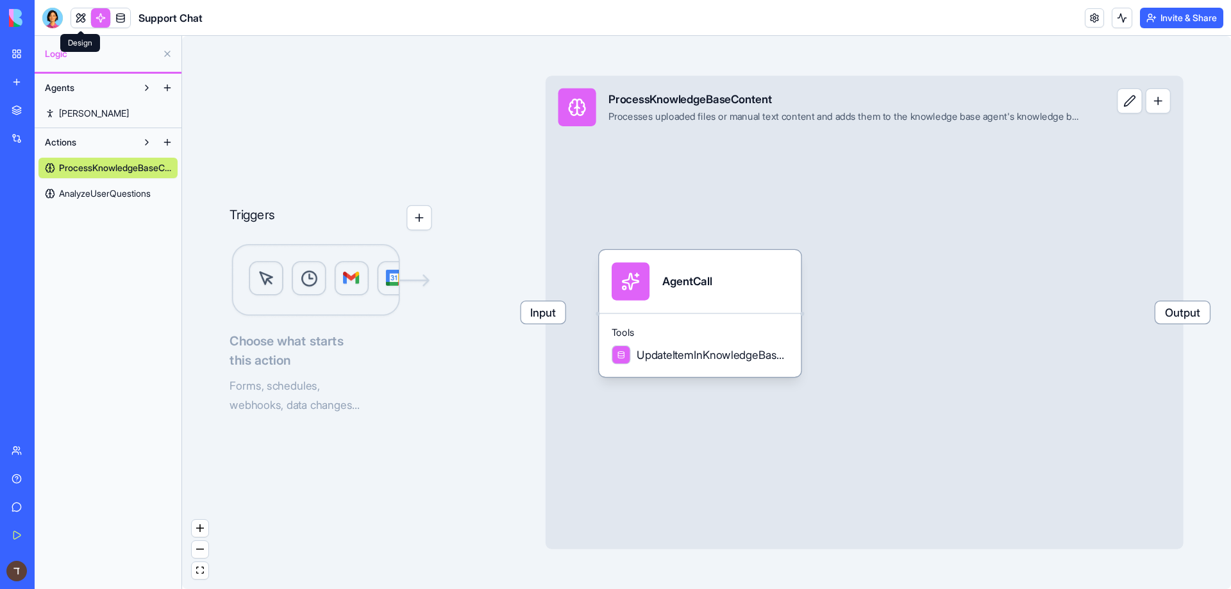
click at [78, 21] on link at bounding box center [80, 17] width 19 height 19
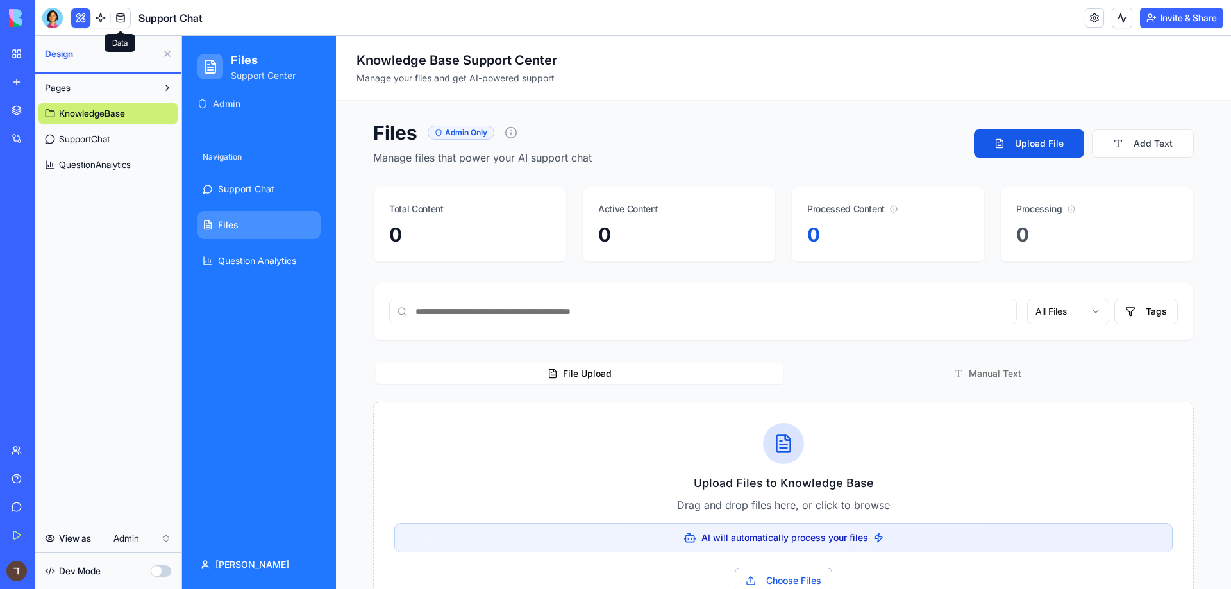
click at [126, 12] on link at bounding box center [120, 17] width 19 height 19
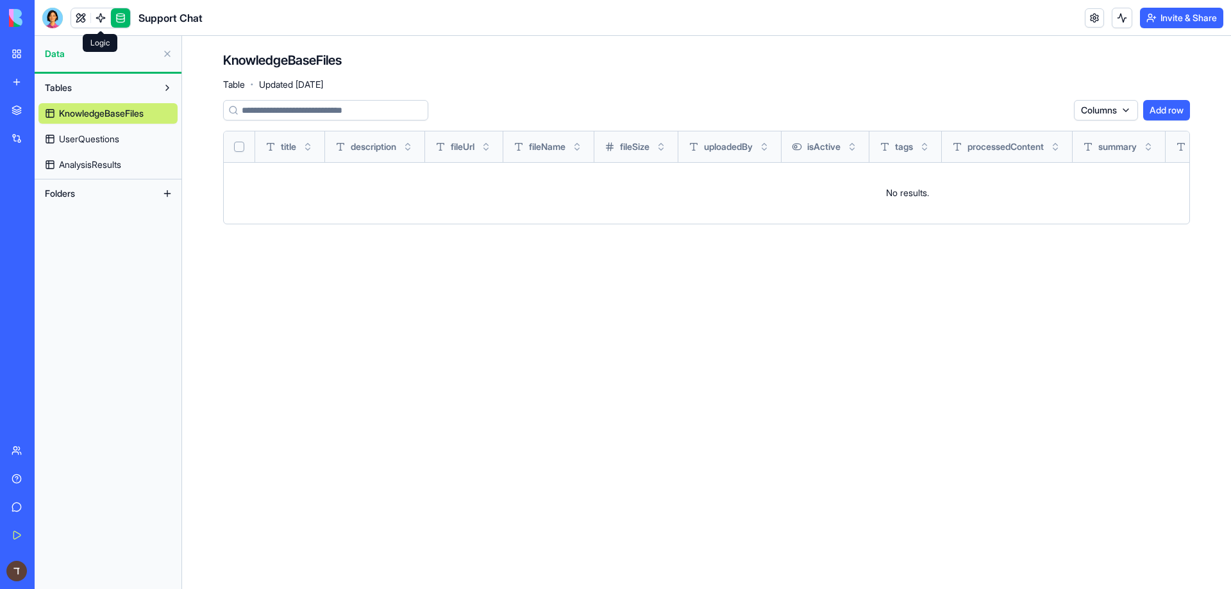
click at [106, 14] on link at bounding box center [100, 17] width 19 height 19
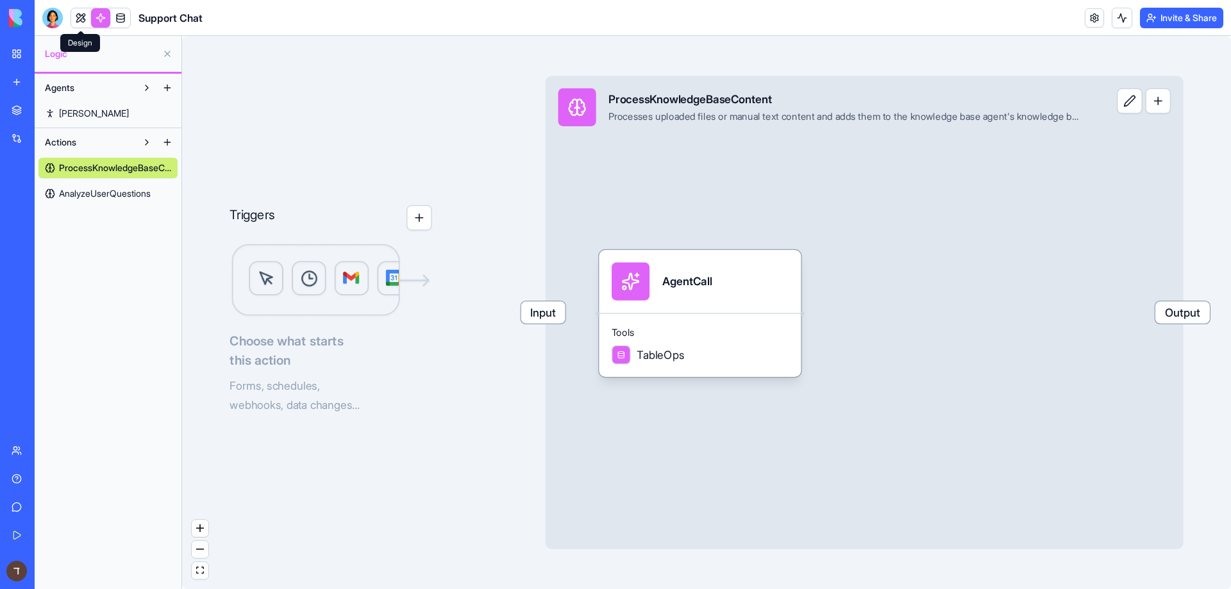
click at [76, 20] on link at bounding box center [80, 17] width 19 height 19
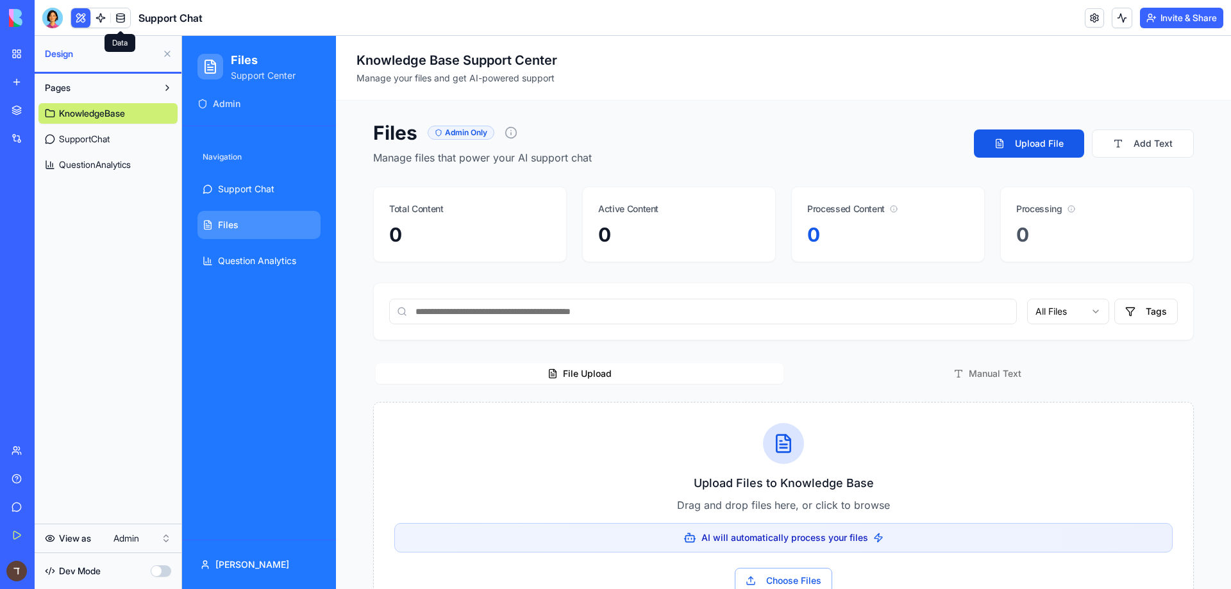
click at [120, 14] on link at bounding box center [120, 17] width 19 height 19
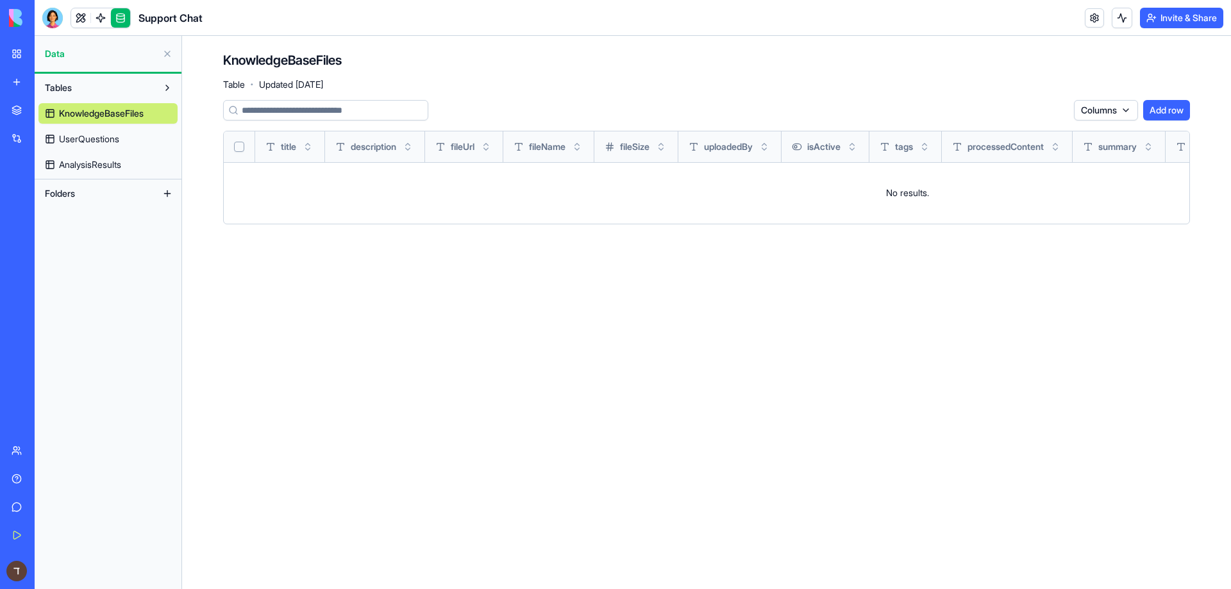
click at [44, 60] on link "My Workspace" at bounding box center [29, 54] width 51 height 26
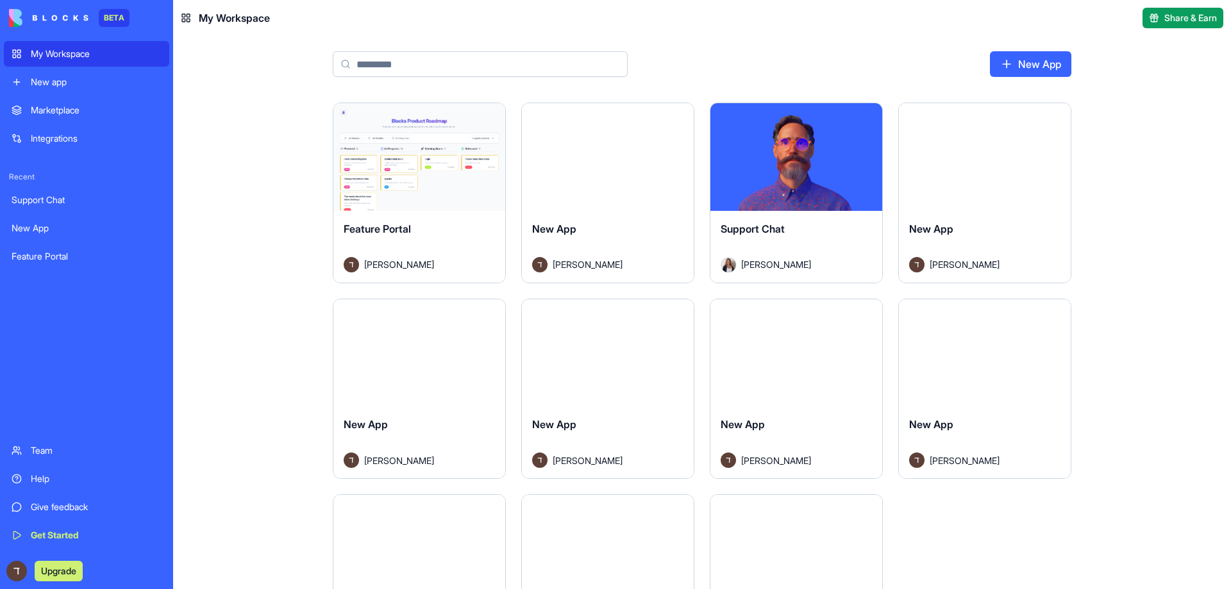
click at [87, 83] on div "New app" at bounding box center [96, 82] width 131 height 13
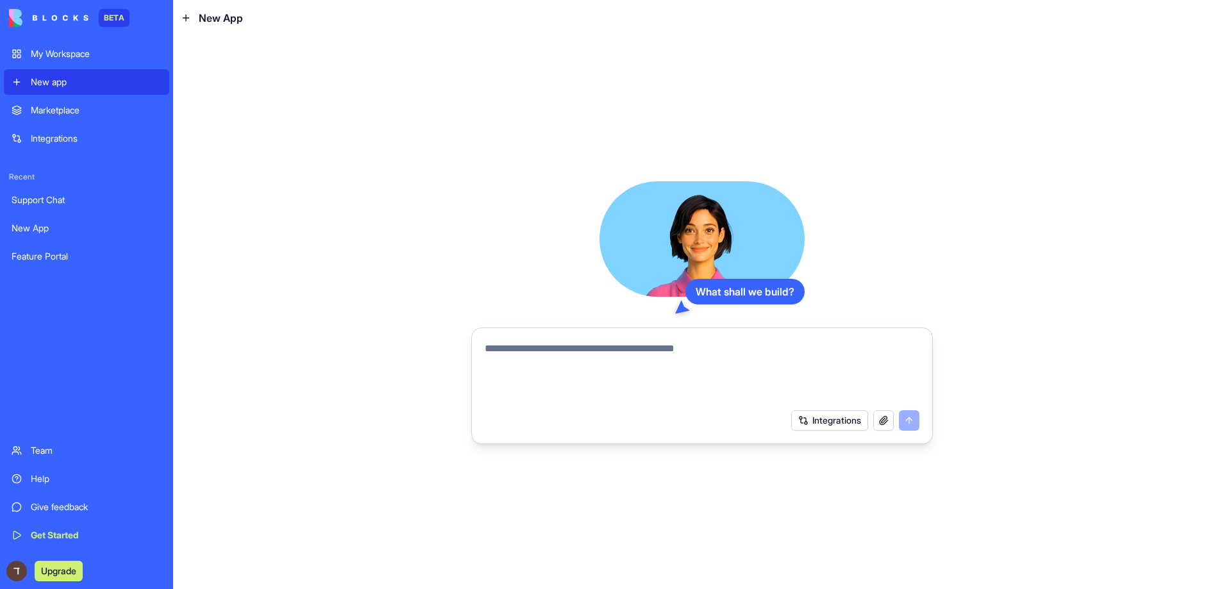
click at [87, 83] on div "New app" at bounding box center [96, 82] width 131 height 13
click at [23, 207] on link "Support Chat" at bounding box center [86, 200] width 165 height 26
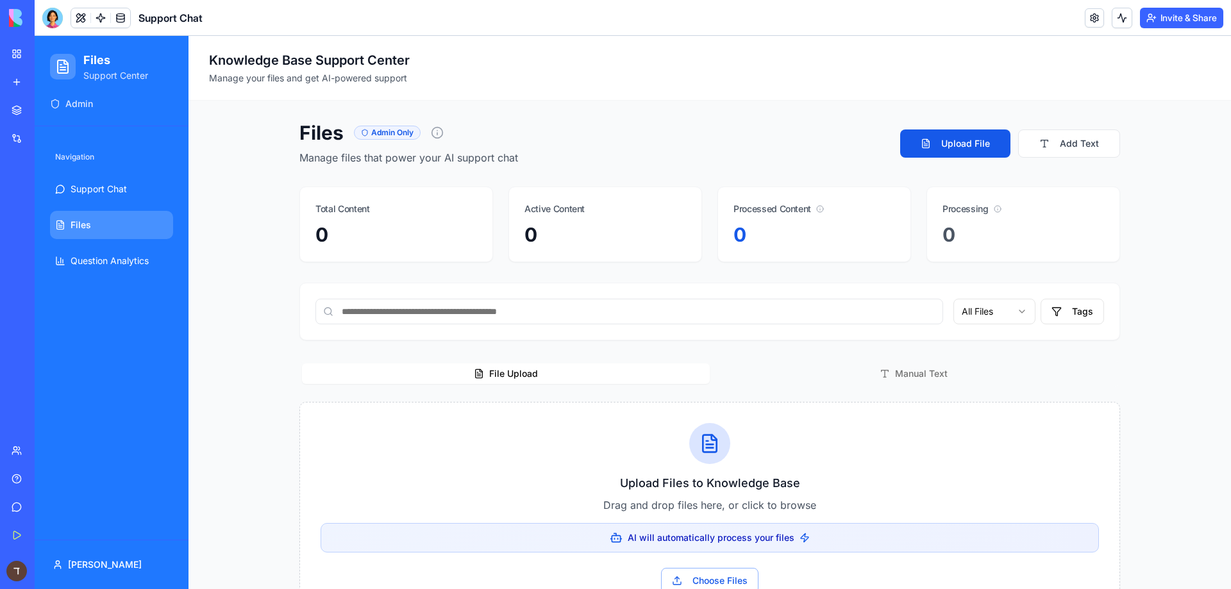
click at [42, 49] on div "My Workspace" at bounding box center [39, 53] width 17 height 13
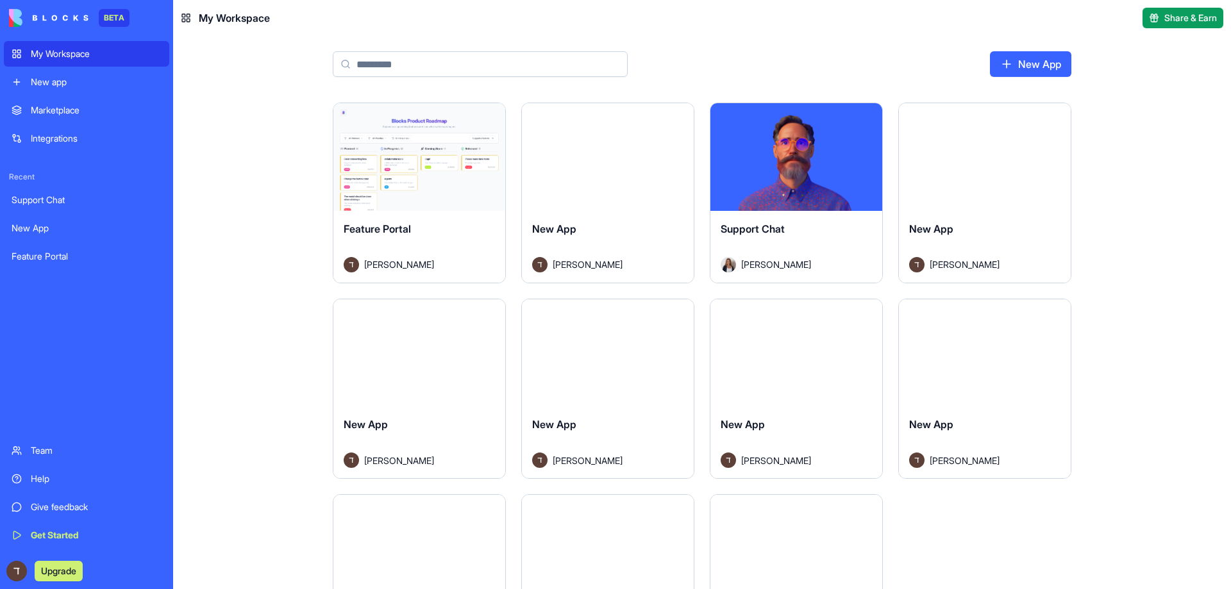
click at [677, 120] on html "BETA My Workspace New app Marketplace Integrations Recent Support Chat New App …" at bounding box center [615, 294] width 1231 height 589
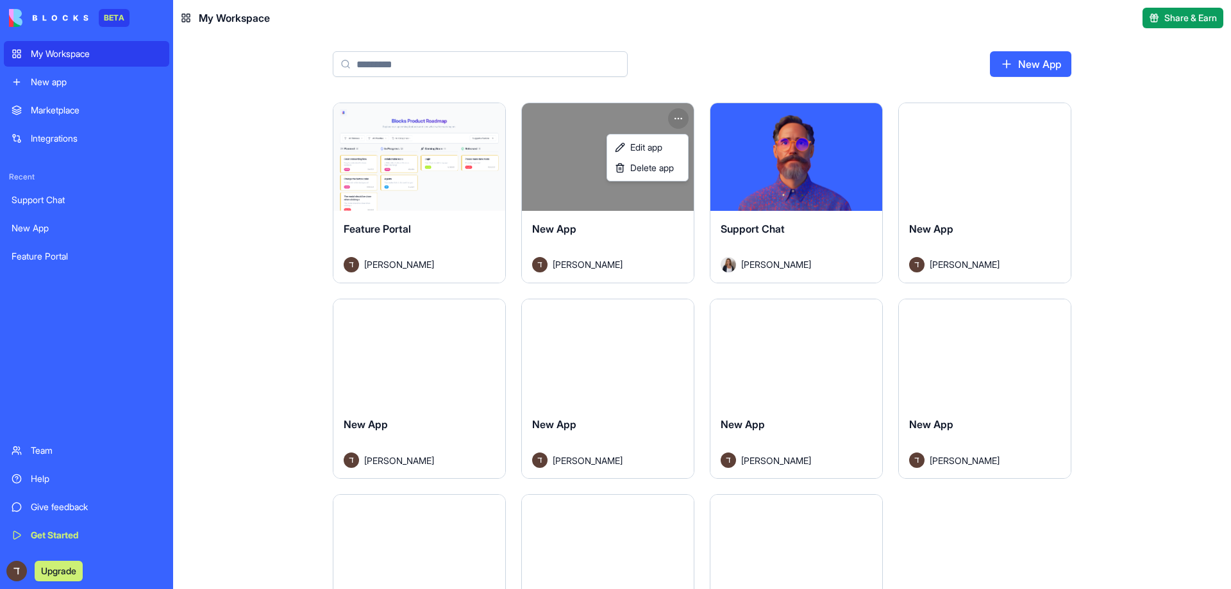
click at [54, 196] on div "Support Chat" at bounding box center [87, 200] width 150 height 13
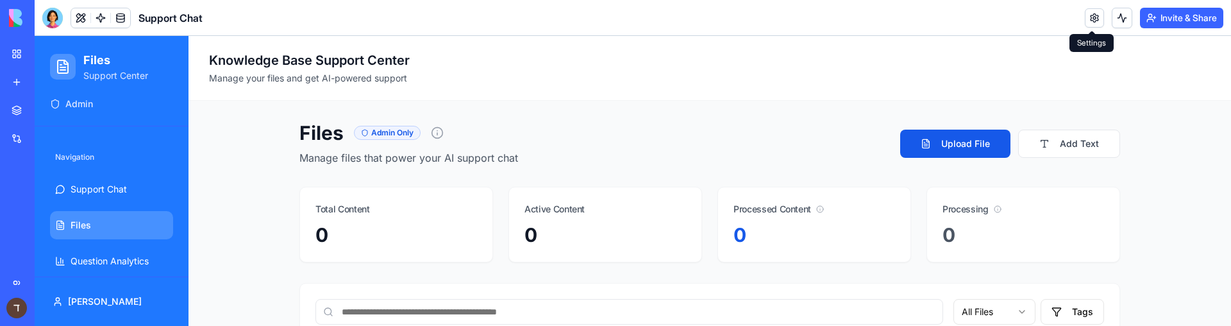
click at [1088, 21] on link at bounding box center [1093, 17] width 19 height 19
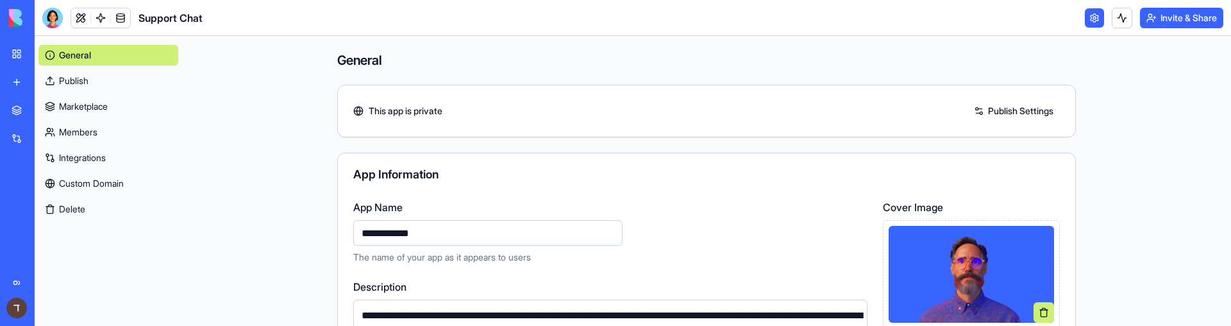
click at [1088, 21] on link at bounding box center [1093, 17] width 19 height 19
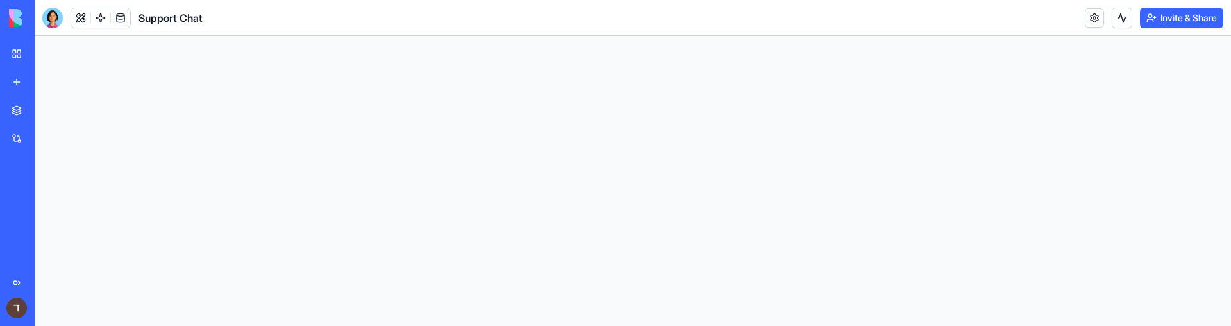
click at [1088, 21] on link at bounding box center [1093, 17] width 19 height 19
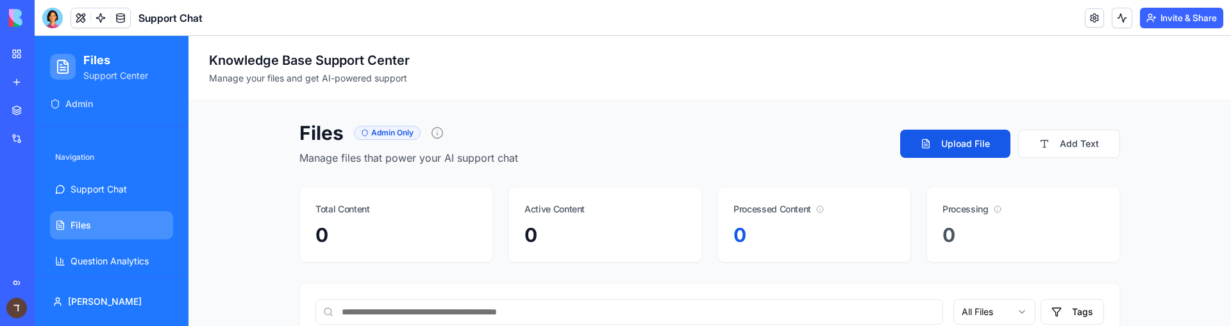
click at [1088, 21] on link at bounding box center [1093, 17] width 19 height 19
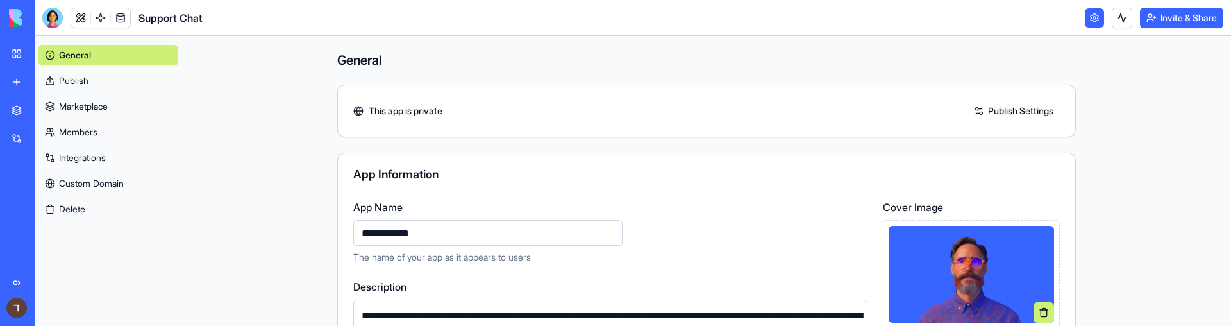
click at [1093, 24] on link at bounding box center [1093, 17] width 19 height 19
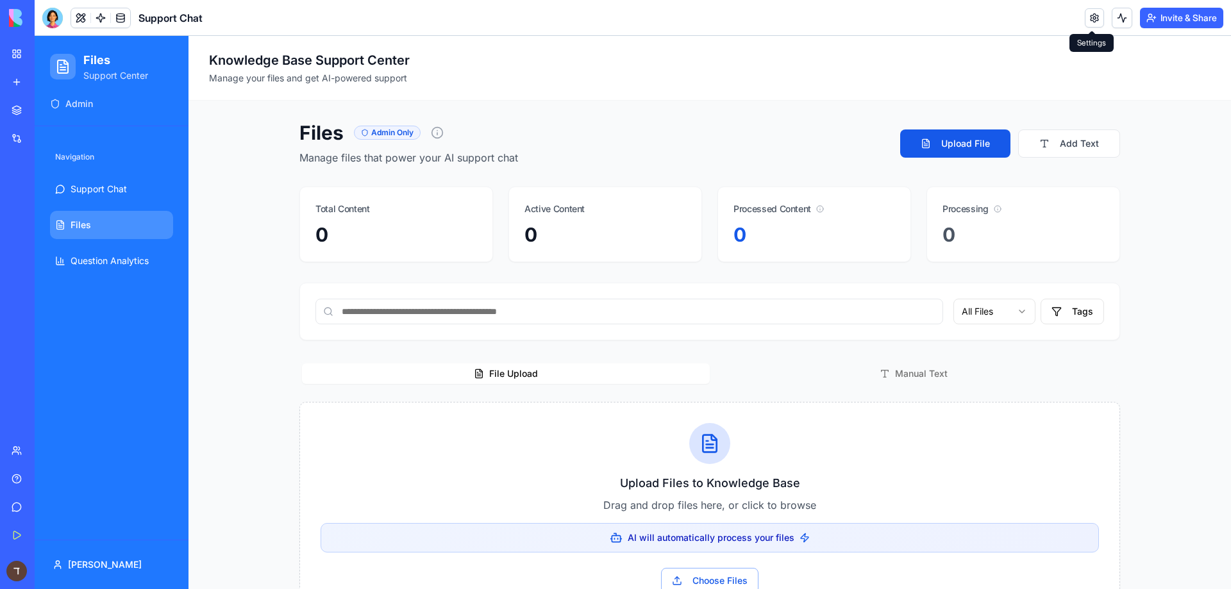
click at [47, 196] on div "Support Chat" at bounding box center [30, 200] width 36 height 13
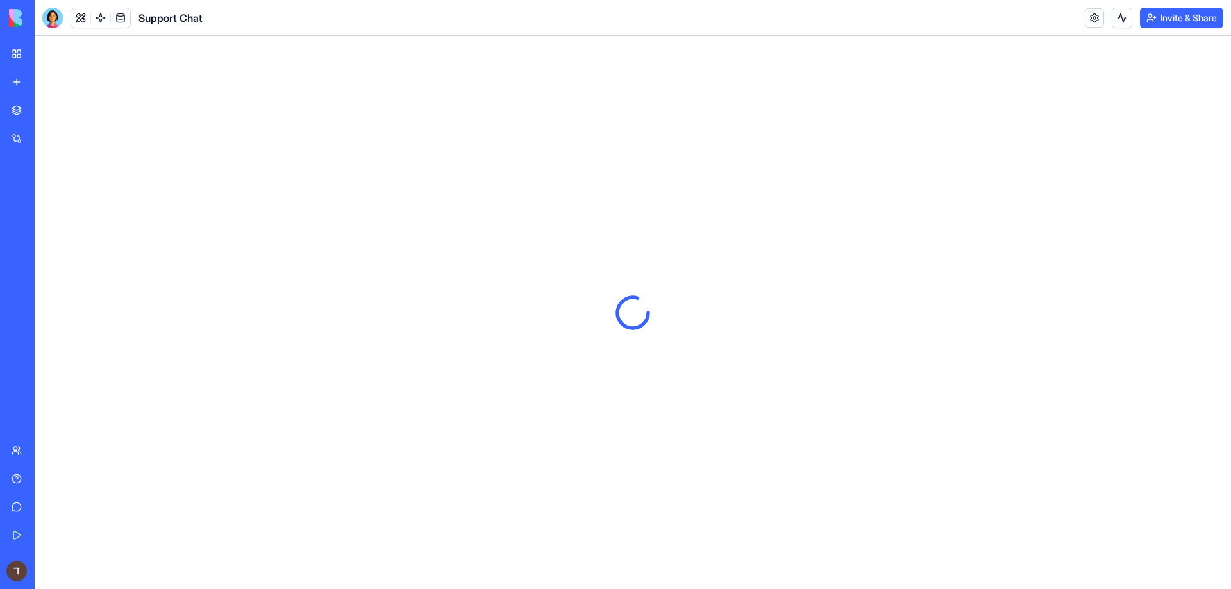
click at [47, 47] on div "My Workspace" at bounding box center [39, 53] width 17 height 13
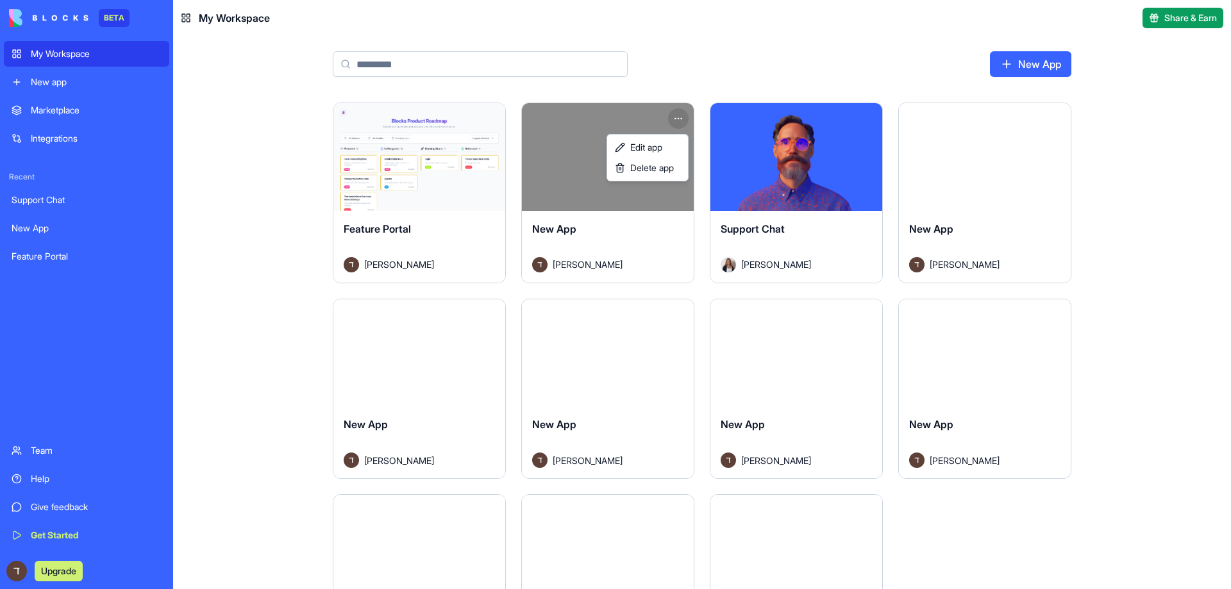
click at [677, 113] on html "BETA My Workspace New app Marketplace Integrations Recent Support Chat New App …" at bounding box center [615, 294] width 1231 height 589
click at [38, 206] on div "Support Chat" at bounding box center [87, 200] width 150 height 13
